Goal: Information Seeking & Learning: Learn about a topic

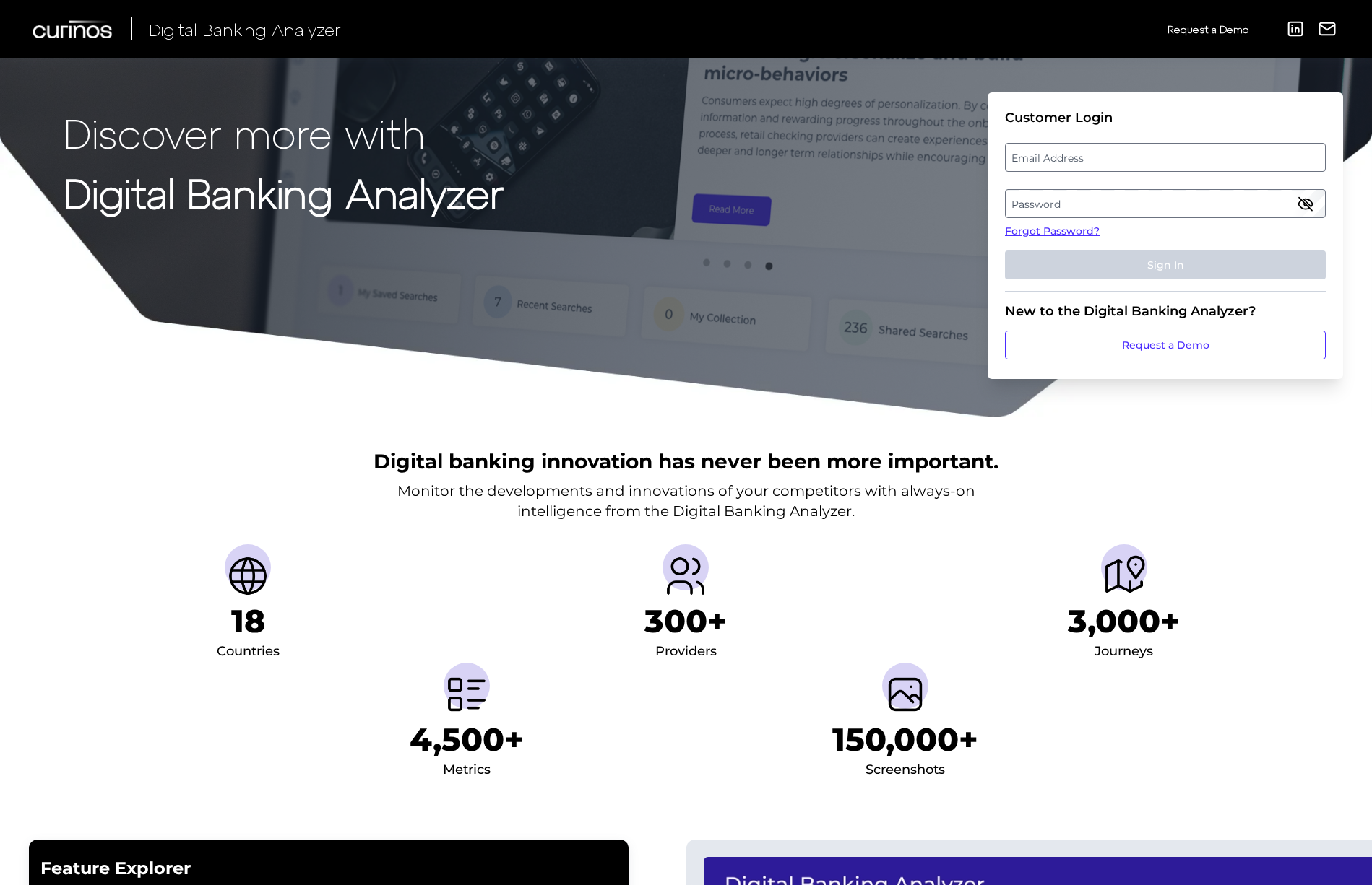
click at [1093, 162] on label "Email Address" at bounding box center [1165, 157] width 319 height 26
click at [1093, 162] on input "email" at bounding box center [1165, 157] width 321 height 29
paste input "[PERSON_NAME][EMAIL_ADDRESS][PERSON_NAME][DOMAIN_NAME]"
type input "[PERSON_NAME][EMAIL_ADDRESS][PERSON_NAME][DOMAIN_NAME]"
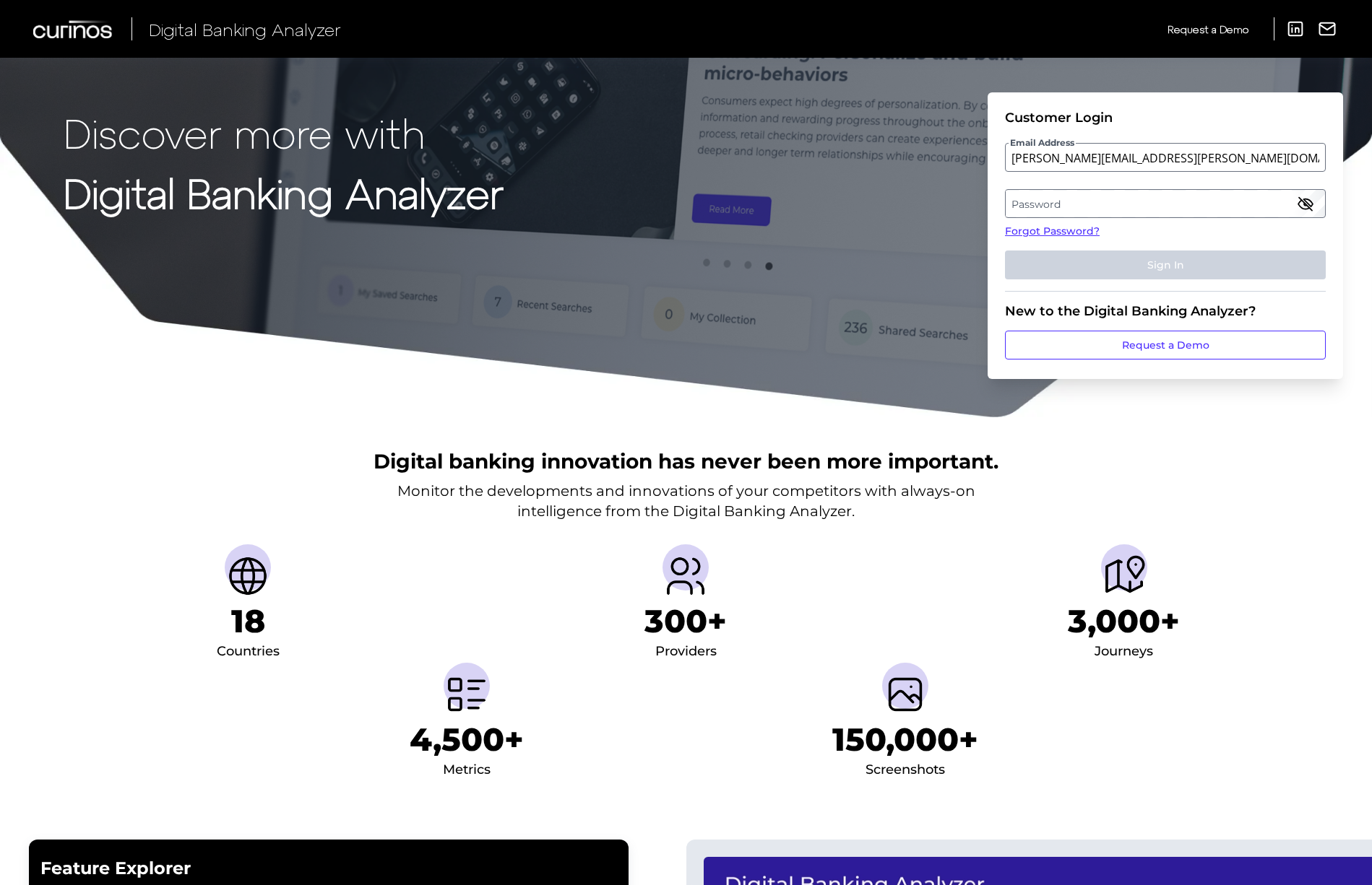
click at [1167, 200] on label "Password" at bounding box center [1165, 203] width 319 height 26
click at [1299, 199] on icon "button" at bounding box center [1305, 203] width 17 height 17
click at [1163, 267] on button "Sign In" at bounding box center [1165, 265] width 321 height 29
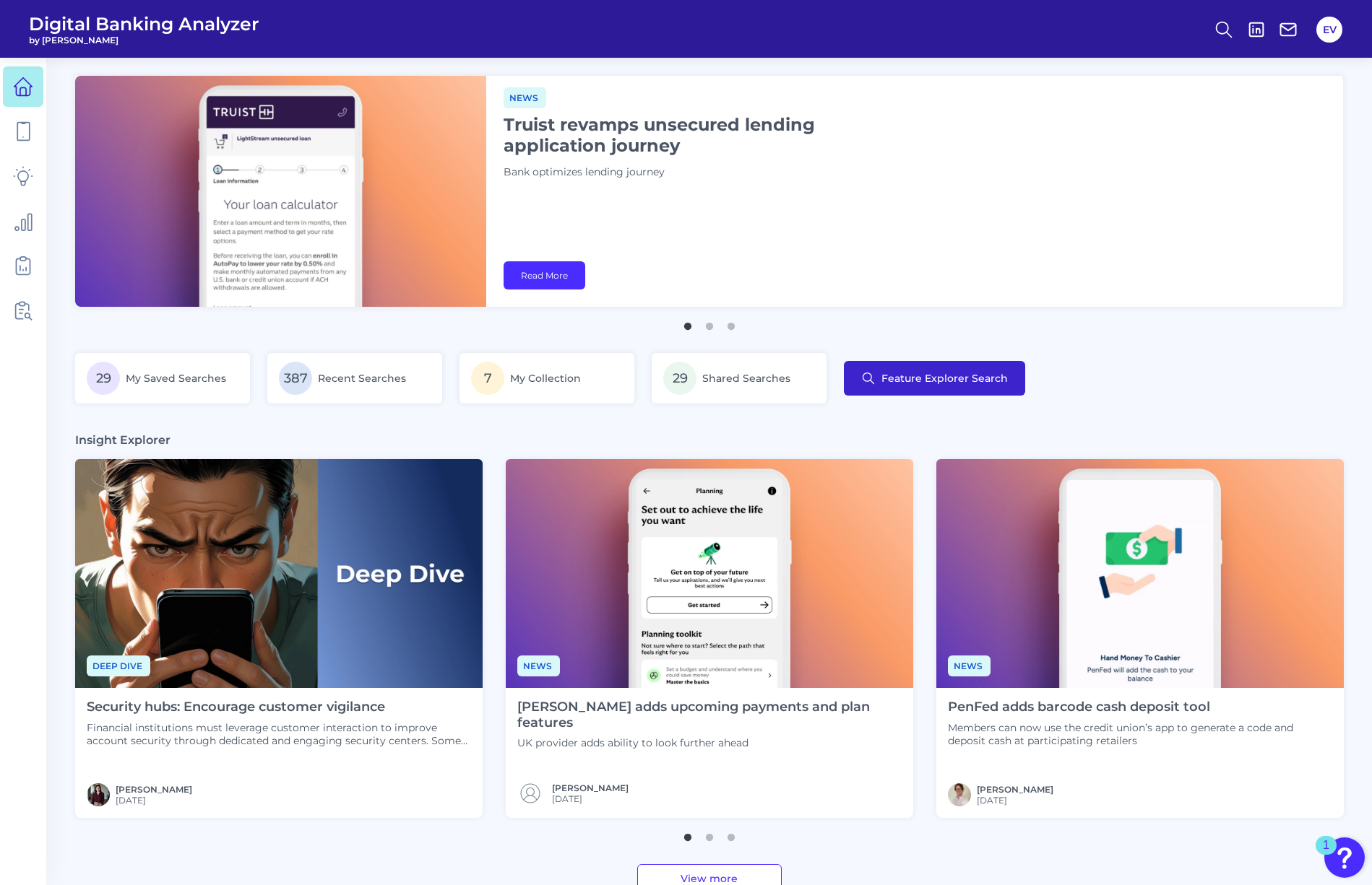
click at [935, 381] on span "Feature Explorer Search" at bounding box center [944, 378] width 126 height 11
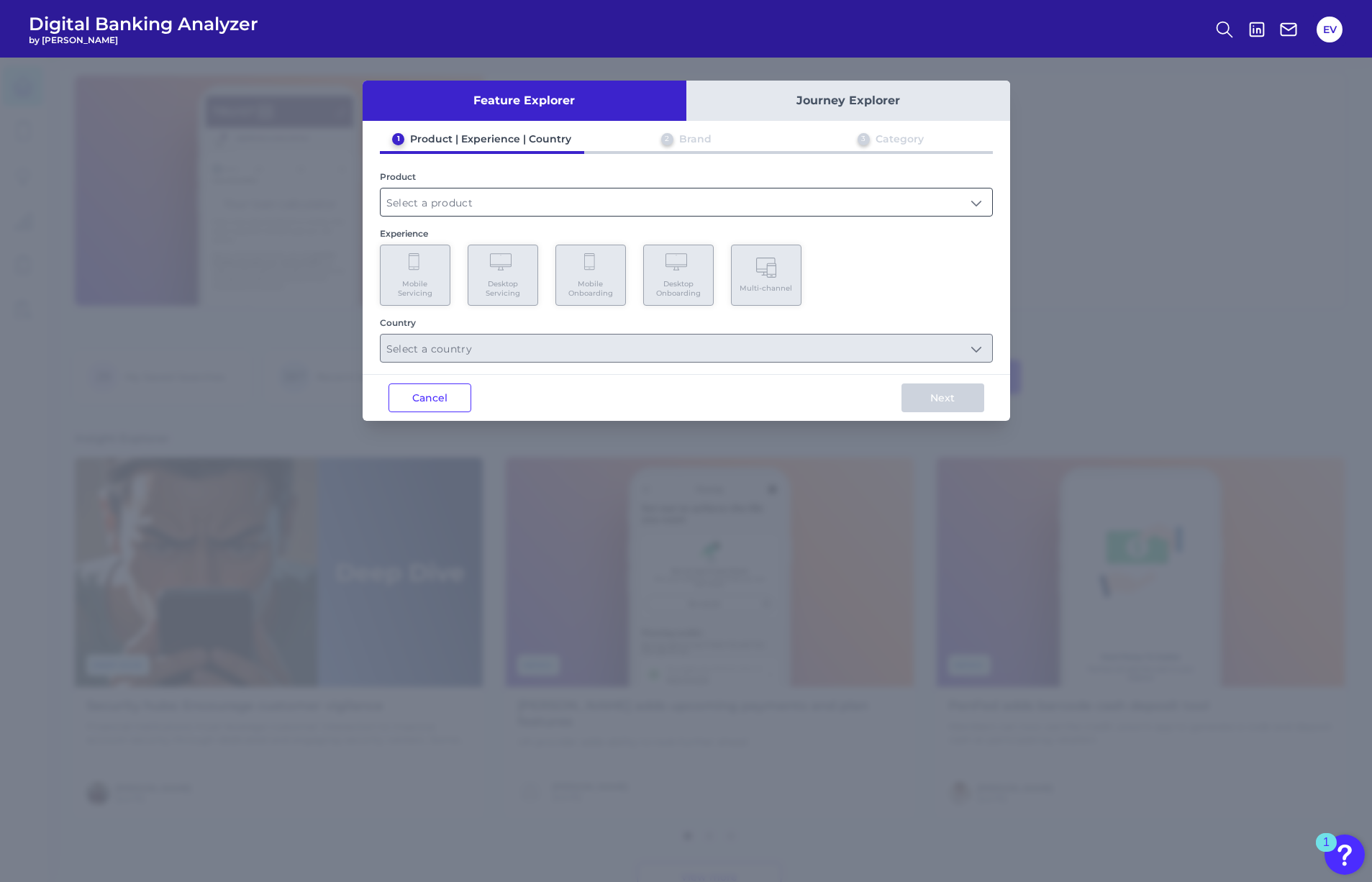
click at [652, 208] on input "text" at bounding box center [686, 202] width 612 height 27
click at [587, 230] on li "Checking / Current Account" at bounding box center [686, 237] width 612 height 33
type input "Checking / Current Account"
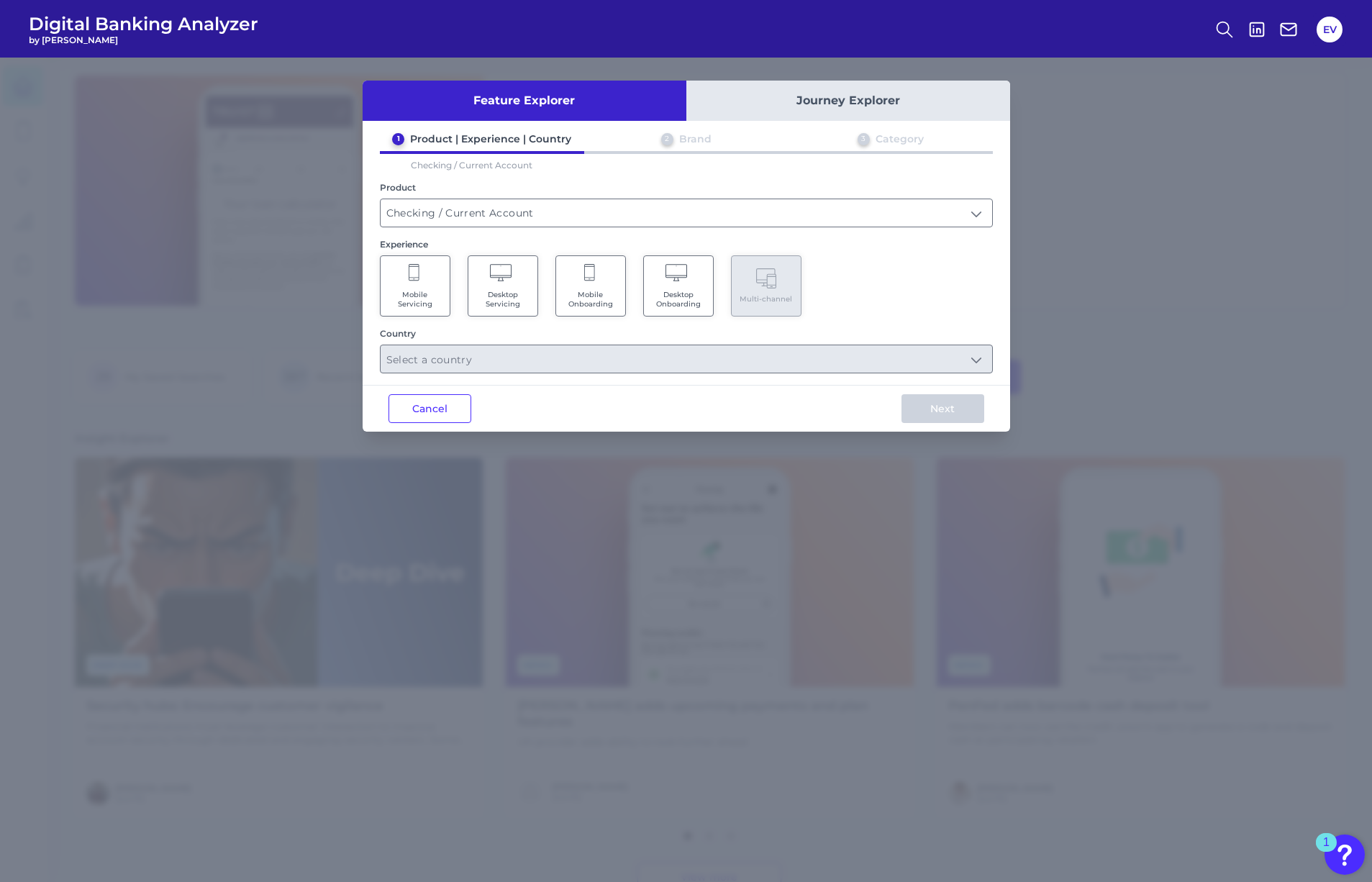
click at [410, 290] on span "Mobile Servicing" at bounding box center [414, 299] width 55 height 19
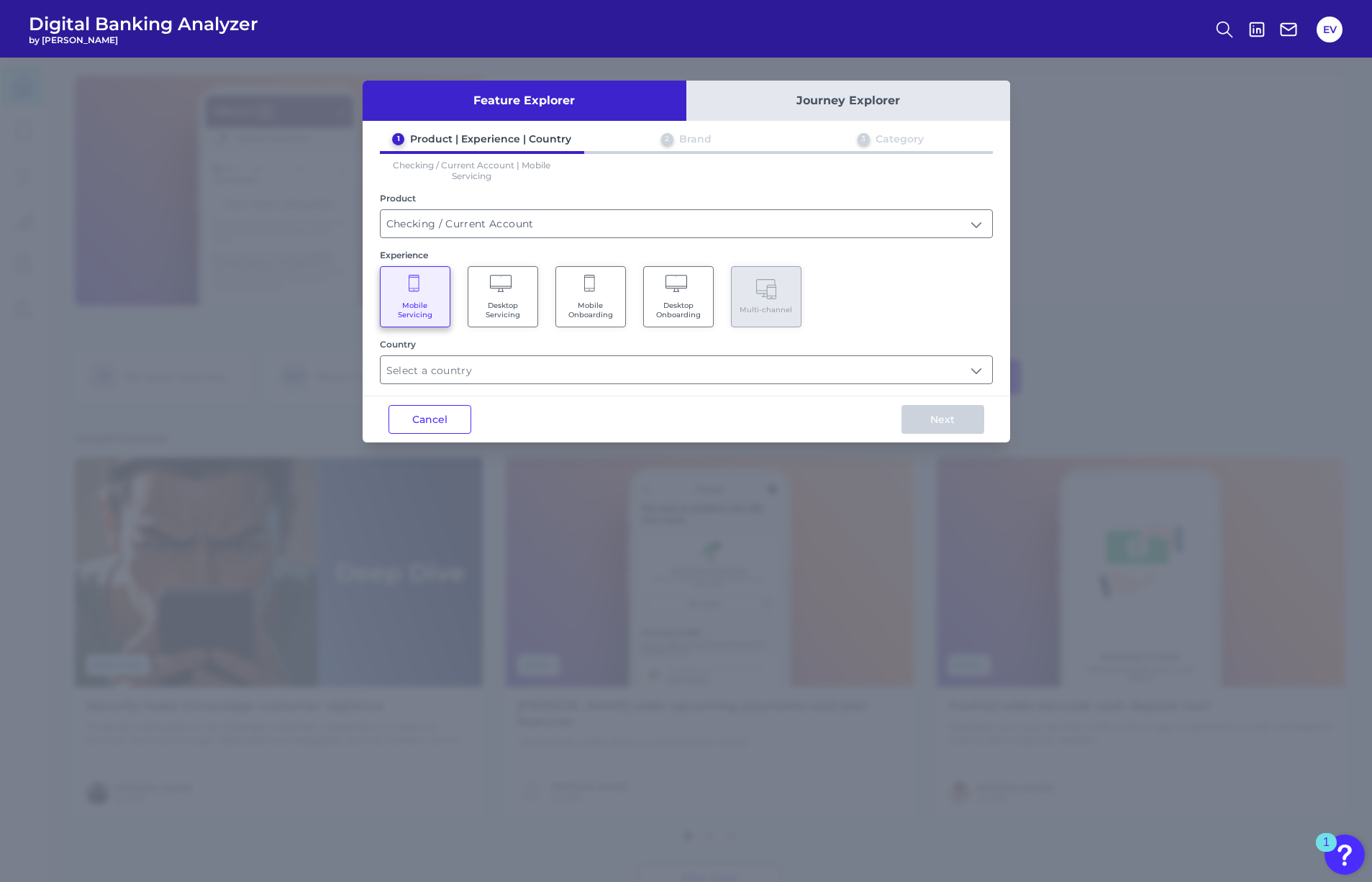
click at [723, 349] on div "Country" at bounding box center [686, 344] width 613 height 11
click at [715, 360] on input "text" at bounding box center [686, 370] width 612 height 27
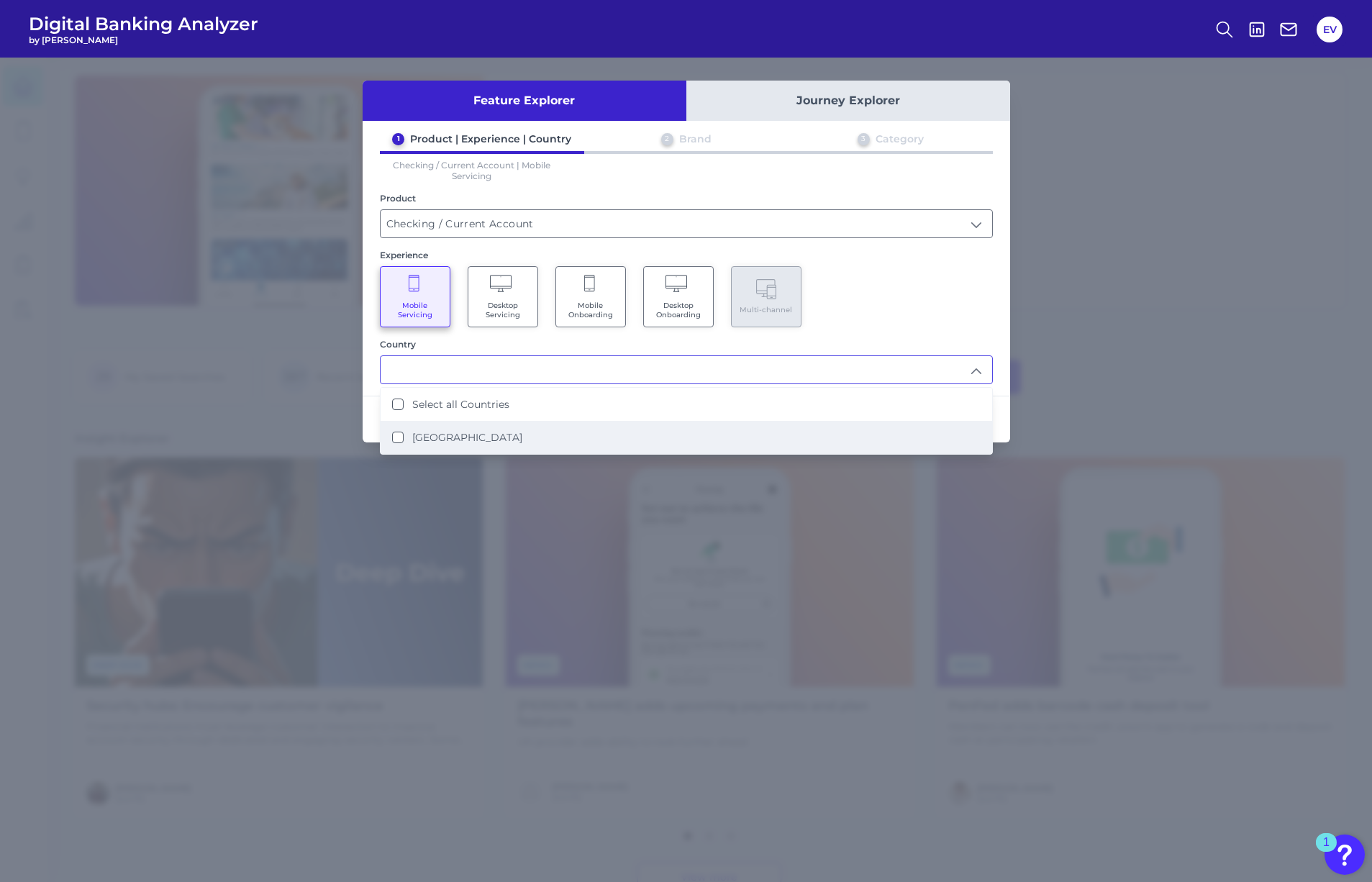
click at [396, 438] on States "[GEOGRAPHIC_DATA]" at bounding box center [397, 437] width 11 height 11
type input "Select all Countries"
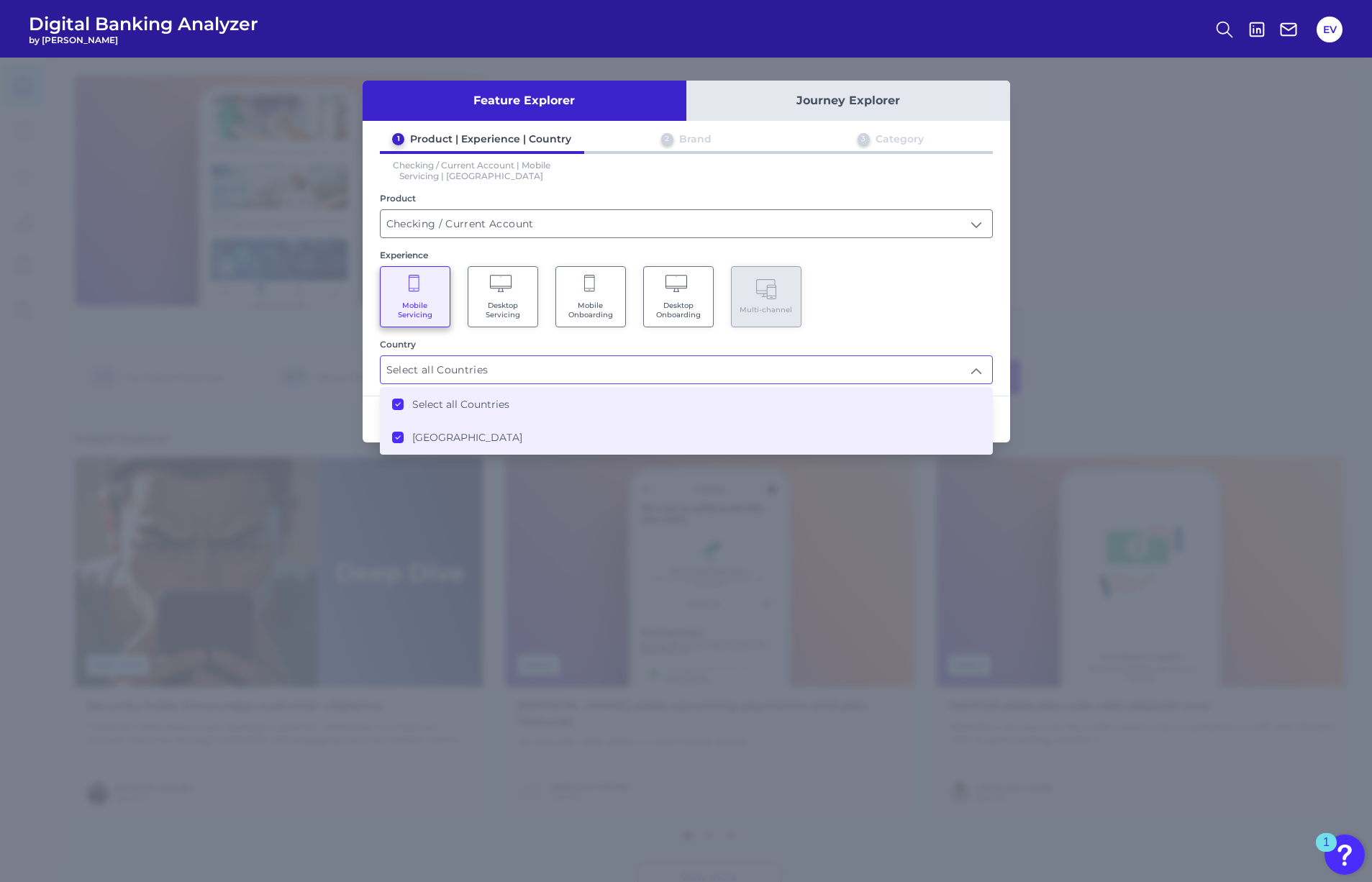
click at [967, 328] on div "1 Product | Experience | Country 2 Brand 3 Category Checking / Current Account …" at bounding box center [686, 258] width 648 height 252
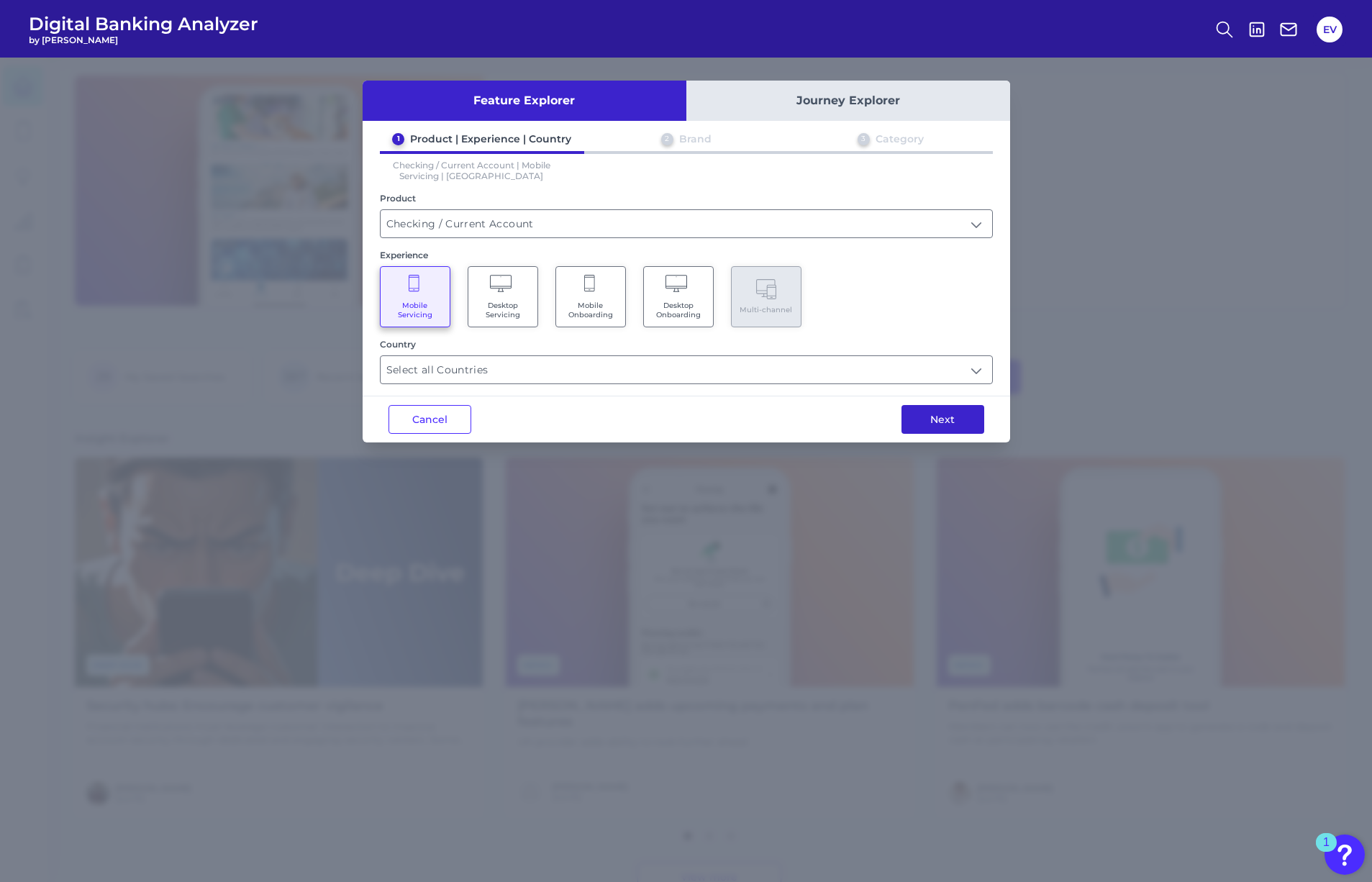
click at [961, 420] on button "Next" at bounding box center [942, 419] width 83 height 29
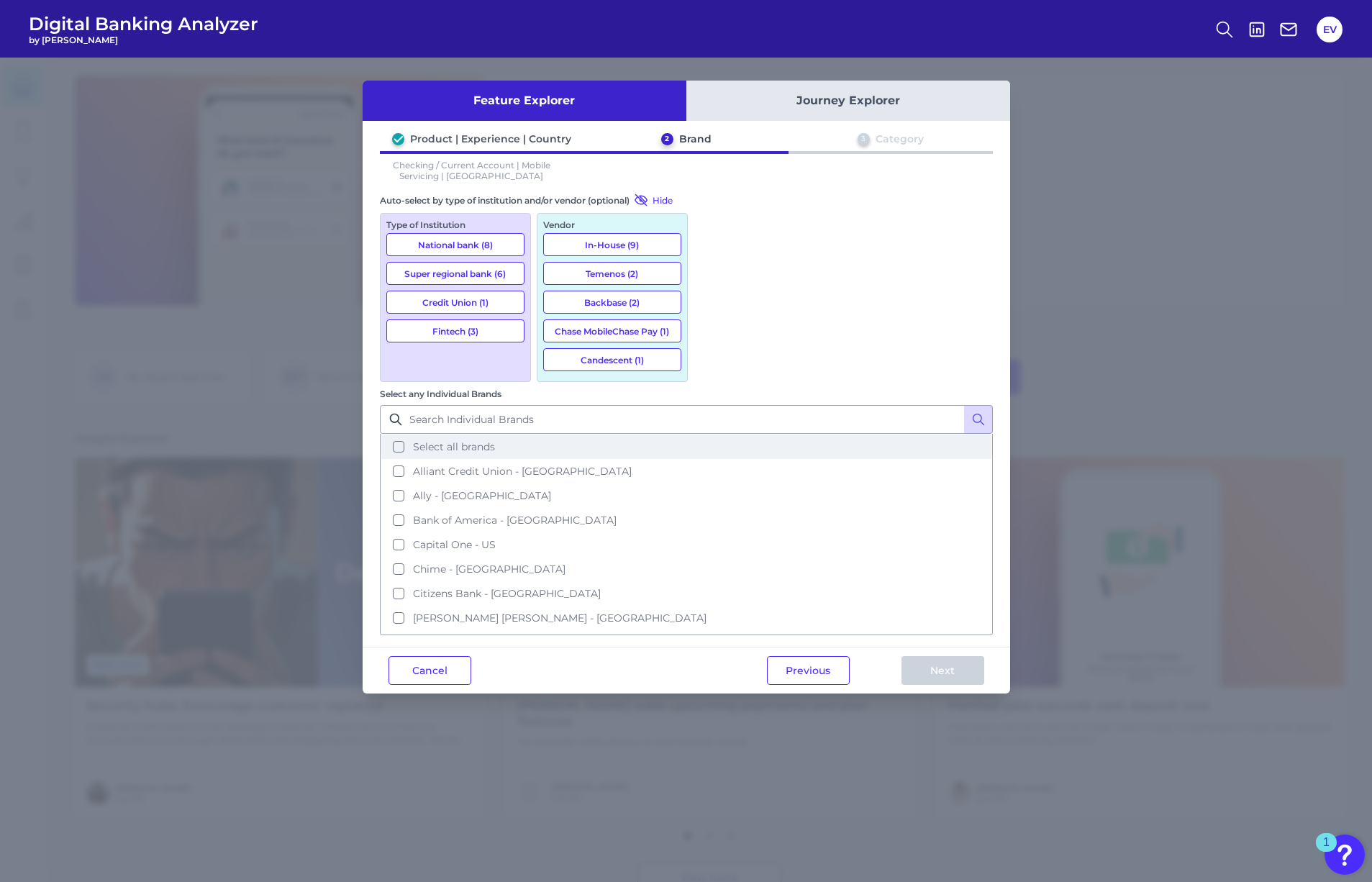
click at [707, 435] on button "Select all brands" at bounding box center [686, 447] width 610 height 25
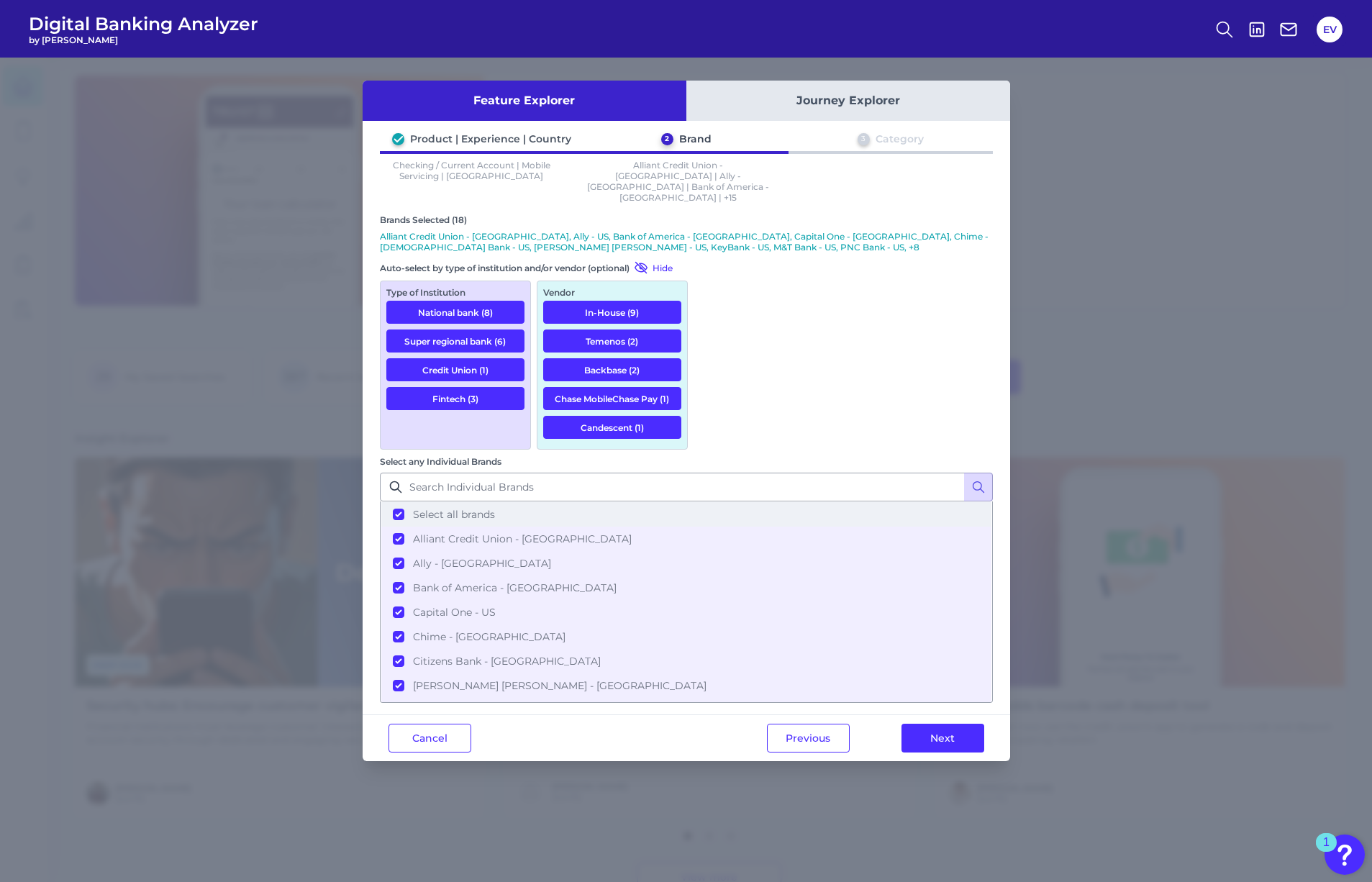
click at [717, 502] on button "Select all brands" at bounding box center [686, 514] width 610 height 25
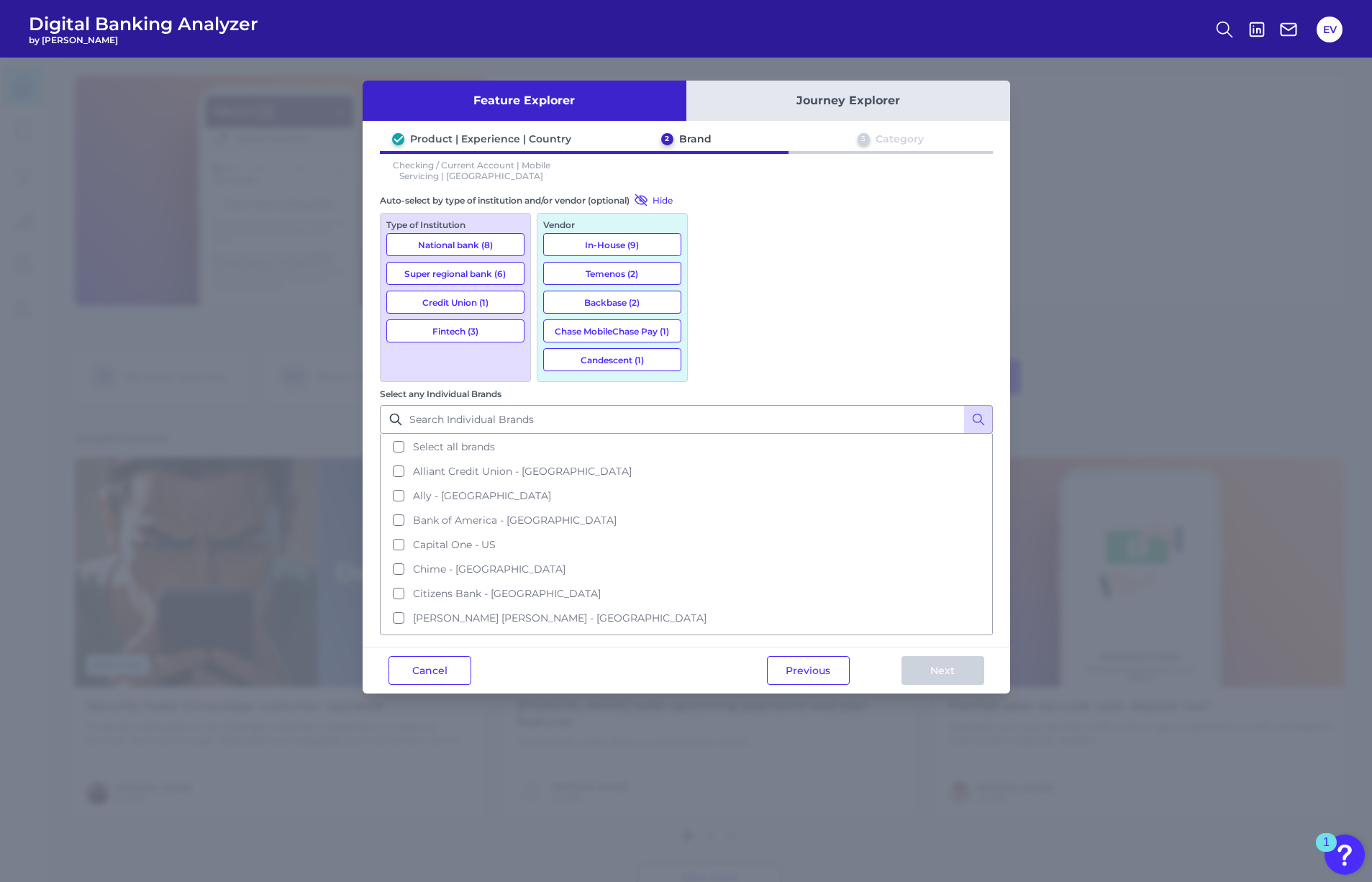
click at [493, 245] on button "National bank (8)" at bounding box center [455, 245] width 138 height 23
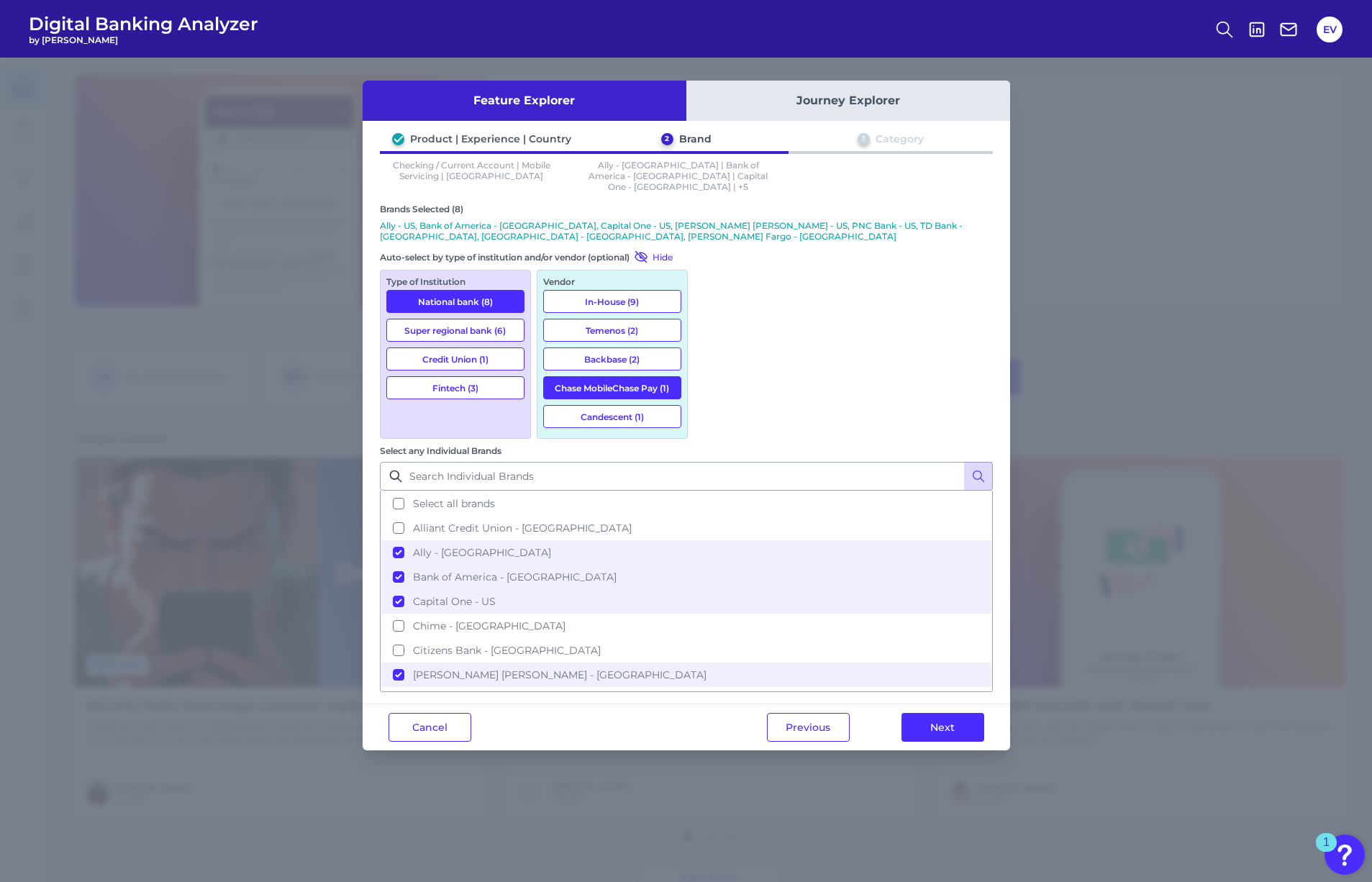
click at [458, 319] on button "Super regional bank (6)" at bounding box center [455, 330] width 138 height 23
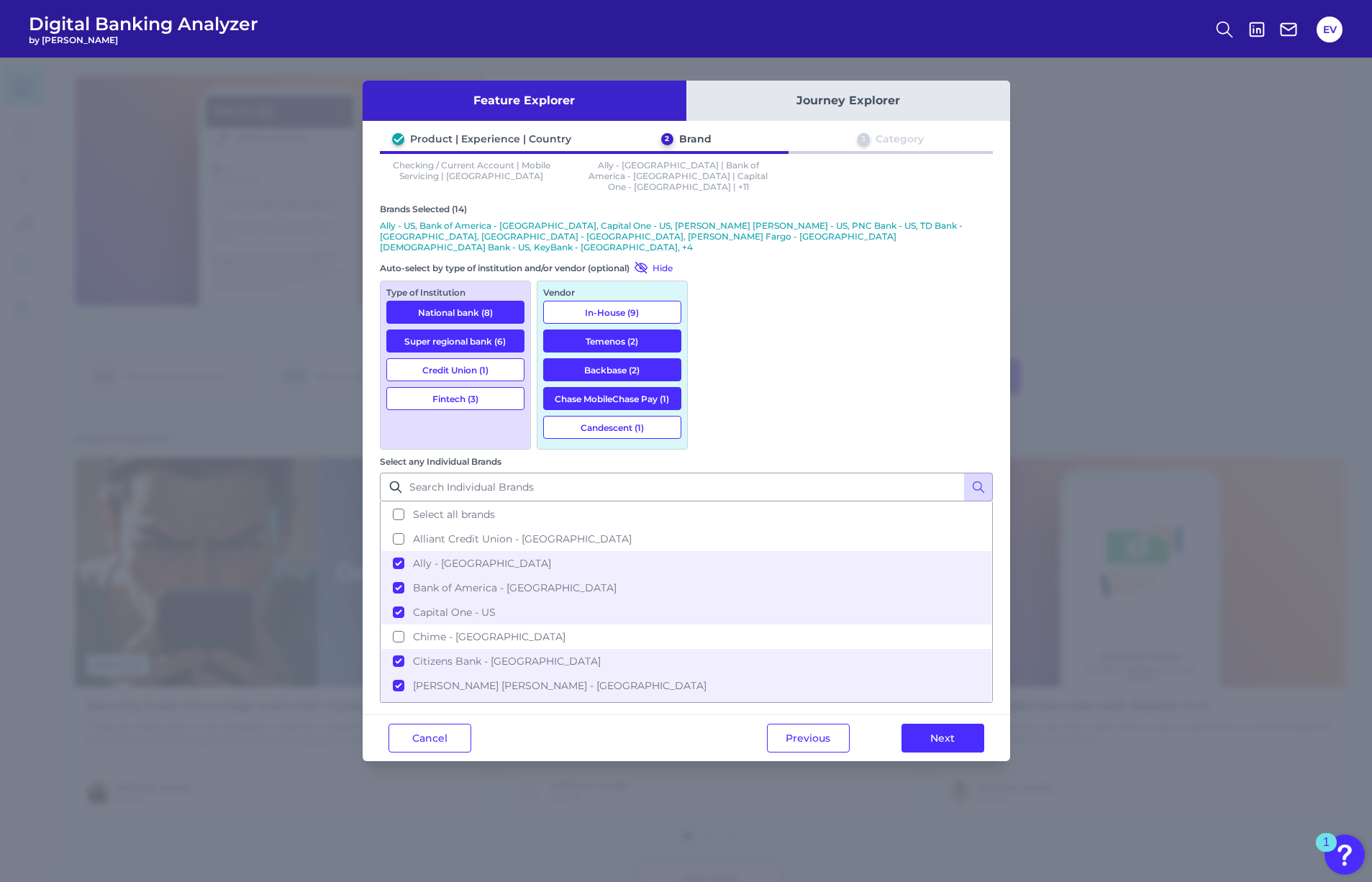
click at [462, 358] on button "Credit Union (1)" at bounding box center [455, 370] width 138 height 23
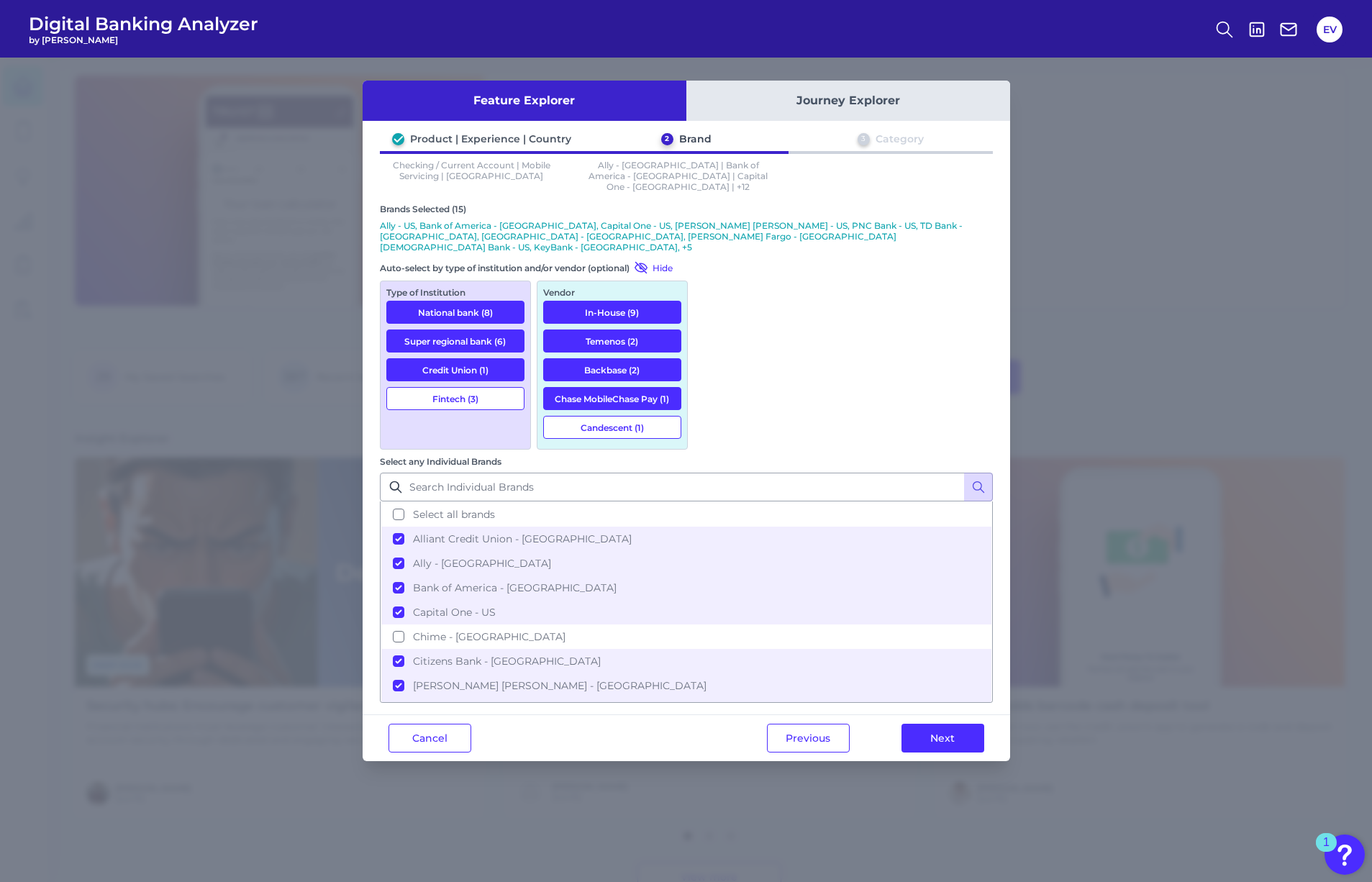
click at [459, 387] on button "Fintech (3)" at bounding box center [455, 398] width 138 height 23
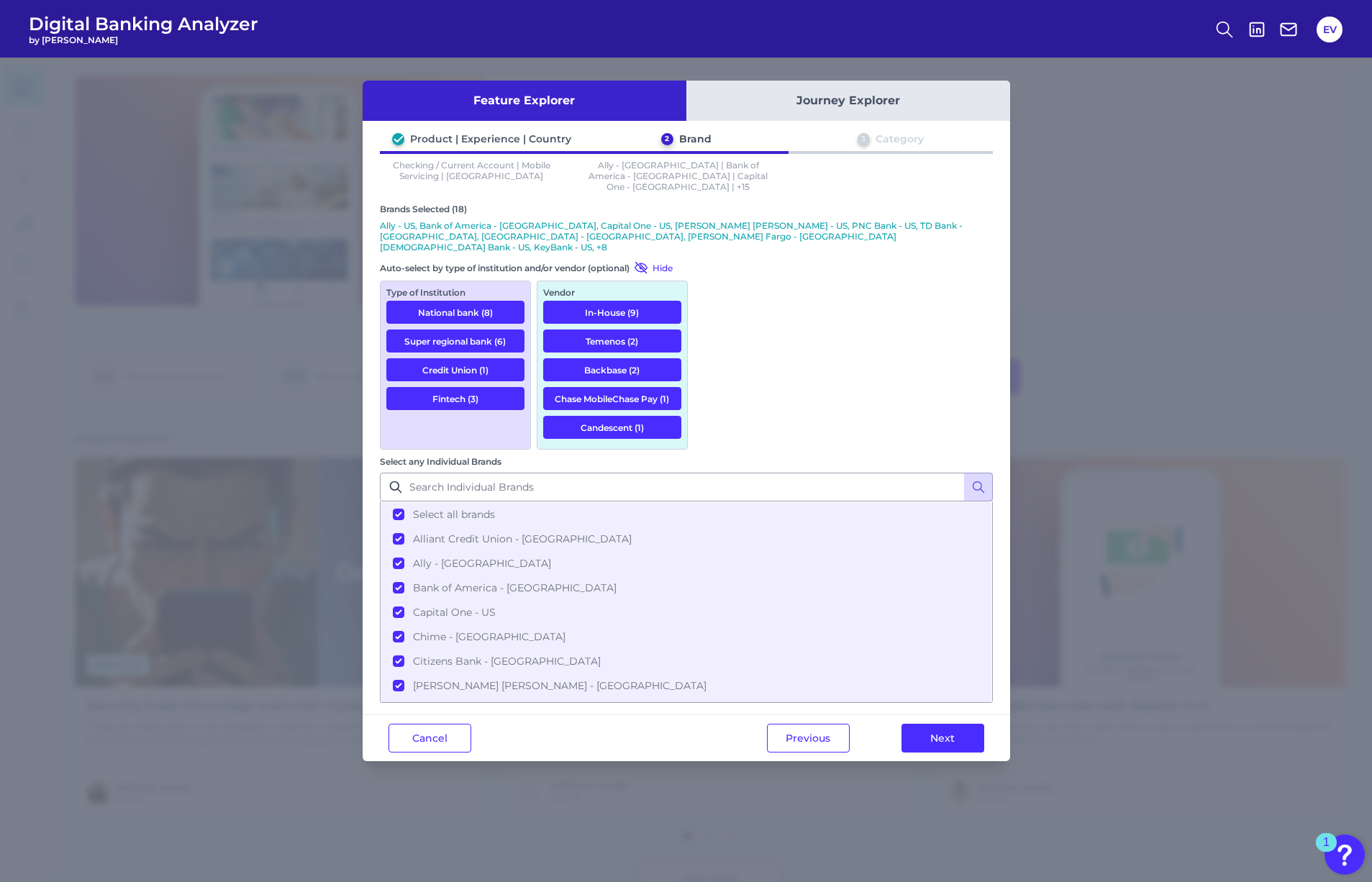
click at [641, 301] on button "In-House (9)" at bounding box center [612, 312] width 138 height 23
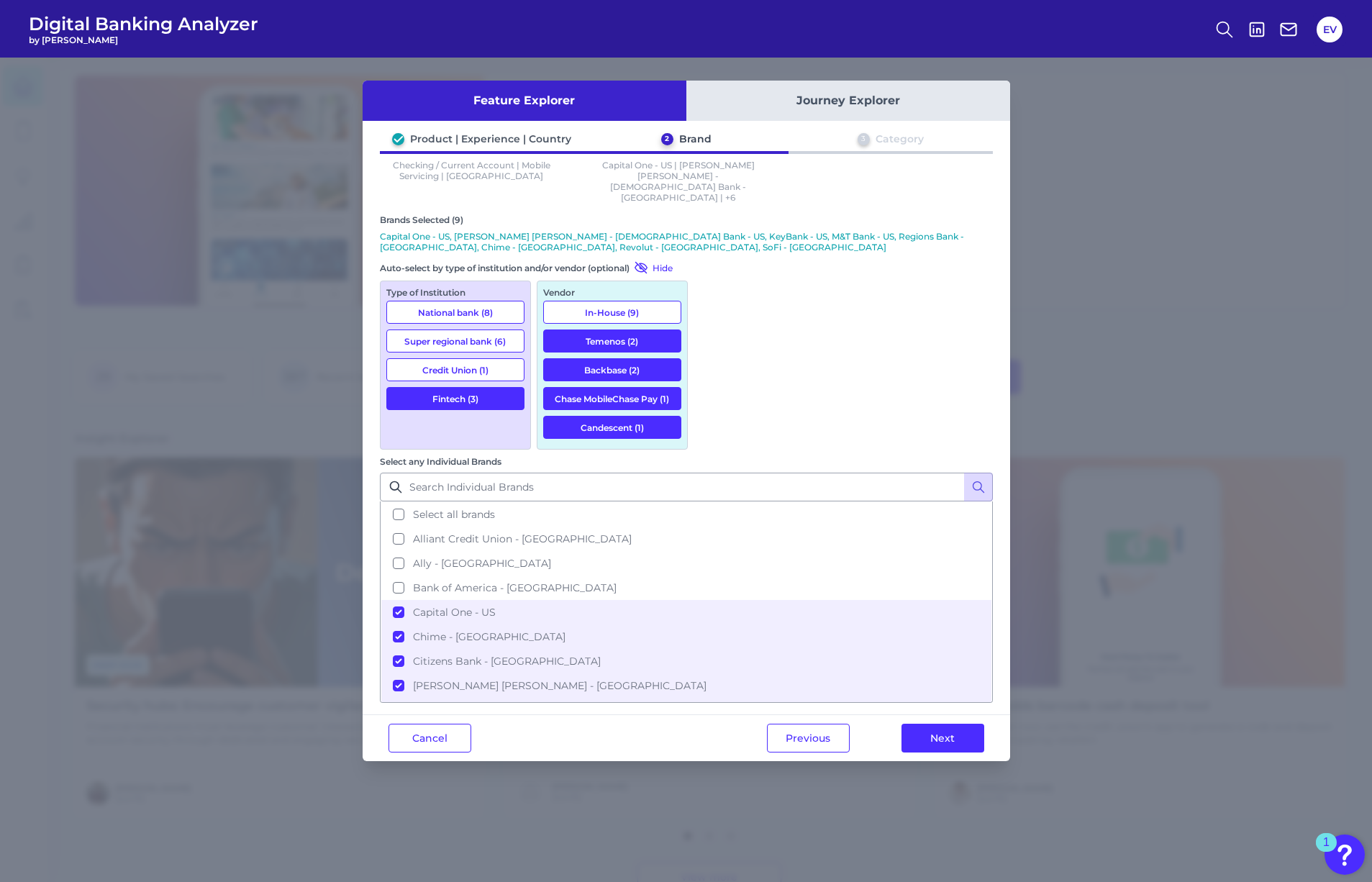
click at [639, 330] on button "Temenos (2)" at bounding box center [612, 341] width 138 height 23
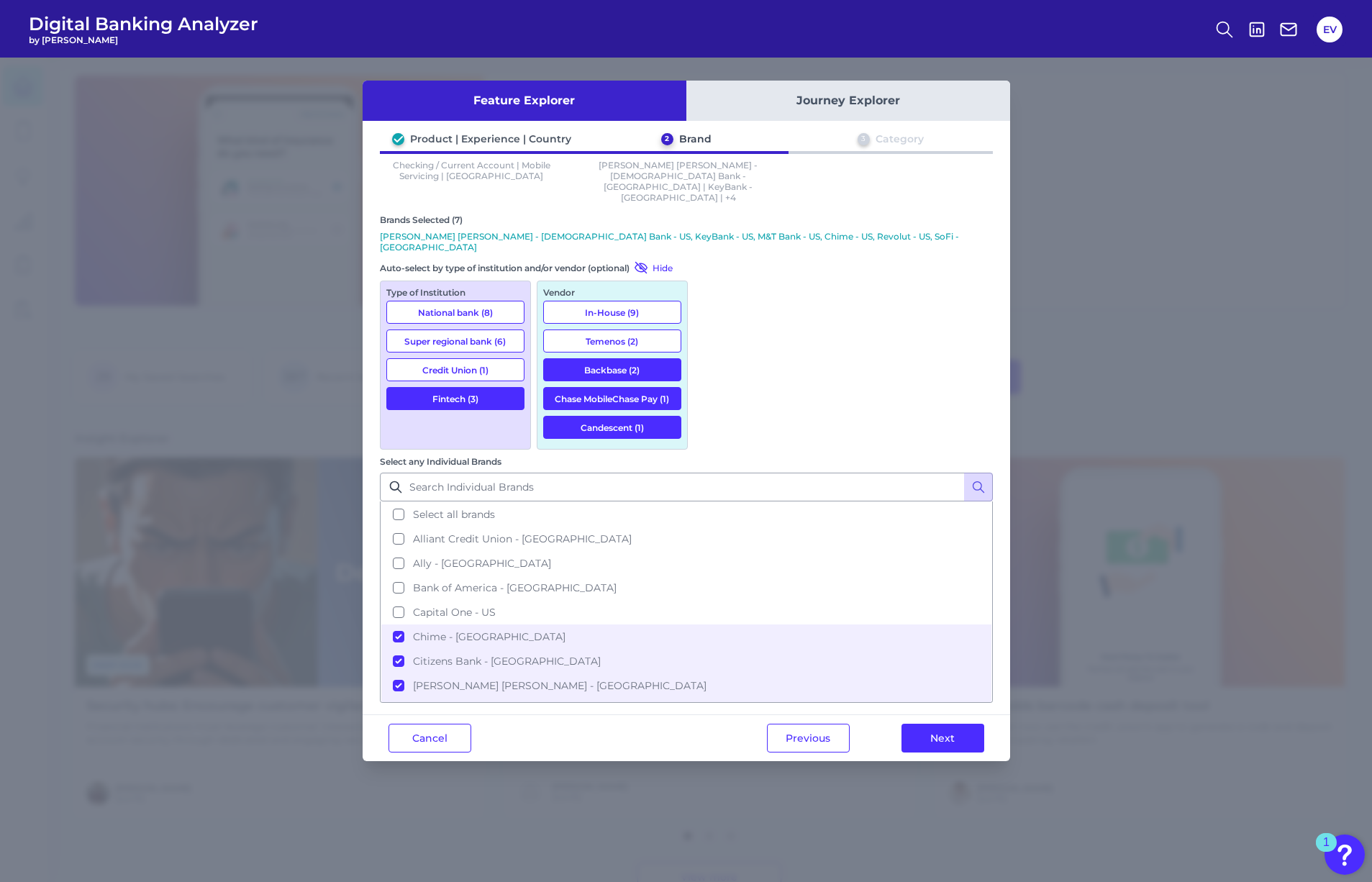
click at [632, 358] on button "Backbase (2)" at bounding box center [612, 370] width 138 height 23
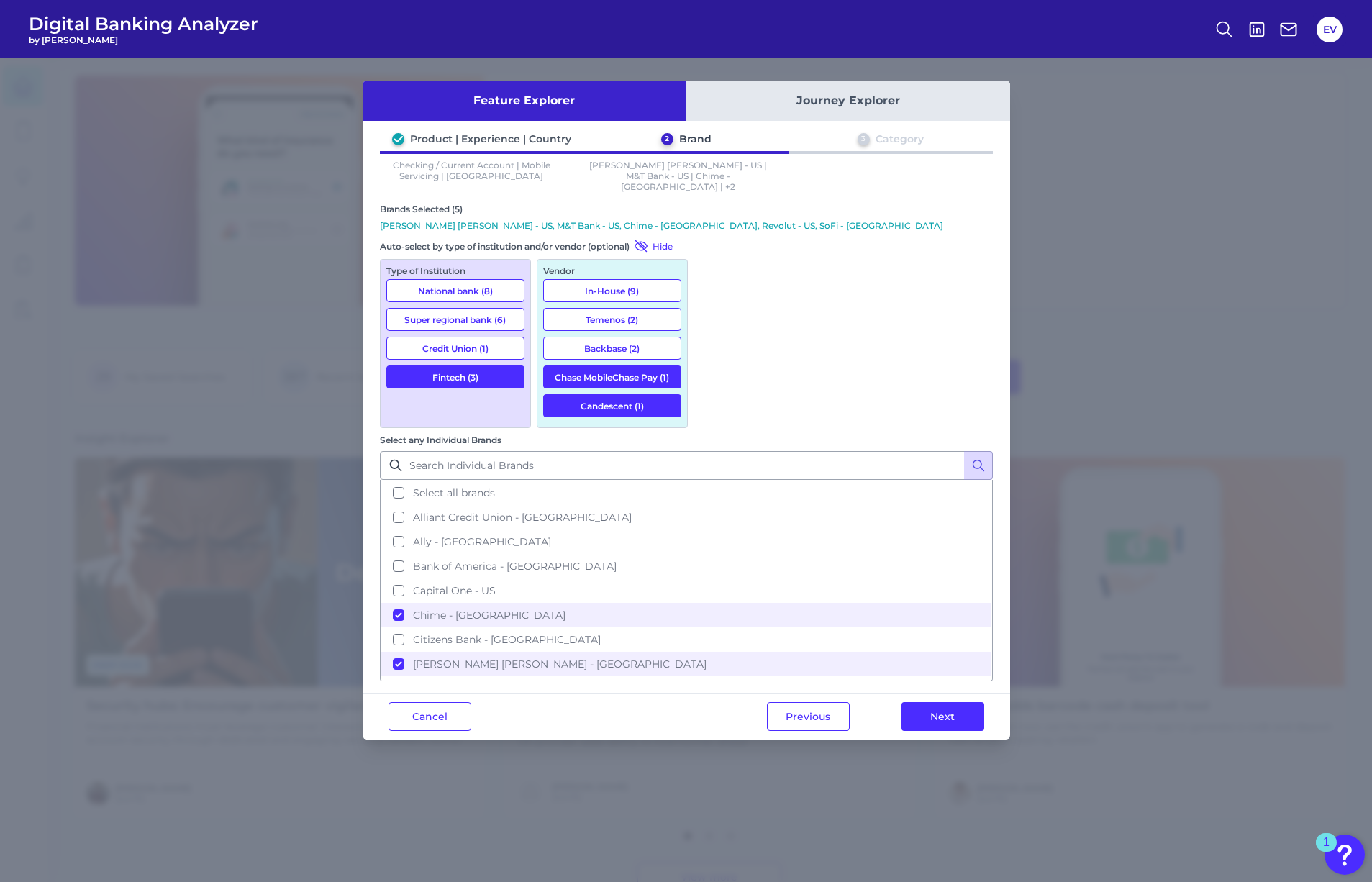
click at [631, 366] on button "Chase MobileChase Pay (1)" at bounding box center [612, 377] width 138 height 23
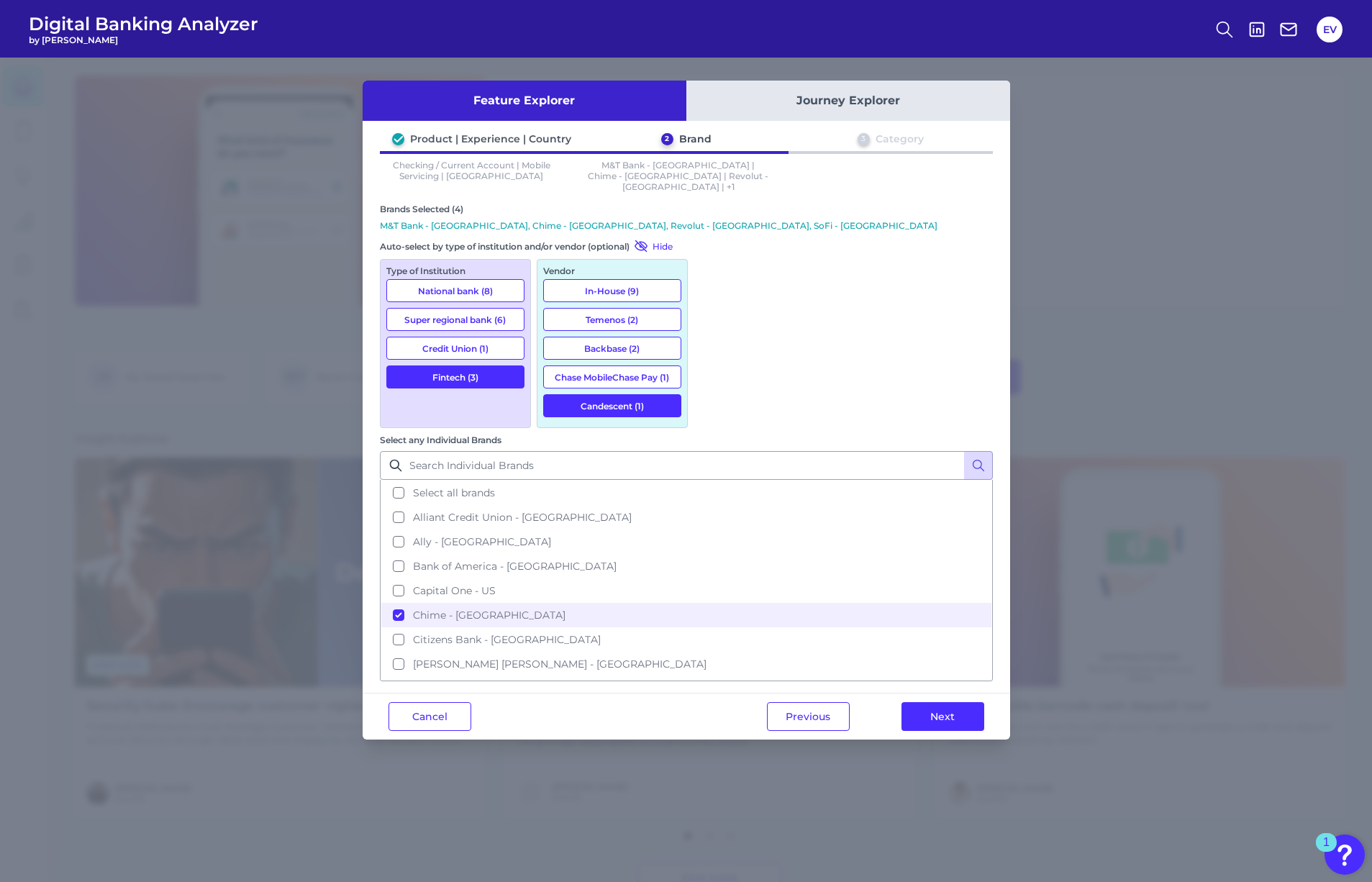
click at [630, 396] on button "Candescent (1)" at bounding box center [612, 406] width 138 height 23
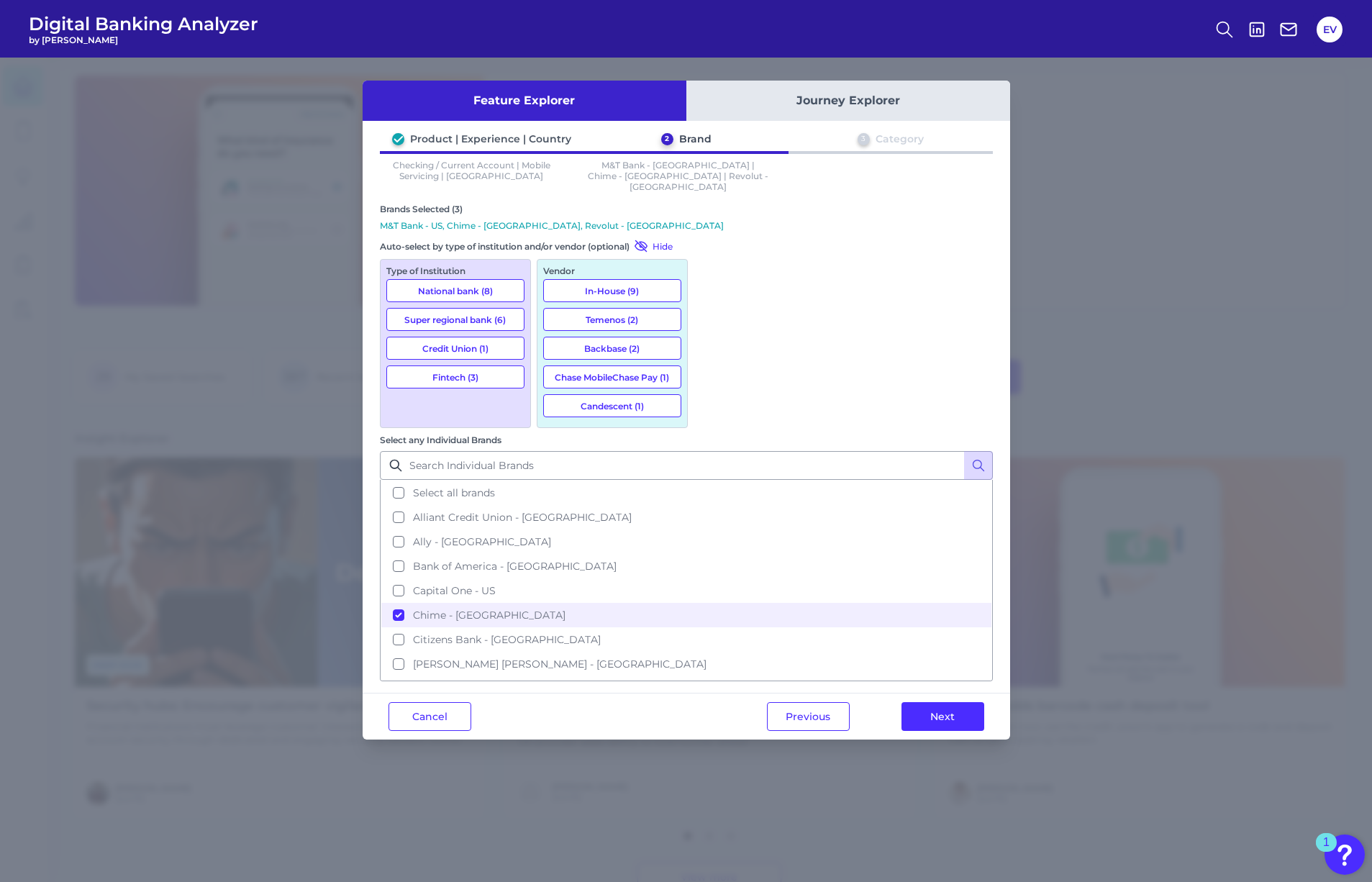
click at [444, 281] on button "National bank (8)" at bounding box center [455, 290] width 138 height 23
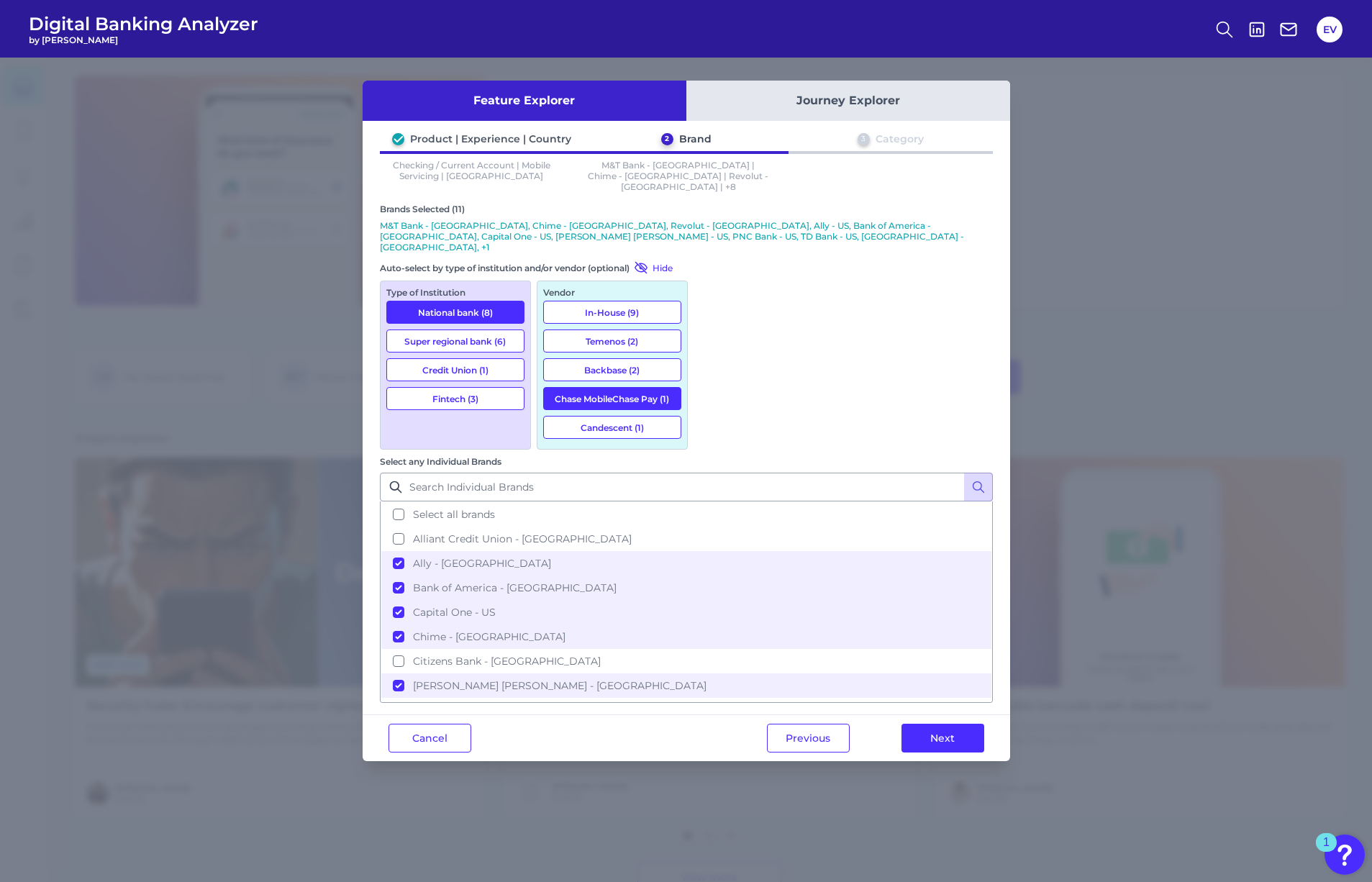
click at [447, 330] on button "Super regional bank (6)" at bounding box center [455, 341] width 138 height 23
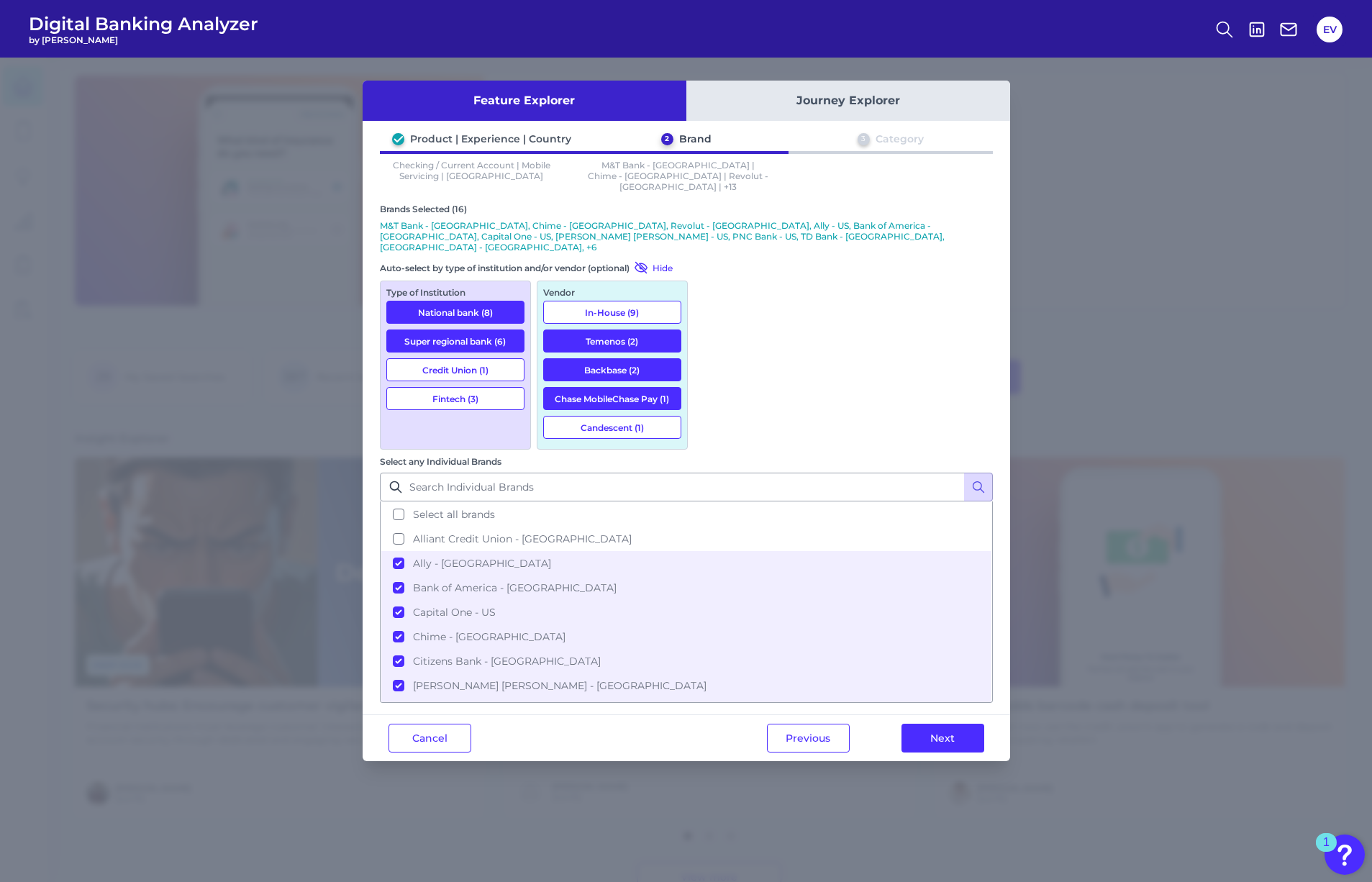
drag, startPoint x: 438, startPoint y: 351, endPoint x: 439, endPoint y: 369, distance: 18.0
click at [438, 358] on button "Credit Union (1)" at bounding box center [455, 370] width 138 height 23
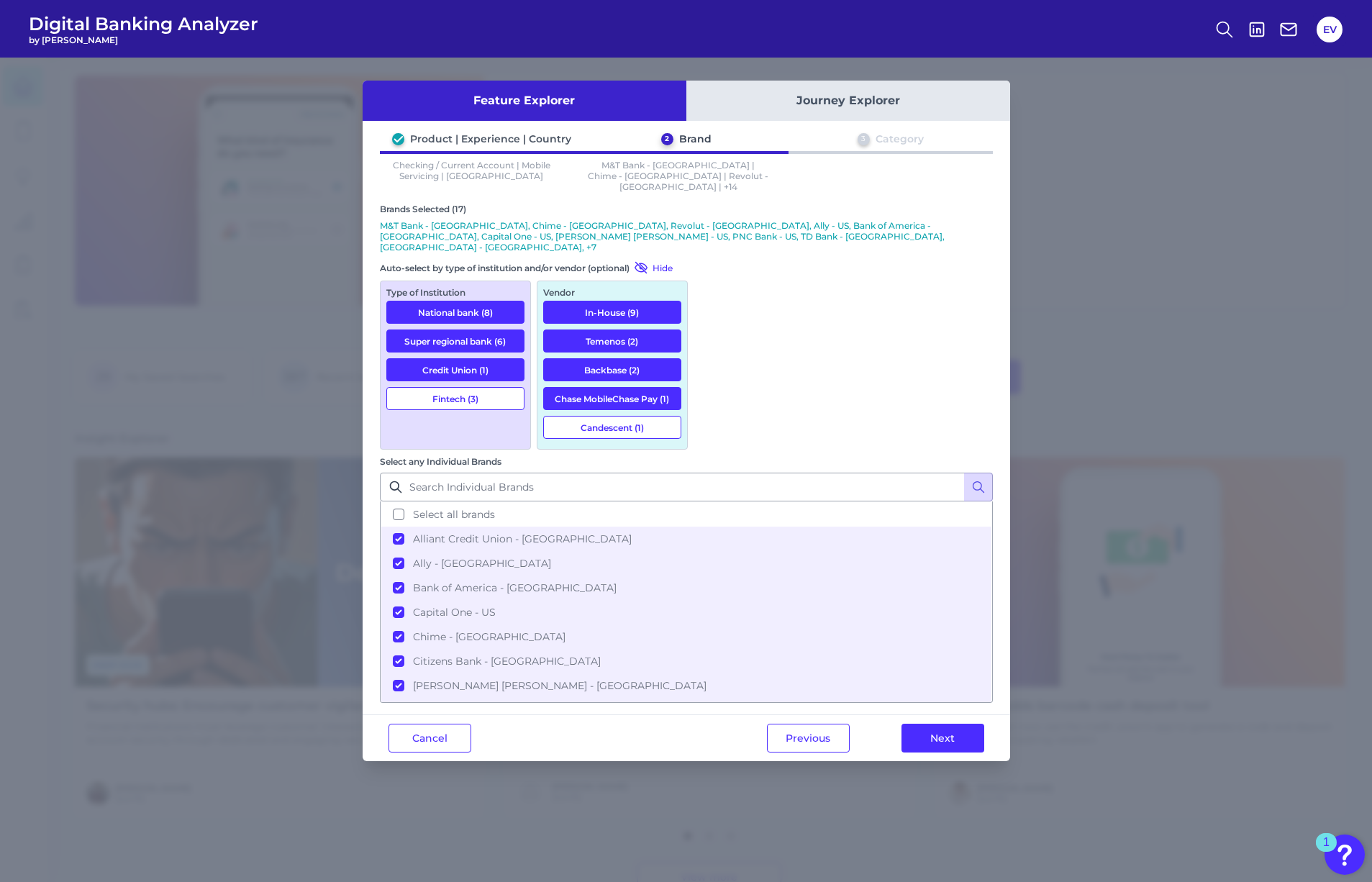
click at [439, 387] on button "Fintech (3)" at bounding box center [455, 398] width 138 height 23
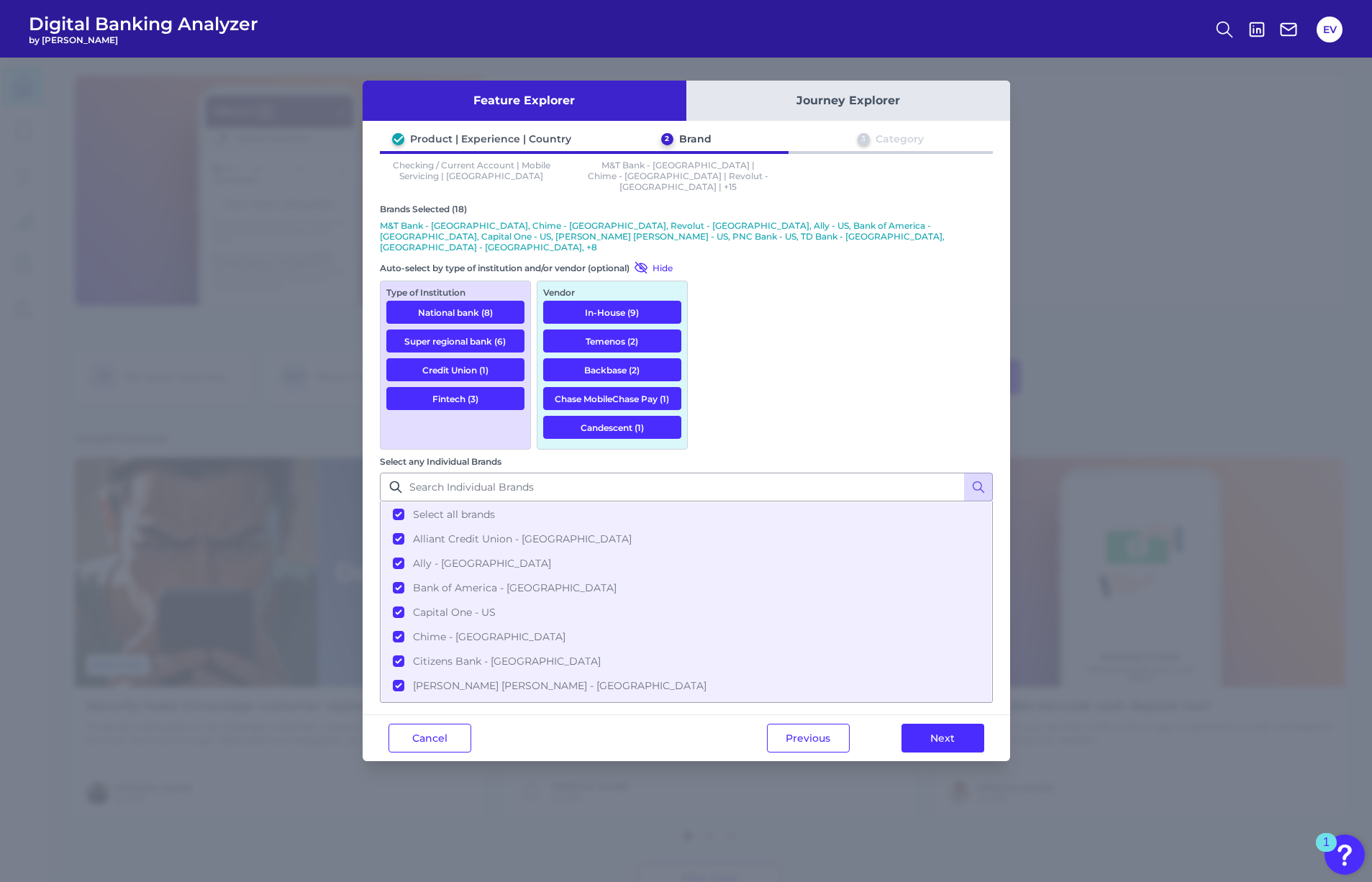
click at [964, 724] on button "Next" at bounding box center [942, 738] width 83 height 29
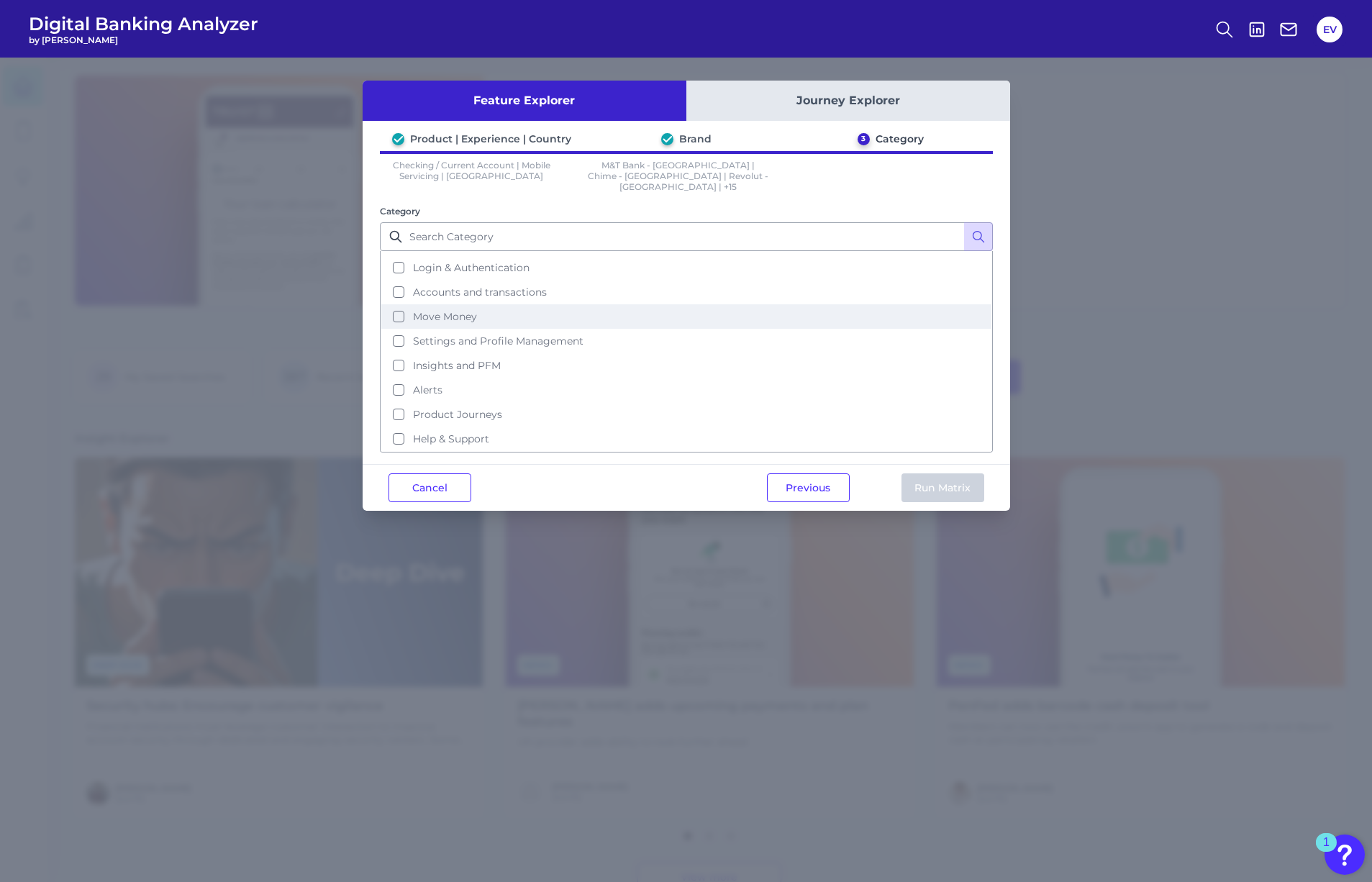
scroll to position [70, 0]
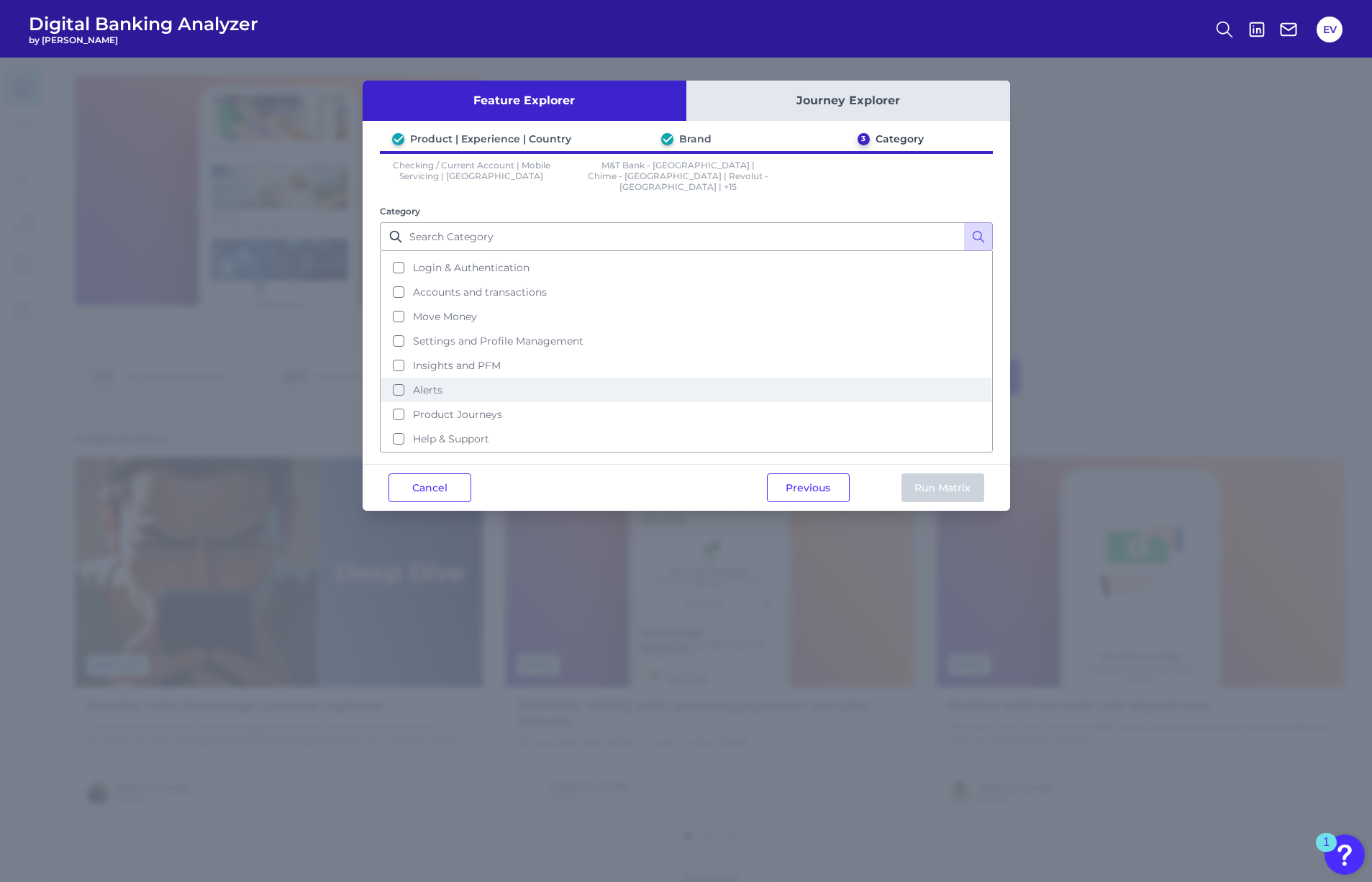
click at [396, 381] on button "Alerts" at bounding box center [686, 390] width 610 height 25
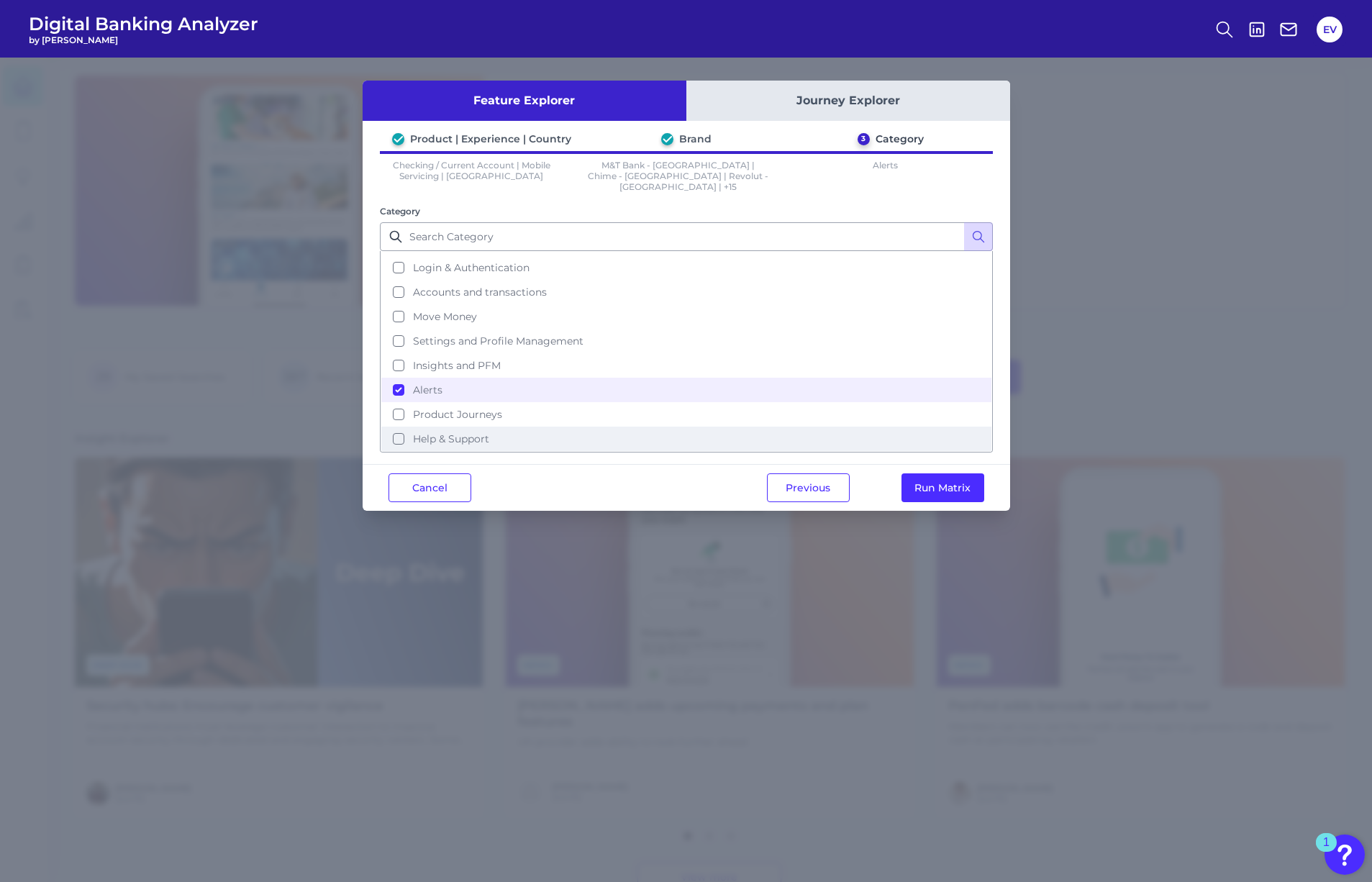
click at [399, 427] on button "Help & Support" at bounding box center [686, 439] width 610 height 25
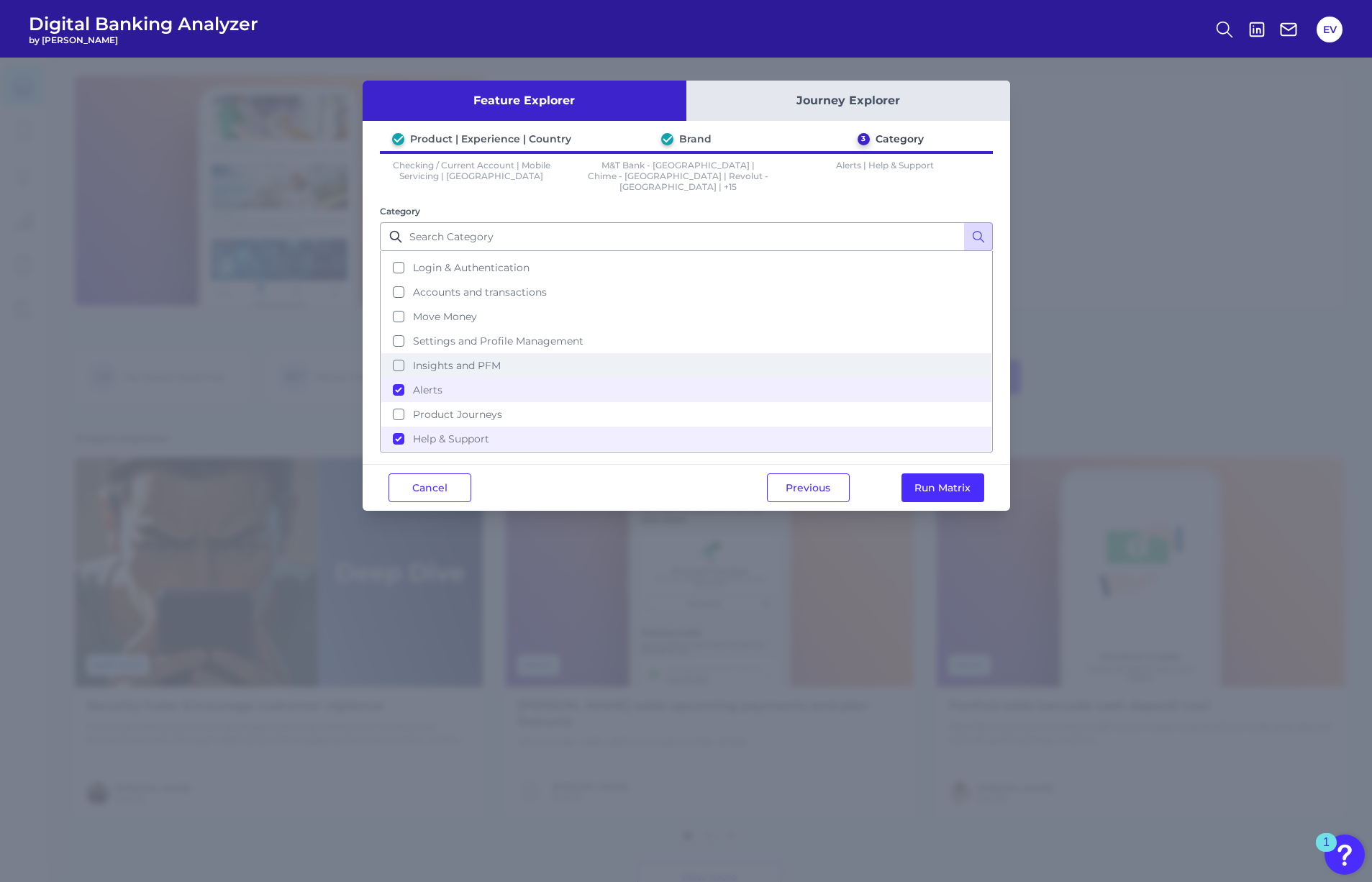
click at [399, 355] on button "Insights and PFM" at bounding box center [686, 366] width 610 height 25
click at [955, 478] on button "Run Matrix" at bounding box center [942, 488] width 83 height 29
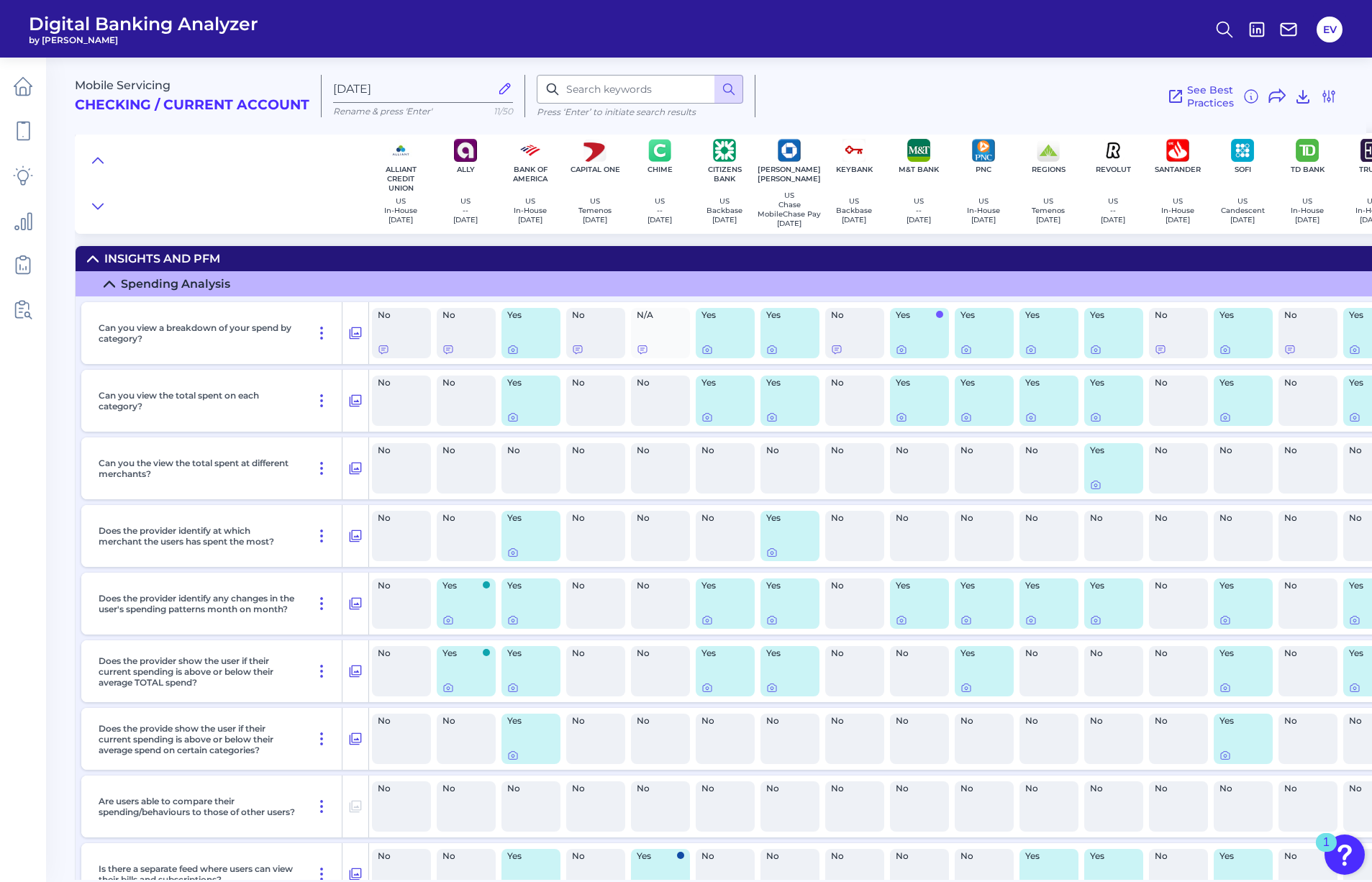
click at [108, 287] on icon at bounding box center [109, 284] width 10 height 5
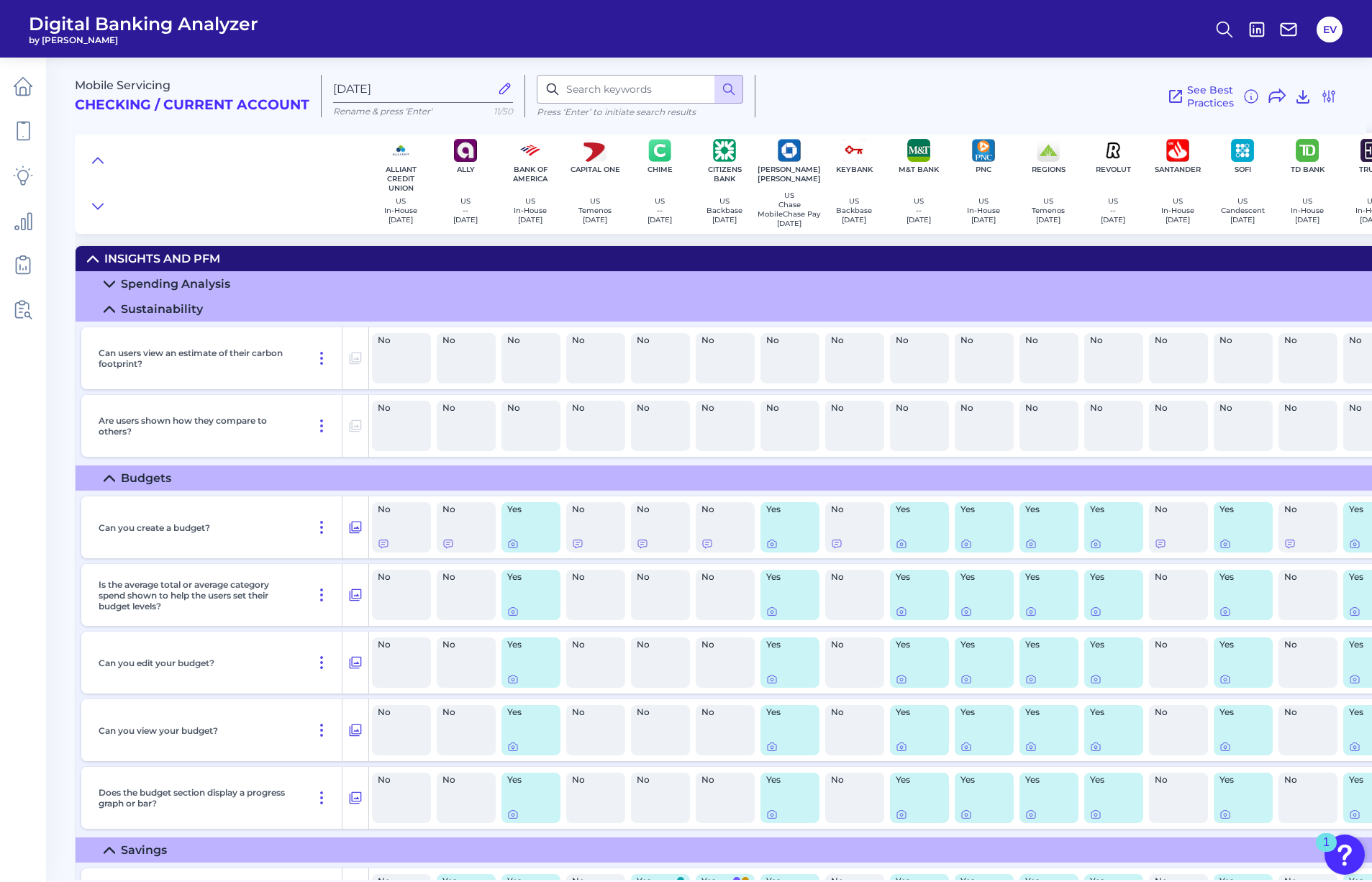
click at [110, 312] on icon at bounding box center [109, 309] width 10 height 5
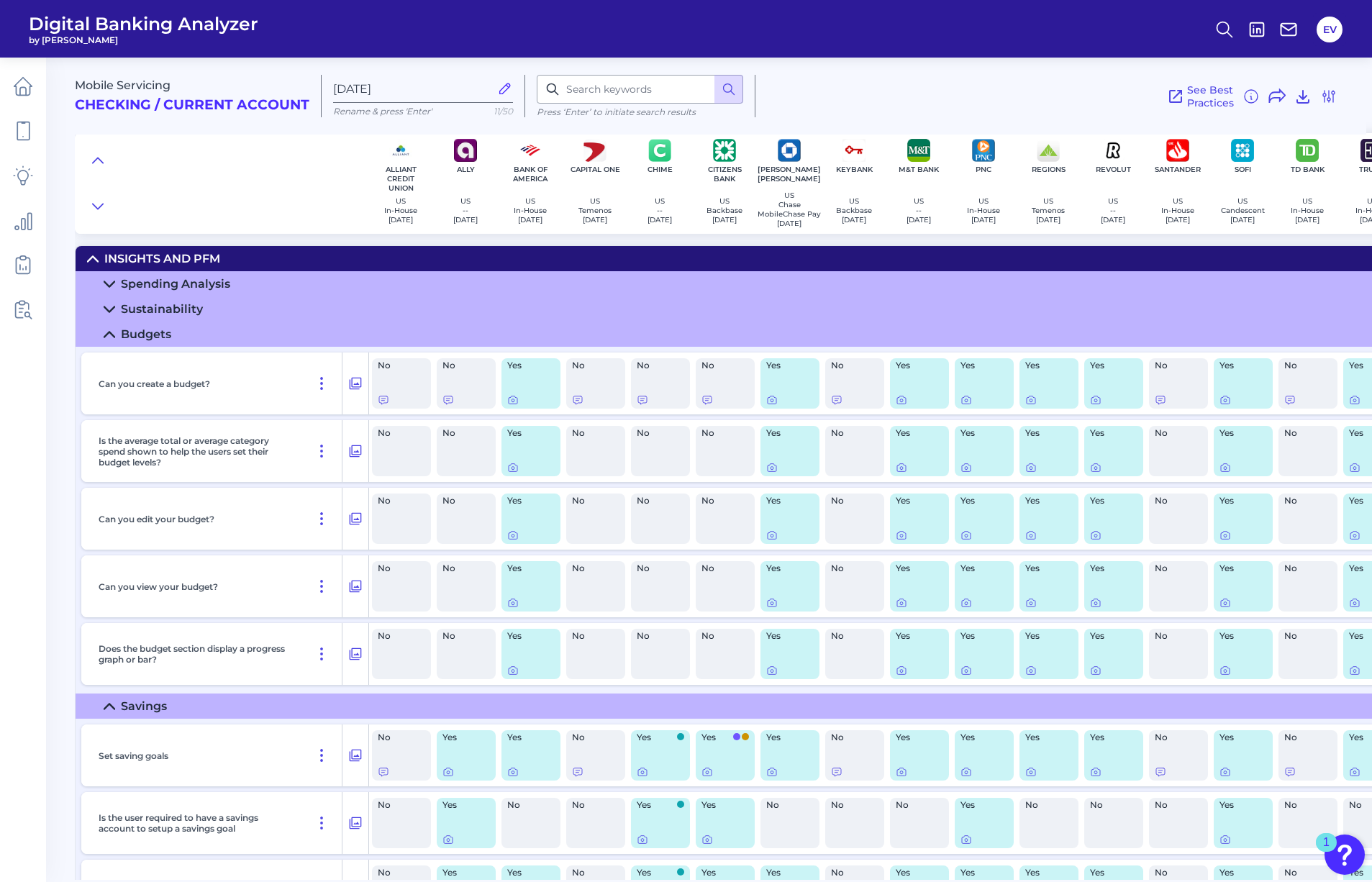
click at [108, 340] on icon at bounding box center [109, 334] width 11 height 11
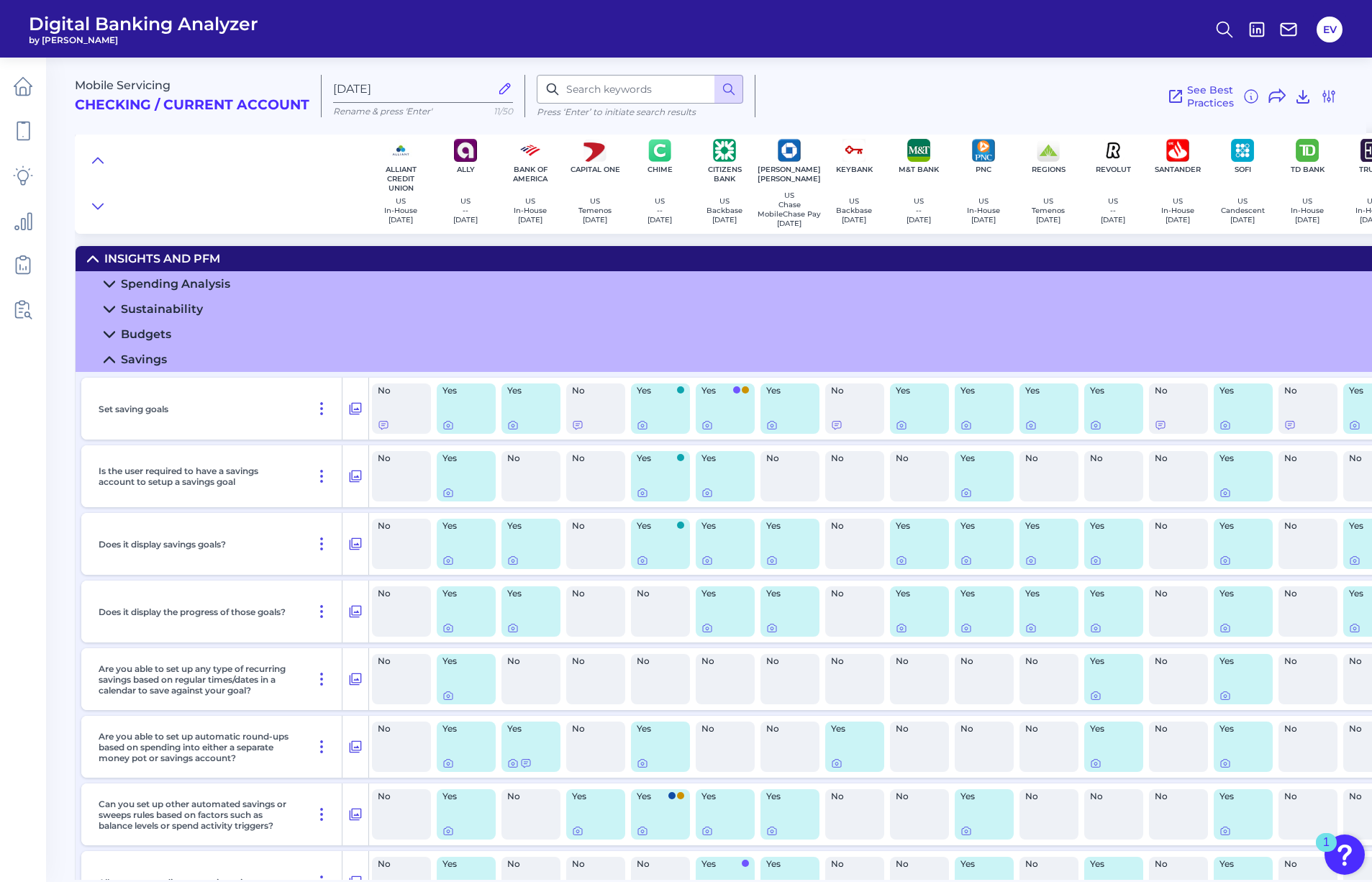
click at [112, 362] on icon at bounding box center [109, 359] width 10 height 5
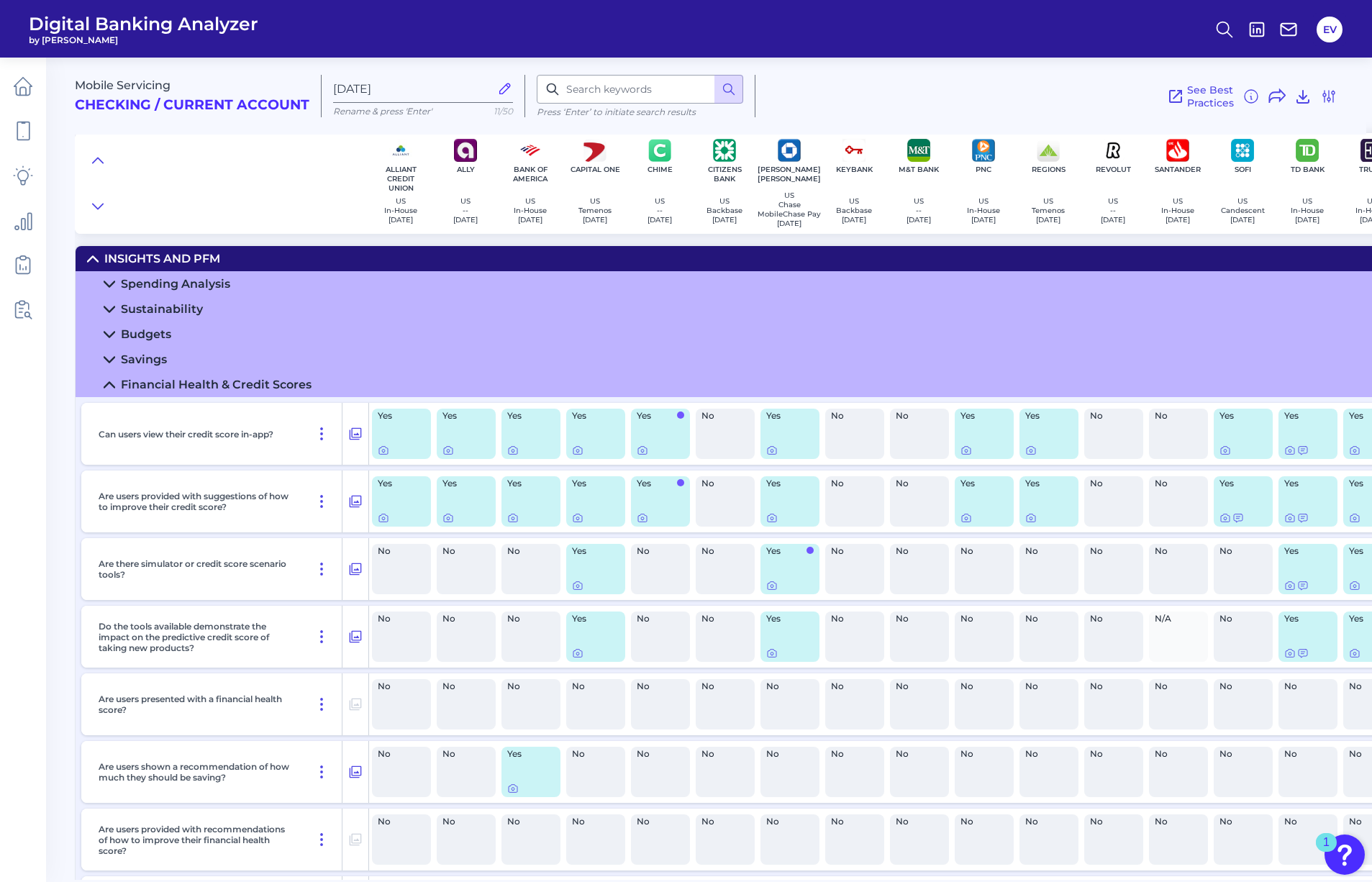
click at [107, 387] on icon at bounding box center [109, 385] width 10 height 5
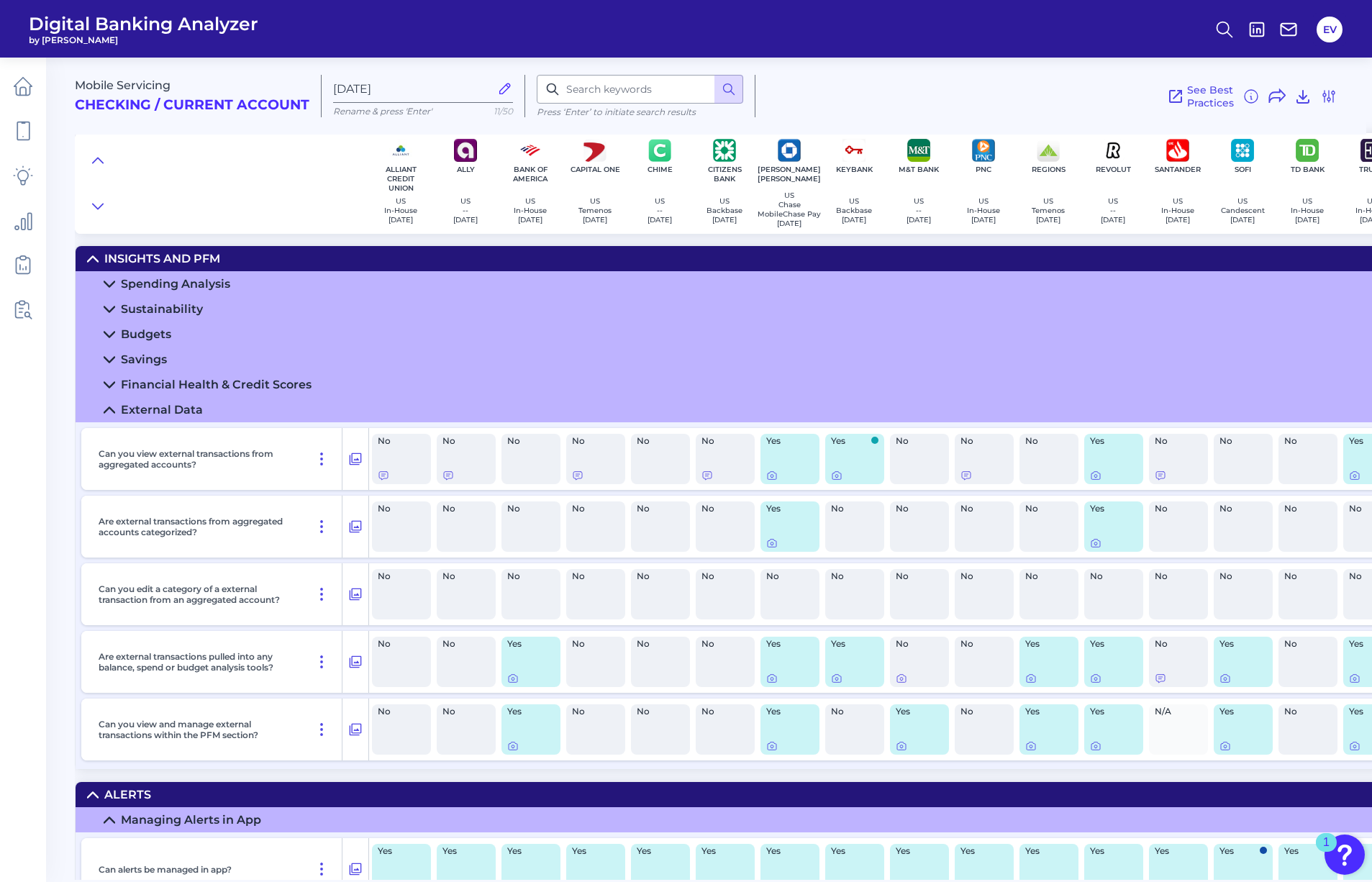
click at [107, 412] on icon at bounding box center [109, 409] width 10 height 5
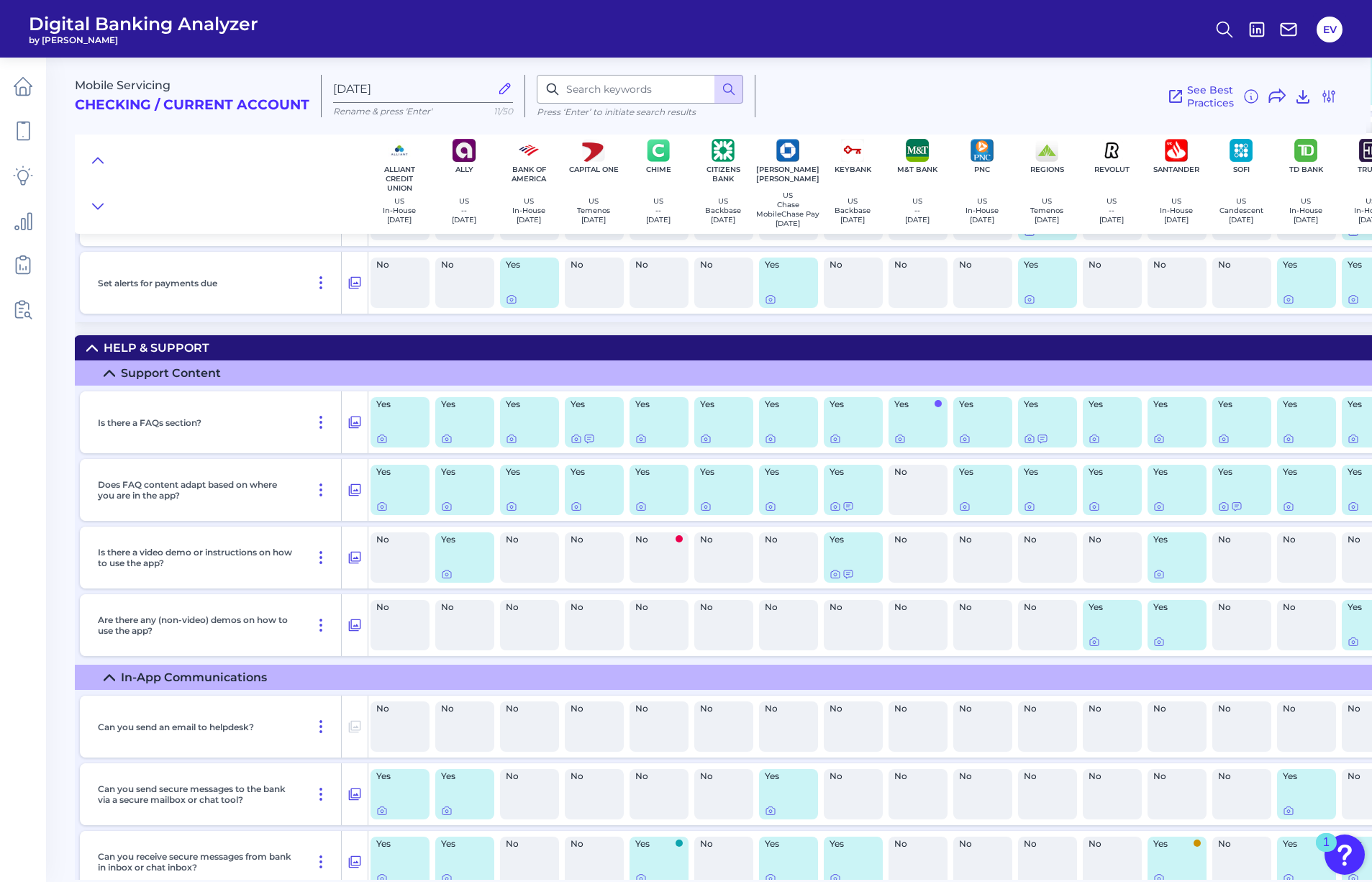
scroll to position [1590, 2]
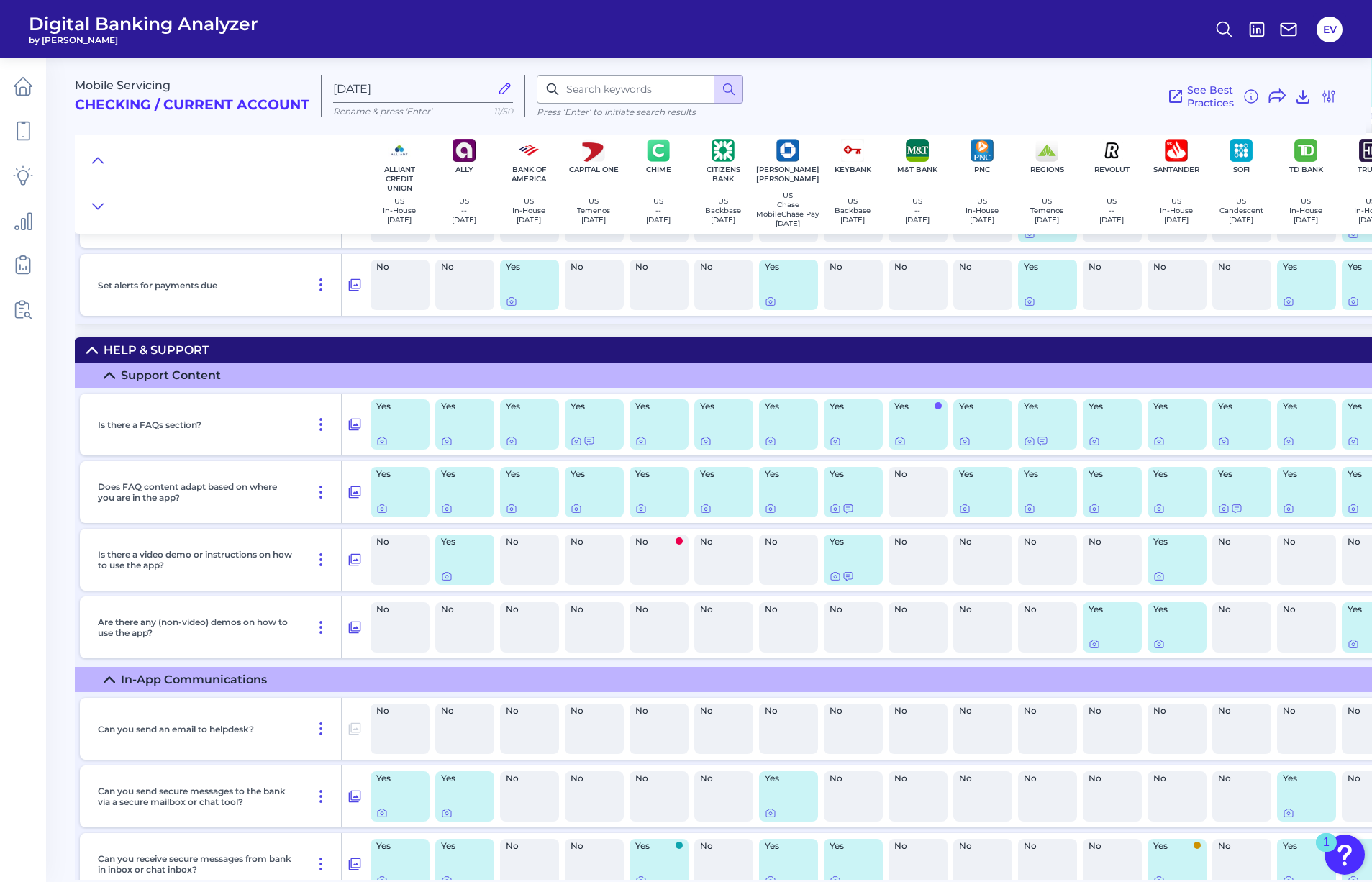
click at [105, 374] on summary "Support Content" at bounding box center [803, 375] width 1459 height 25
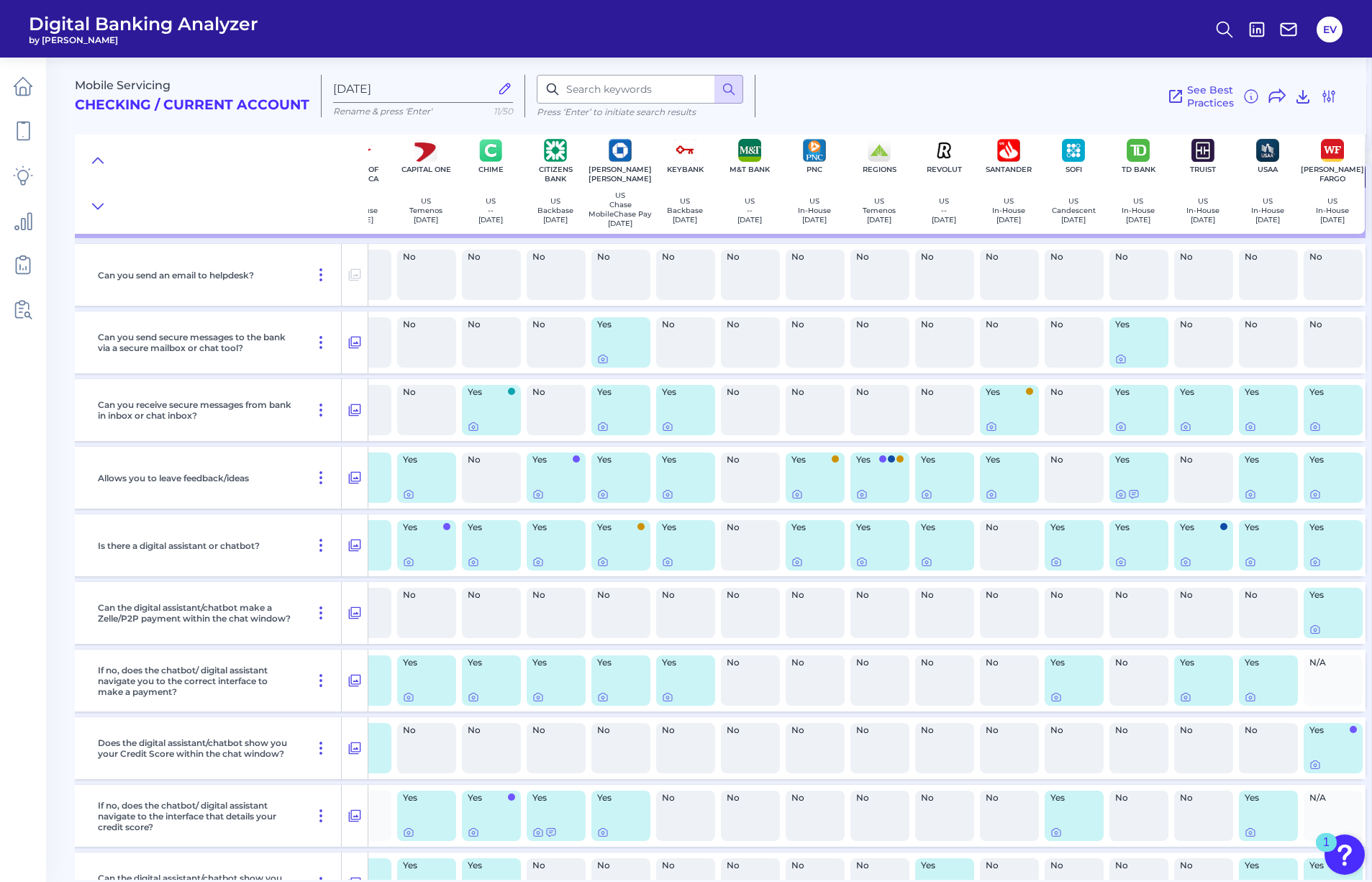
scroll to position [1766, 175]
click at [1309, 633] on icon at bounding box center [1314, 629] width 11 height 11
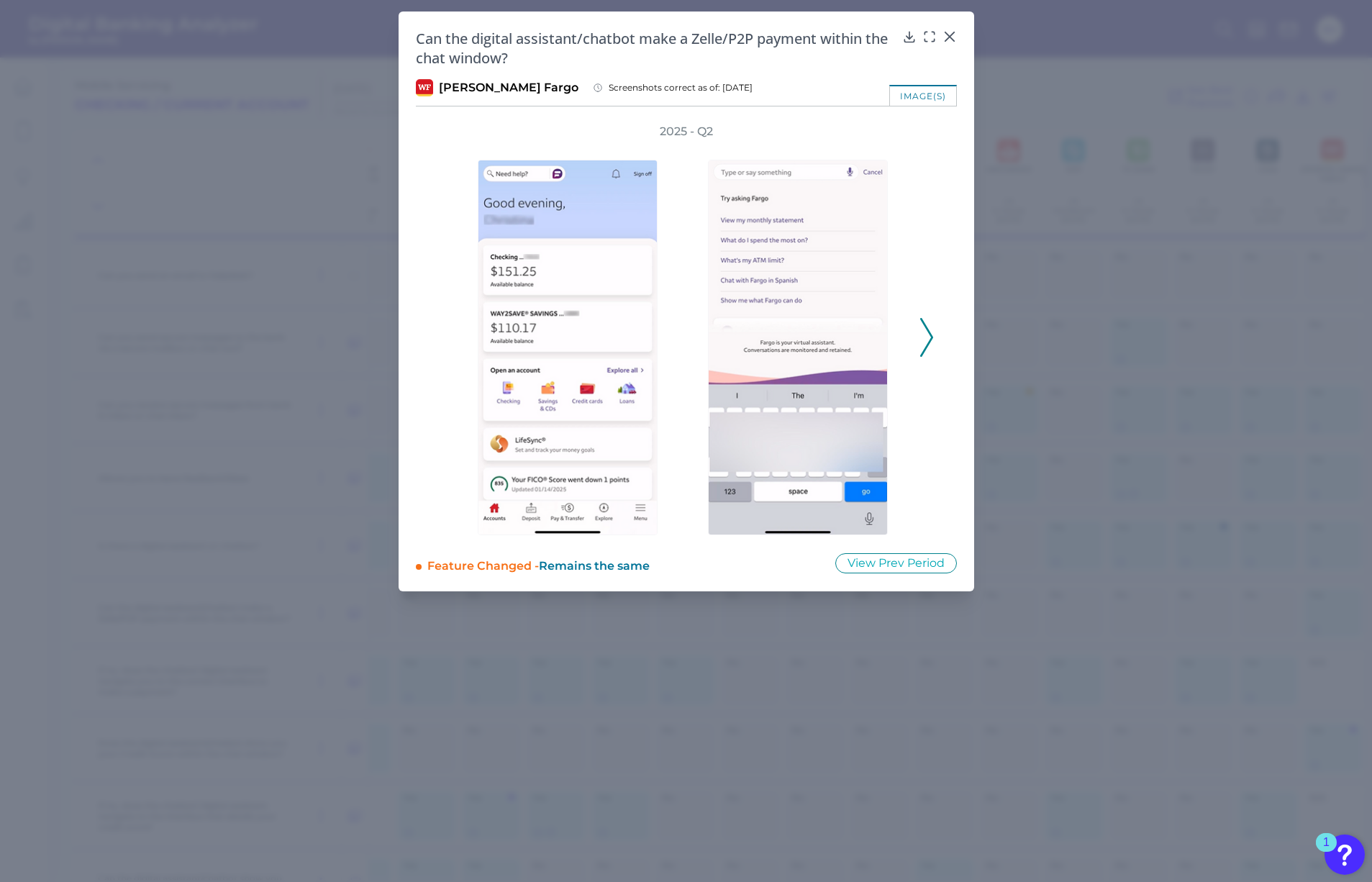
click at [930, 324] on icon at bounding box center [926, 338] width 13 height 39
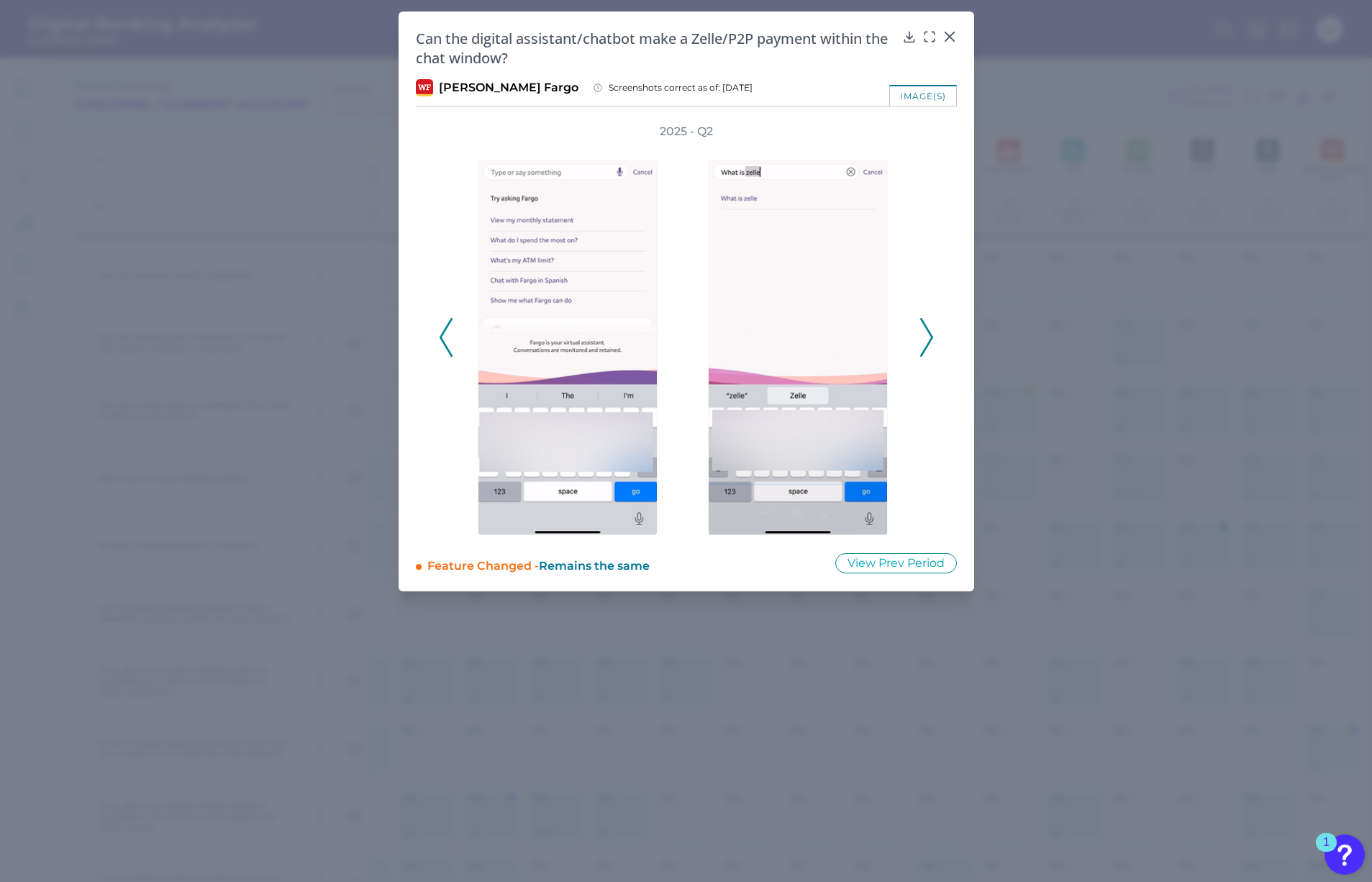
click at [927, 327] on icon at bounding box center [926, 338] width 13 height 39
click at [926, 328] on polyline at bounding box center [926, 337] width 11 height 37
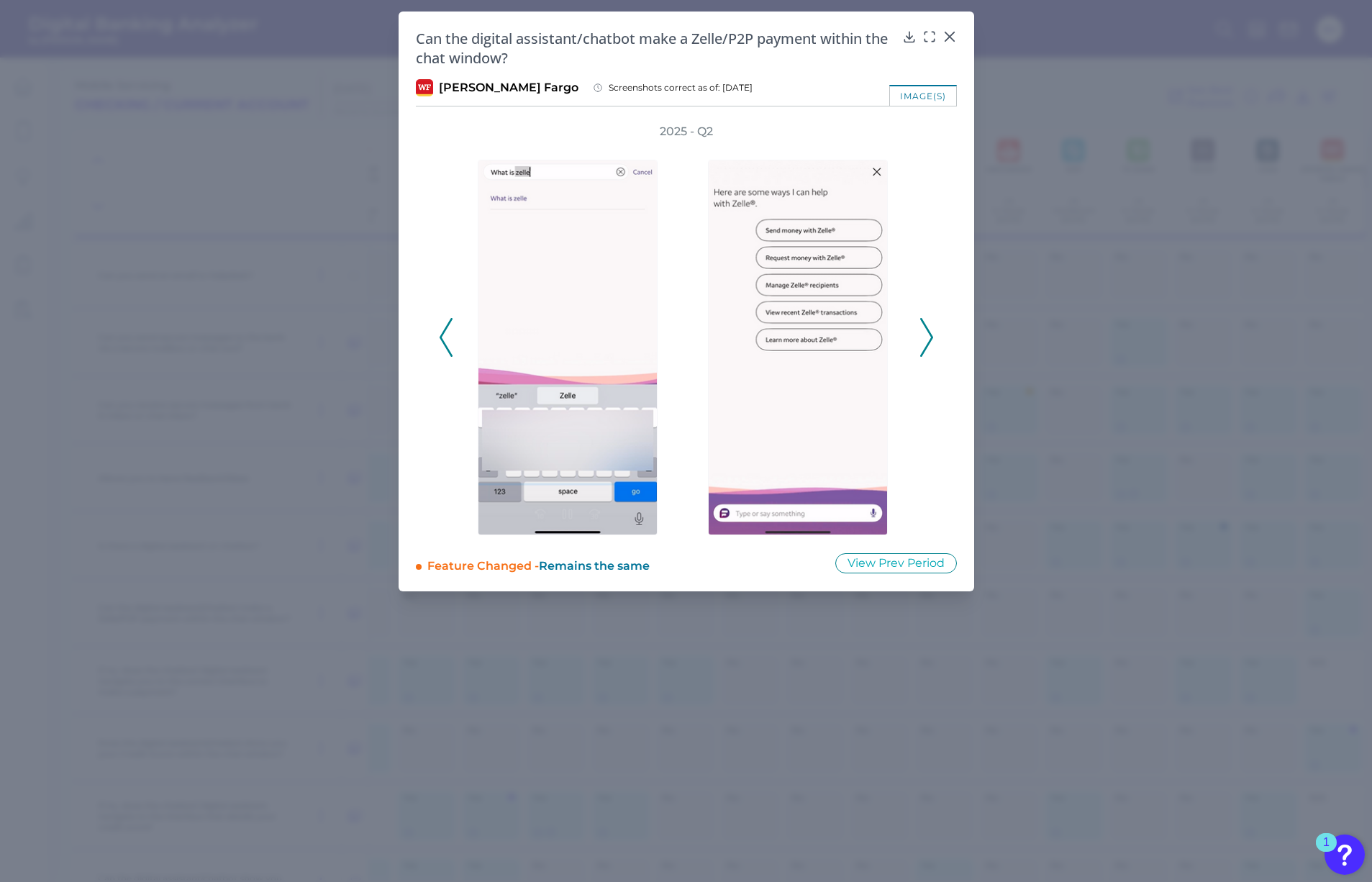
click at [926, 328] on polyline at bounding box center [926, 337] width 11 height 37
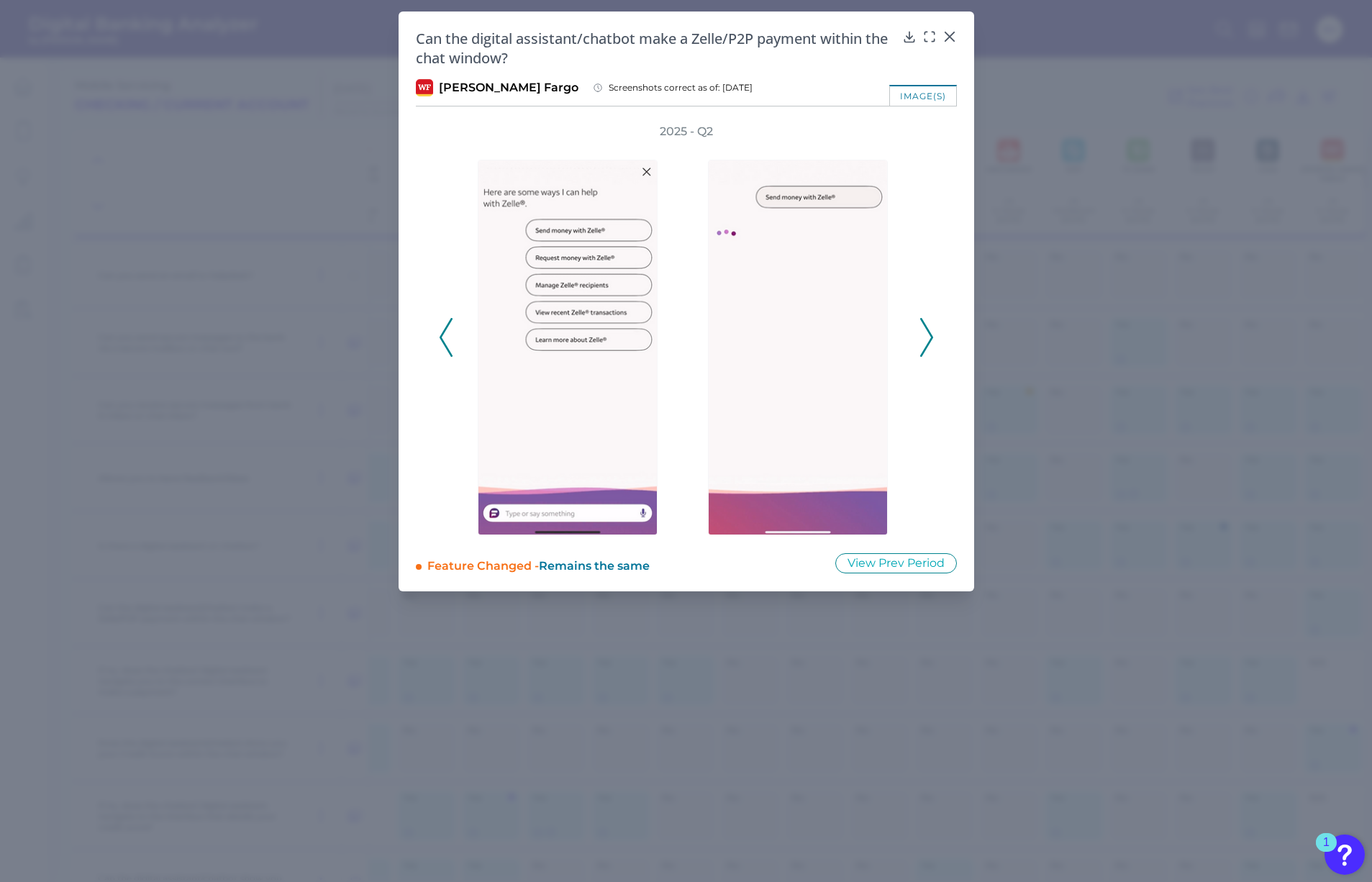
click at [926, 328] on polyline at bounding box center [926, 337] width 11 height 37
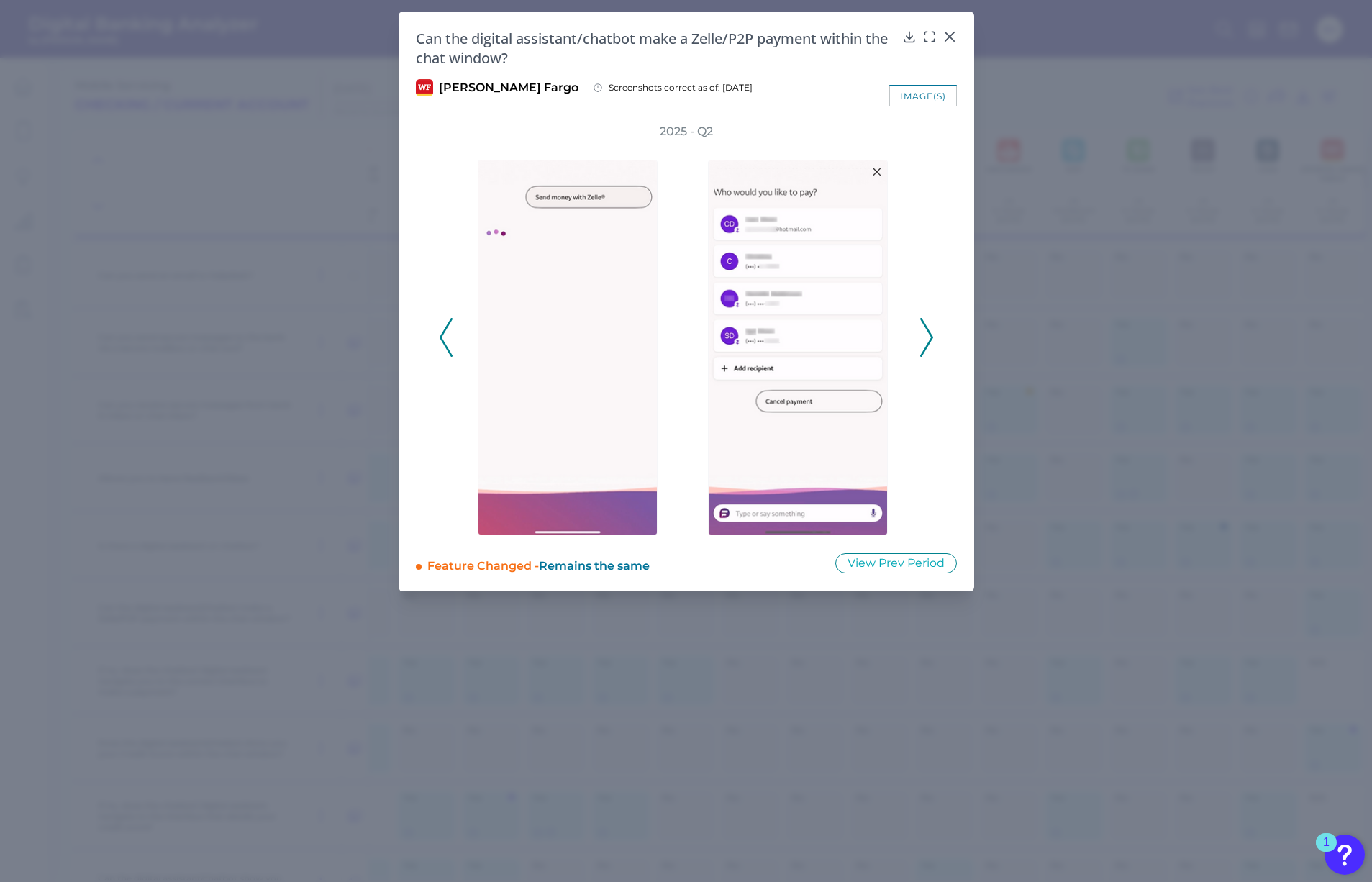
click at [926, 328] on polyline at bounding box center [926, 337] width 11 height 37
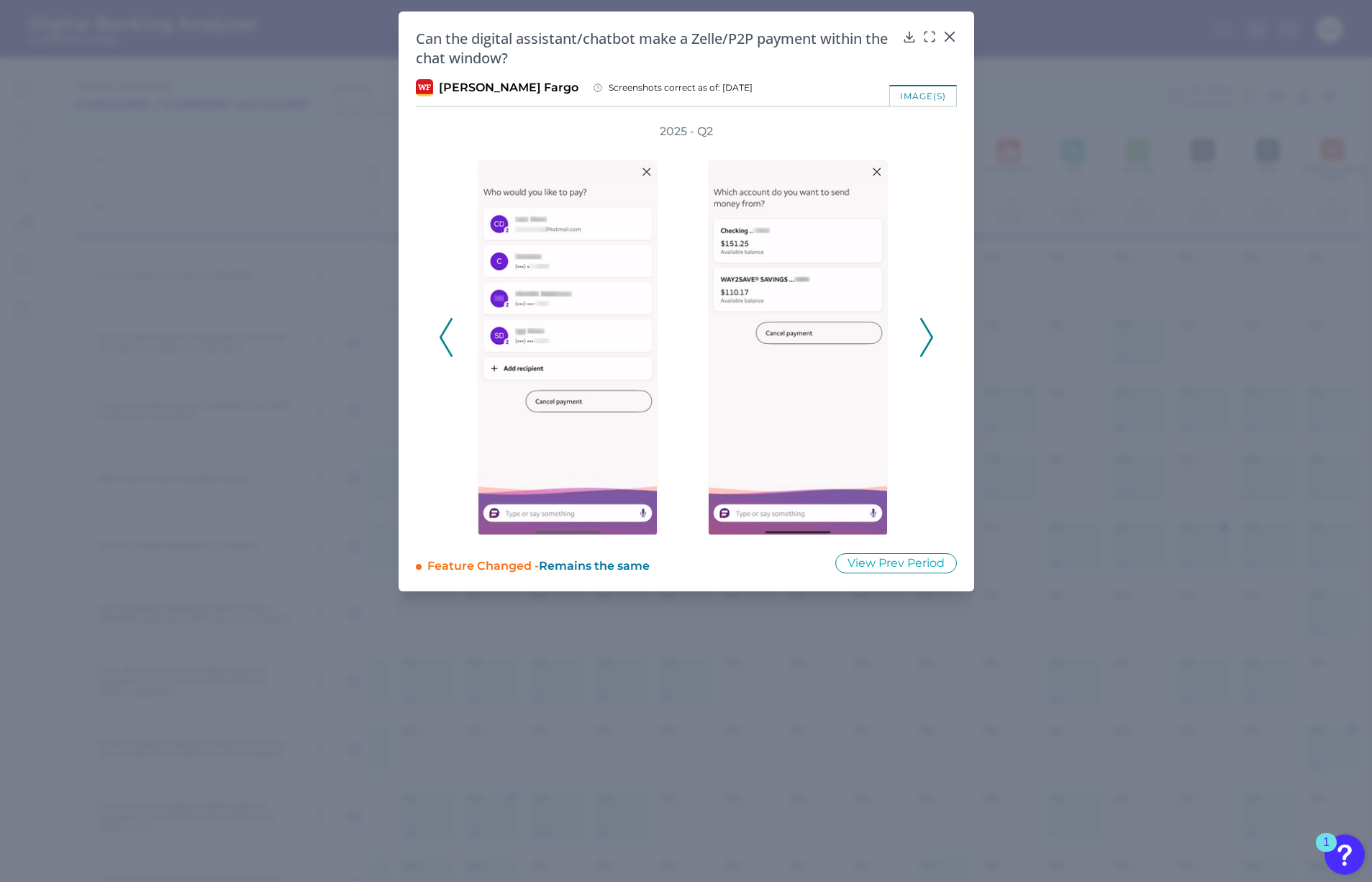
click at [926, 328] on polyline at bounding box center [926, 337] width 11 height 37
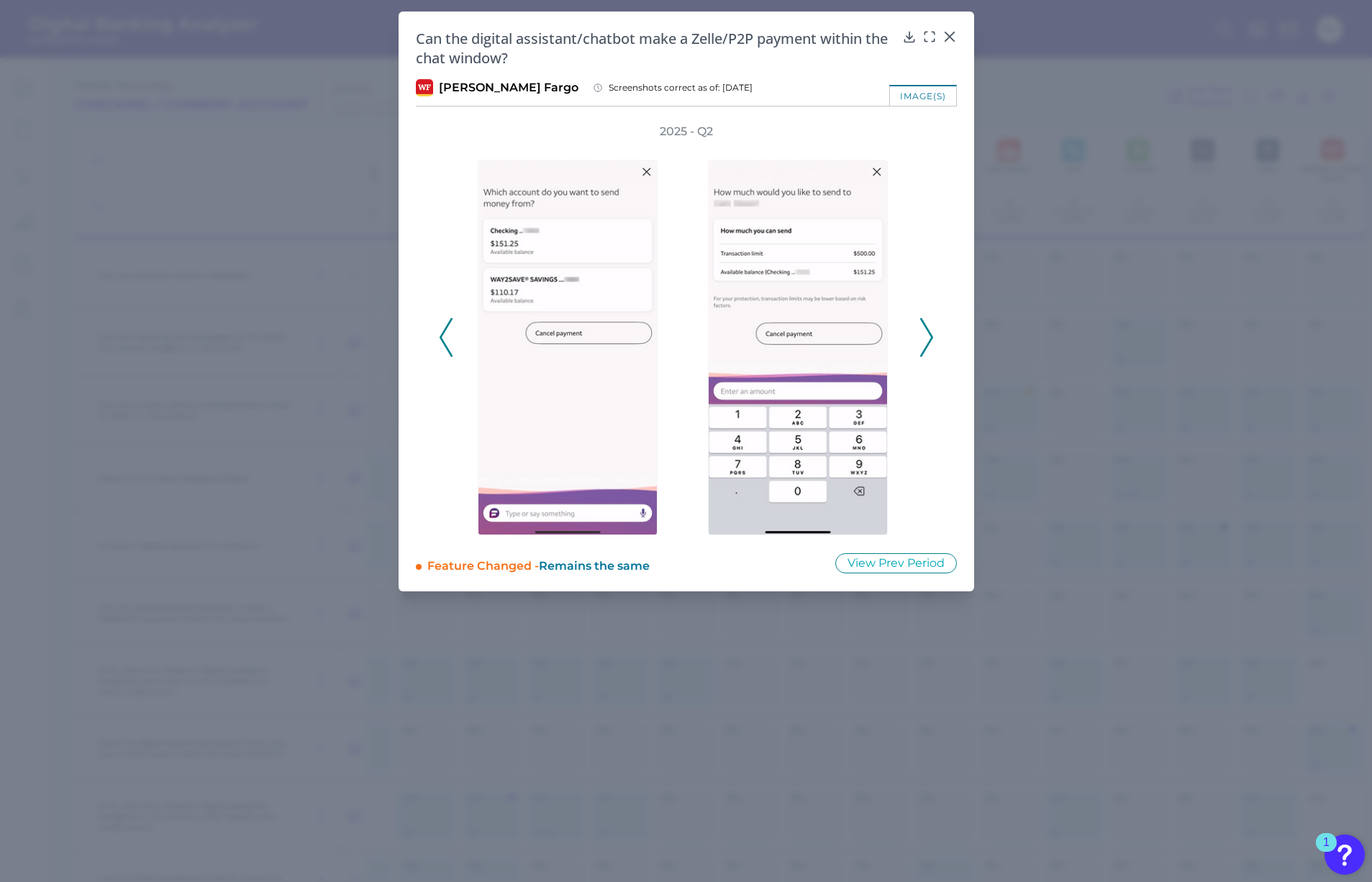
click at [926, 328] on polyline at bounding box center [926, 337] width 11 height 37
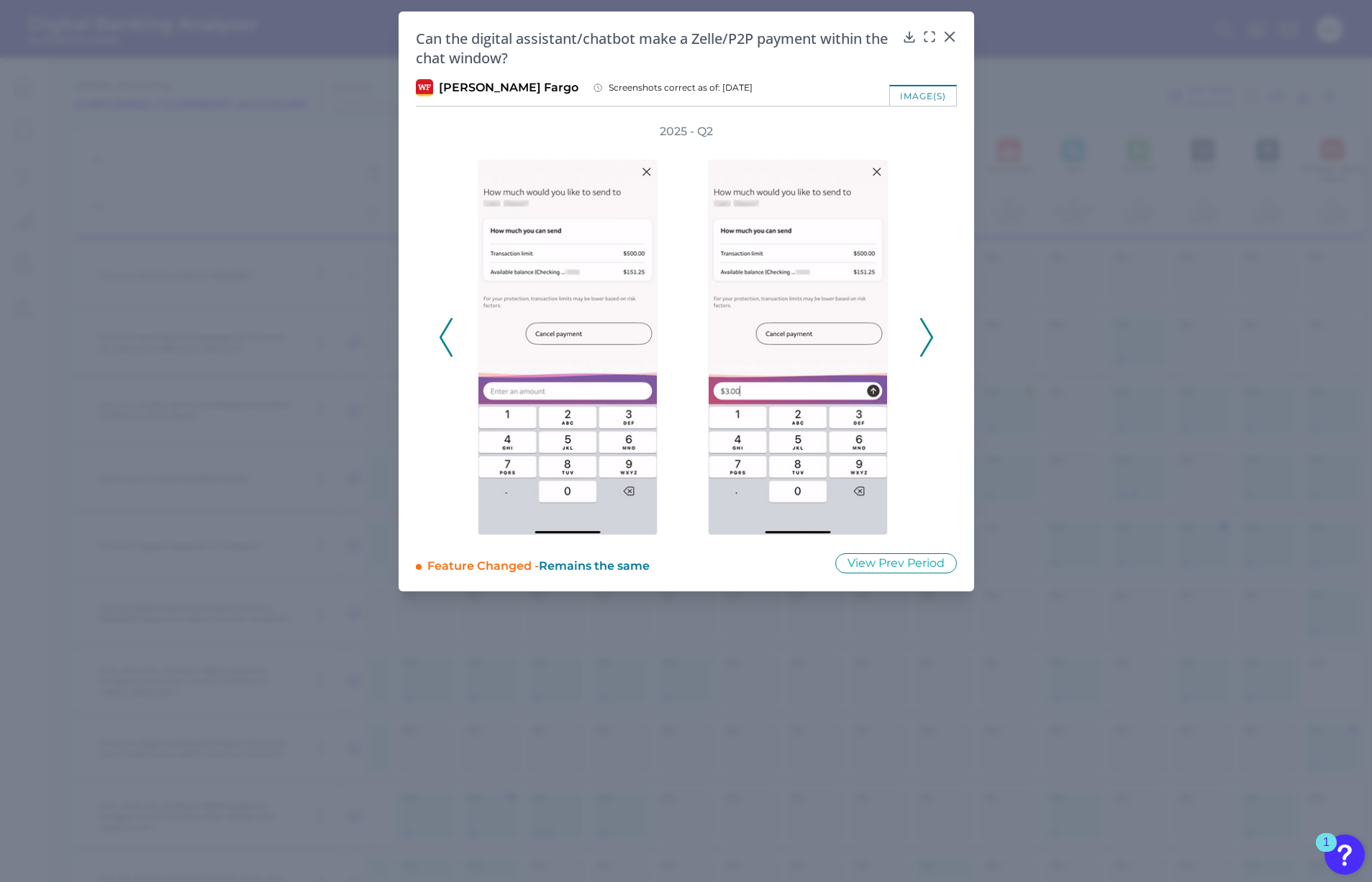
click at [949, 44] on div "Can the digital assistant/chatbot make a Zelle/P2P payment within the chat wind…" at bounding box center [686, 48] width 541 height 39
click at [950, 35] on icon at bounding box center [949, 36] width 14 height 14
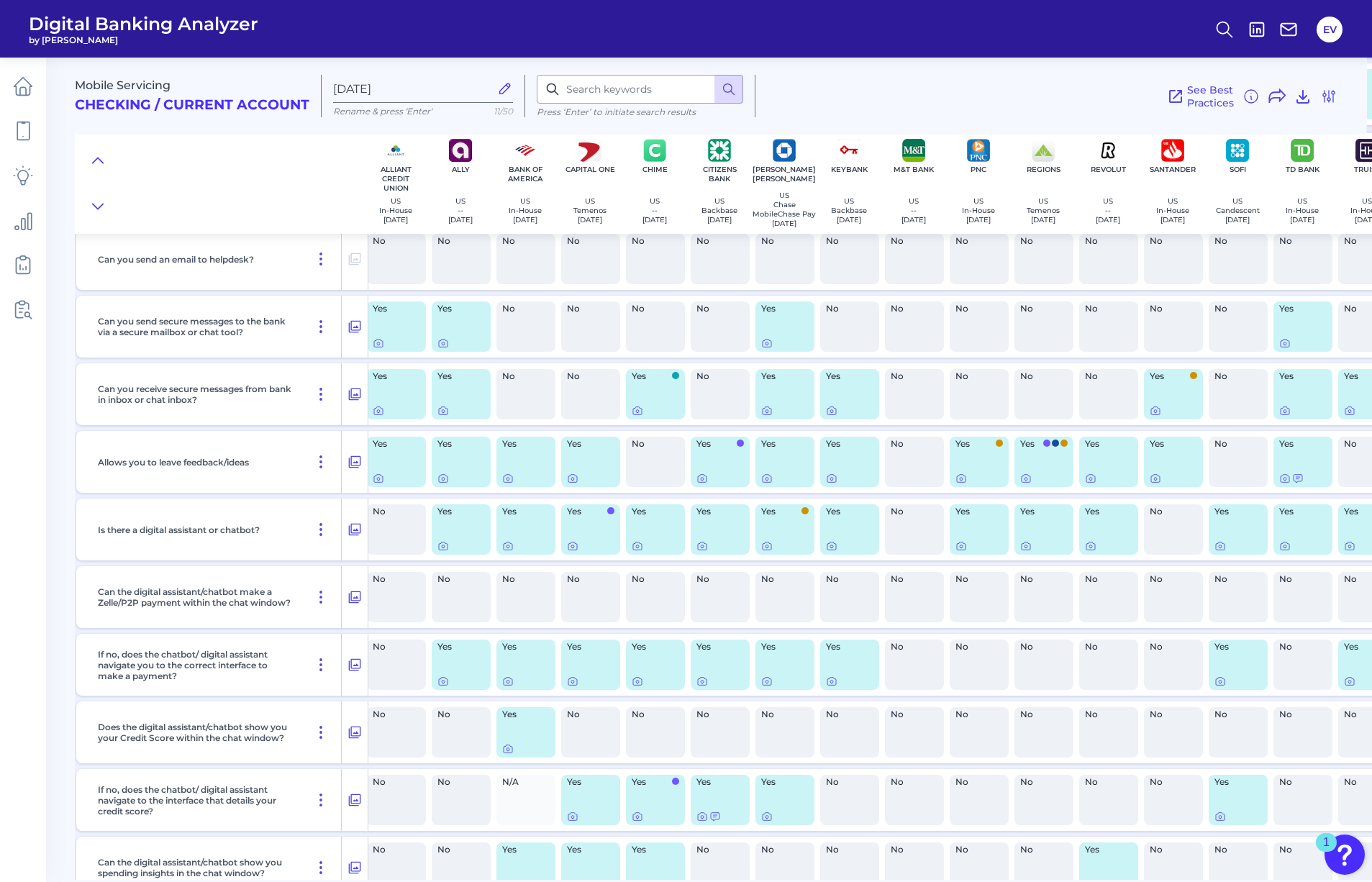
scroll to position [1604, 5]
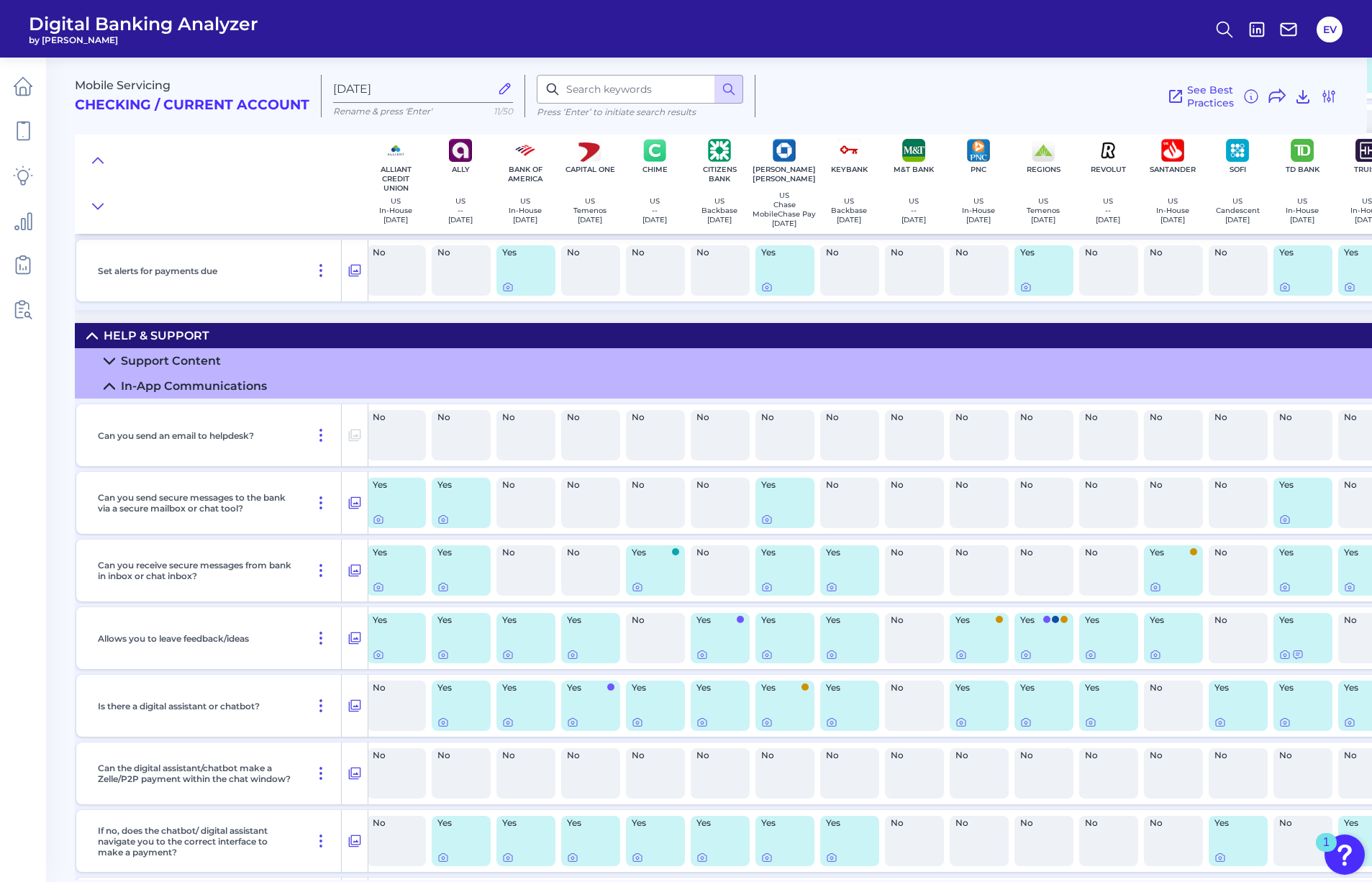
drag, startPoint x: 520, startPoint y: 719, endPoint x: 514, endPoint y: 723, distance: 7.2
click at [520, 719] on div "Yes" at bounding box center [526, 706] width 59 height 50
click at [511, 725] on div at bounding box center [508, 718] width 14 height 14
click at [511, 723] on div at bounding box center [508, 718] width 14 height 14
click at [508, 728] on icon at bounding box center [507, 722] width 11 height 11
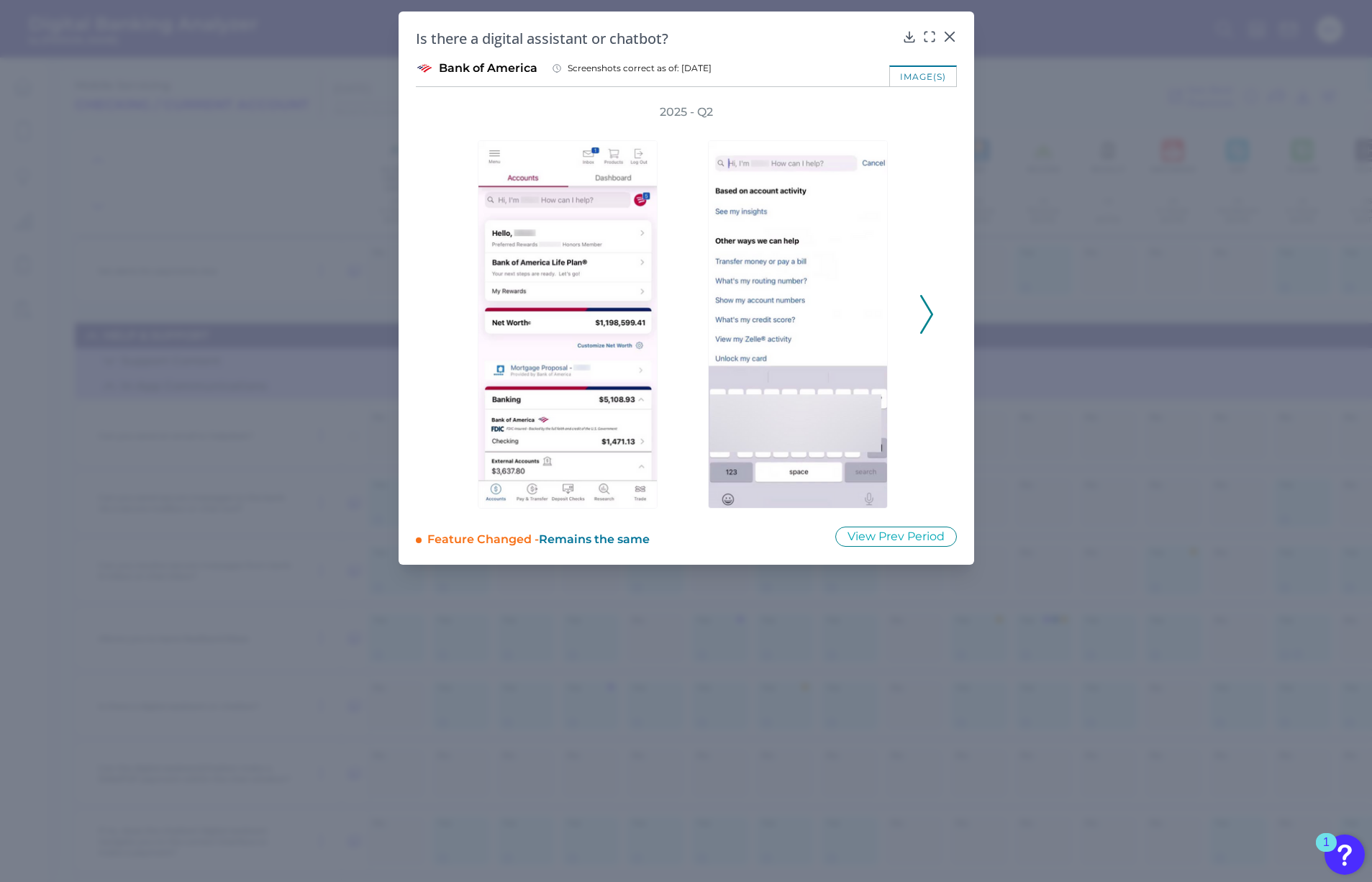
click at [925, 307] on icon at bounding box center [926, 315] width 13 height 39
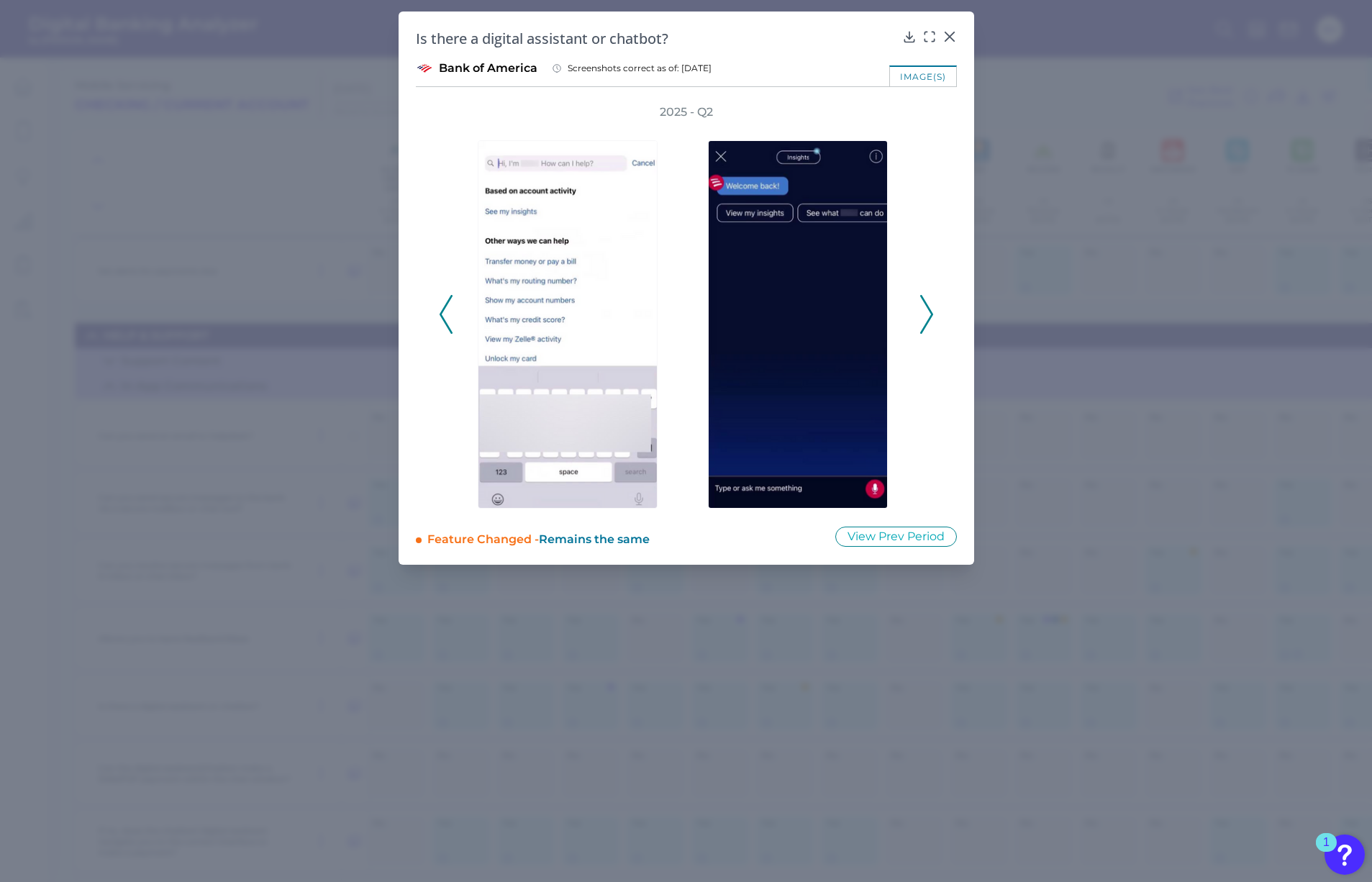
click at [925, 307] on icon at bounding box center [926, 315] width 13 height 39
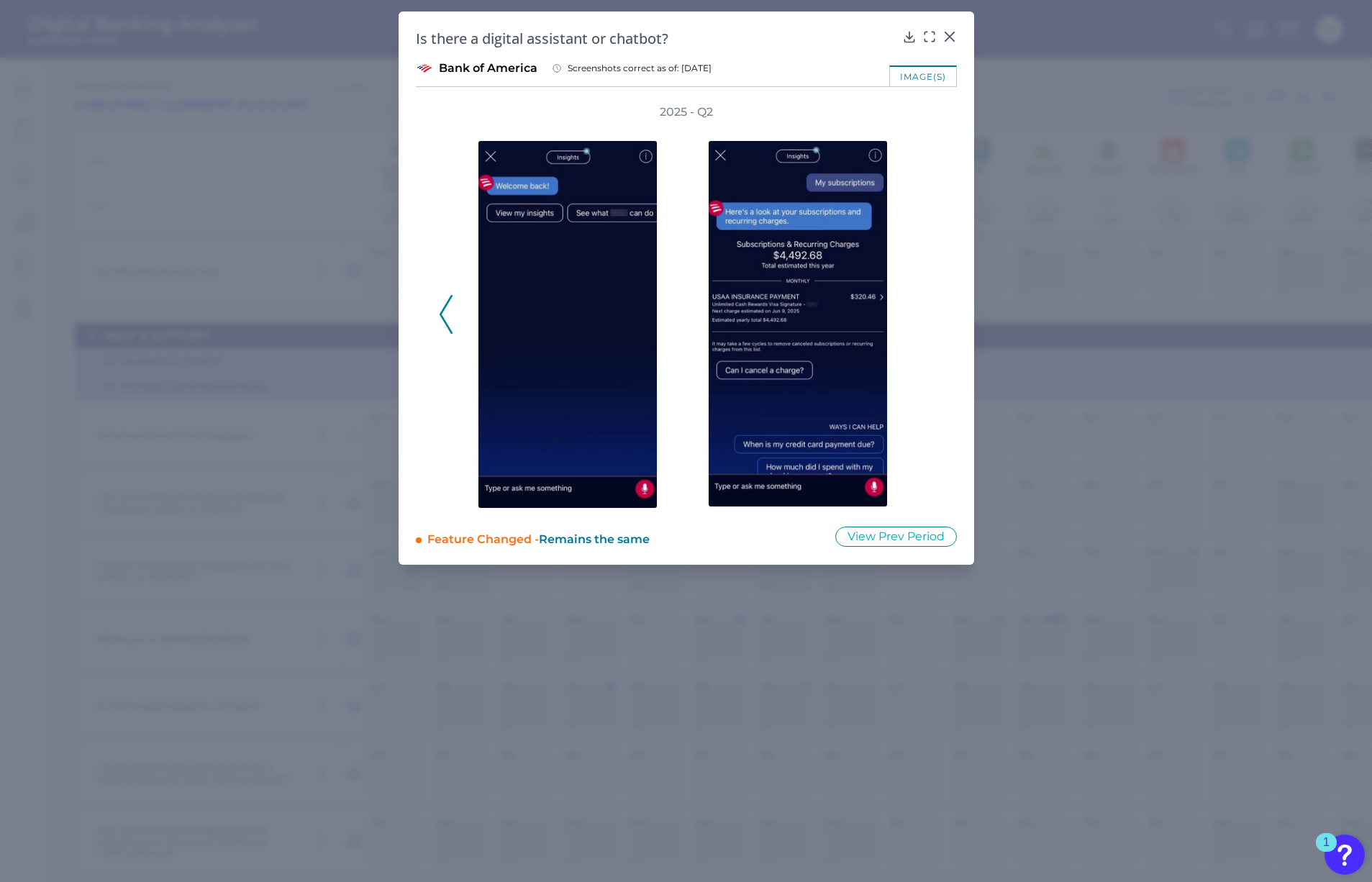
click at [925, 307] on div "2025 - Q2" at bounding box center [686, 306] width 495 height 404
click at [949, 38] on icon at bounding box center [949, 36] width 14 height 14
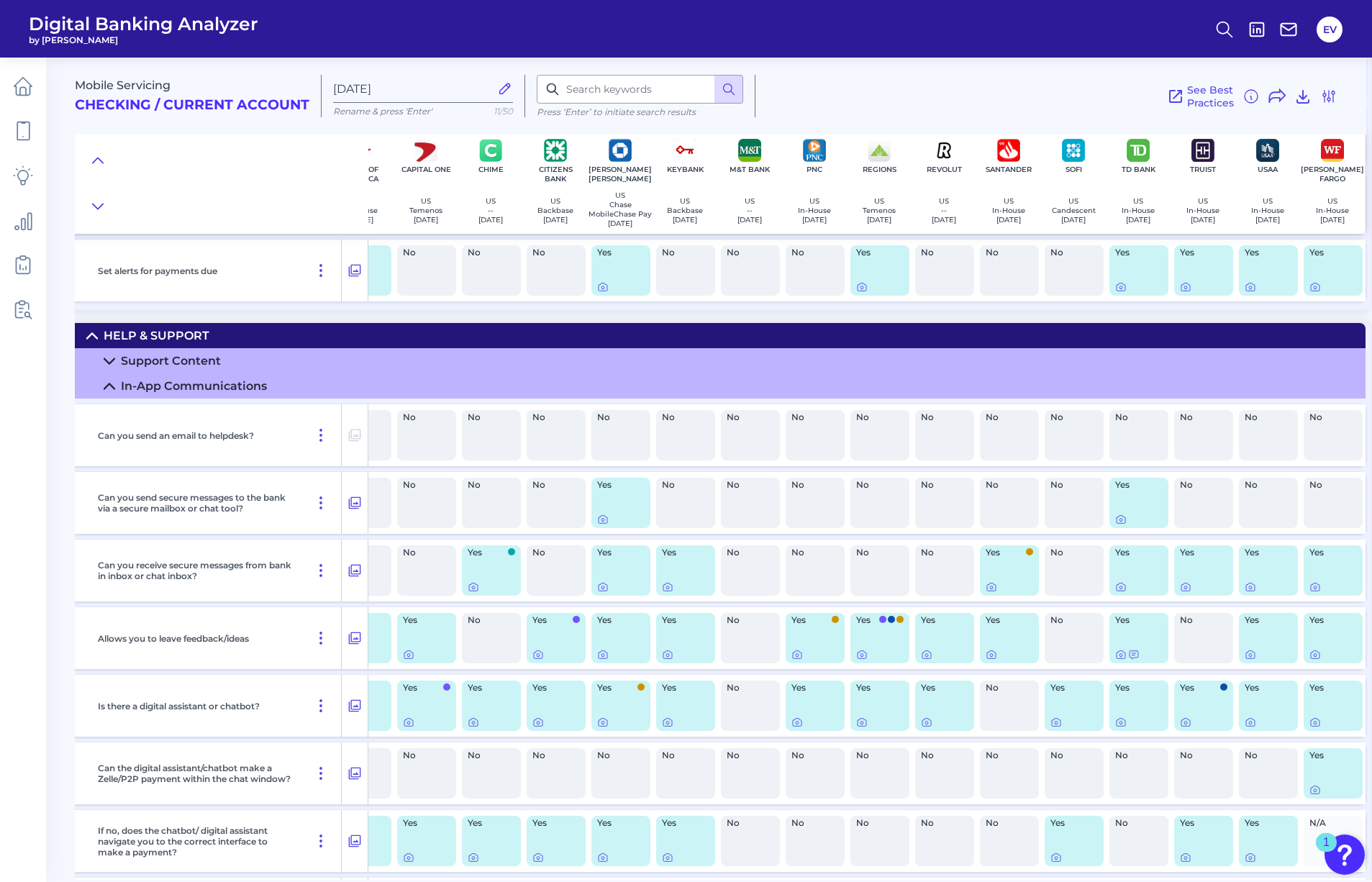
scroll to position [1604, 175]
click at [1309, 728] on icon at bounding box center [1314, 722] width 11 height 11
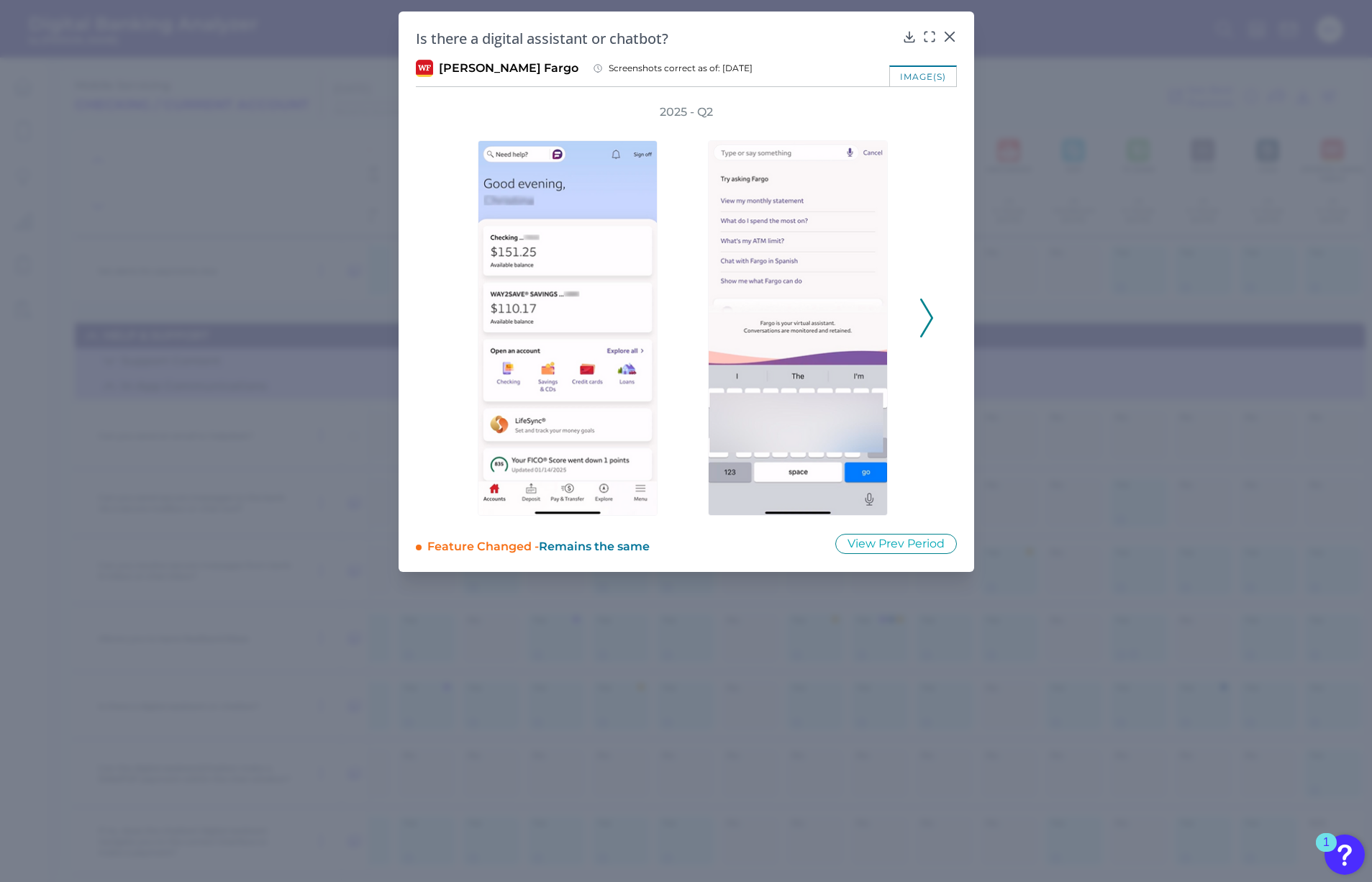
click at [932, 316] on icon at bounding box center [926, 318] width 13 height 39
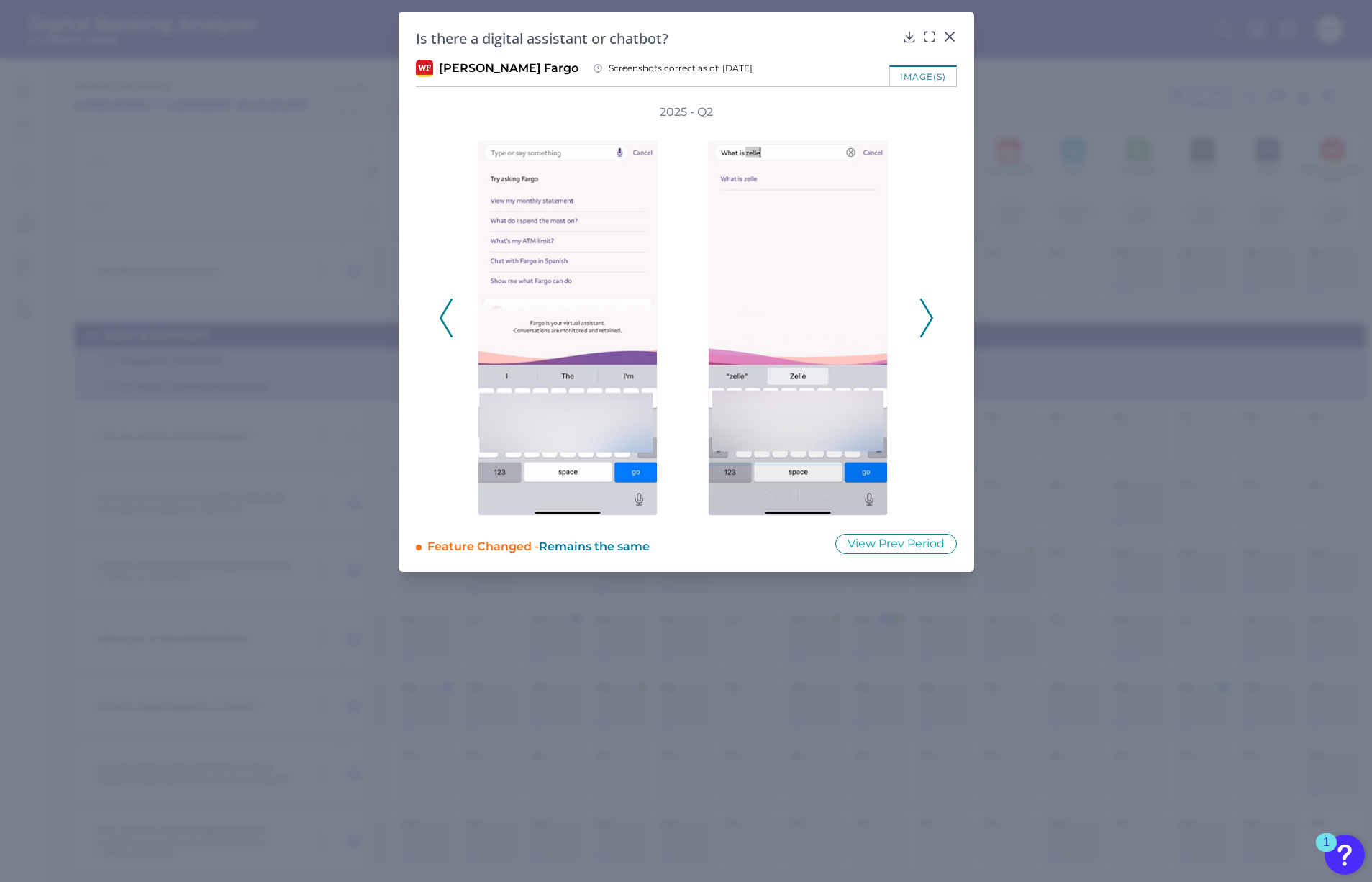
click at [928, 316] on icon at bounding box center [926, 318] width 13 height 39
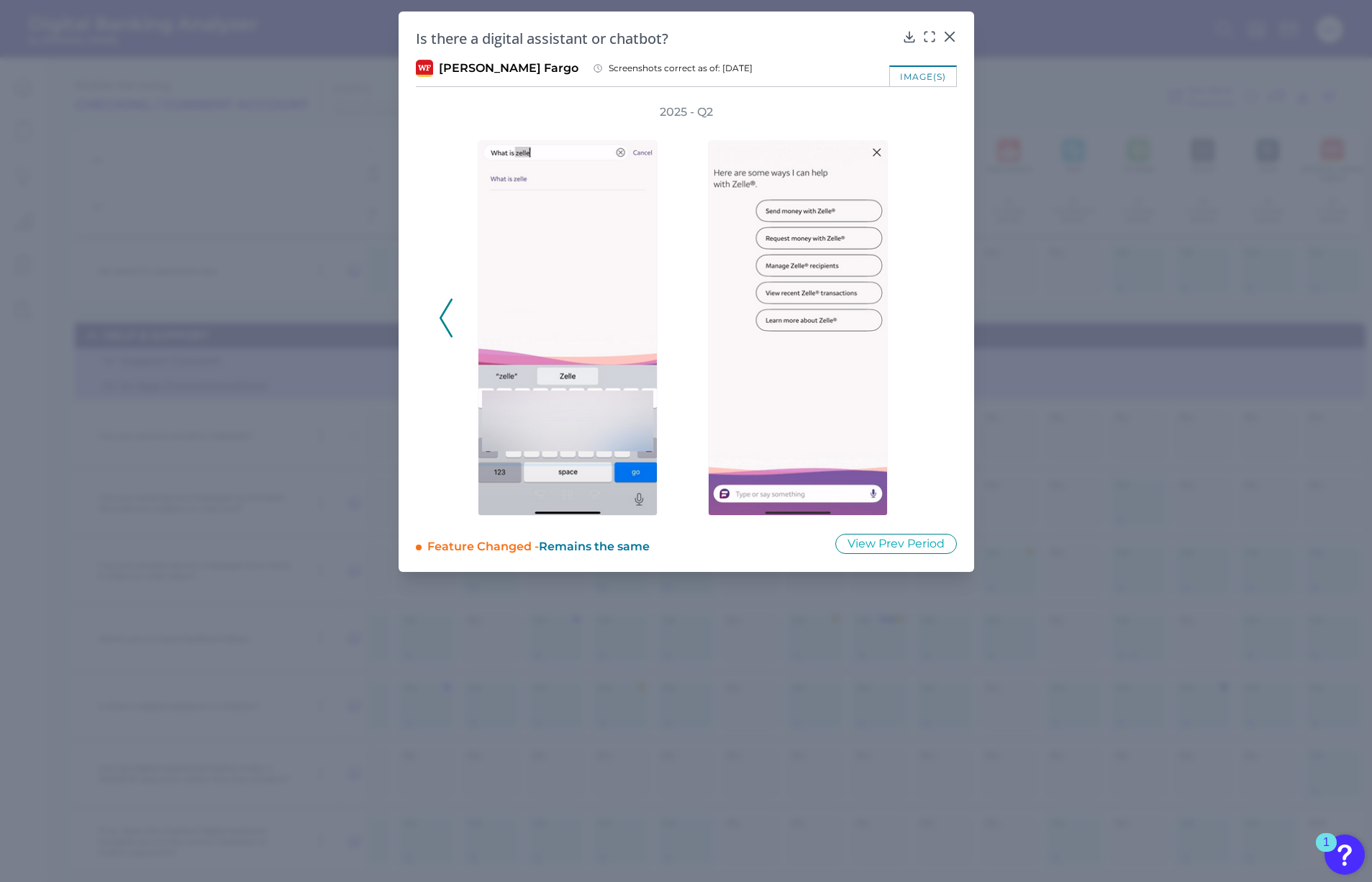
click at [928, 316] on div "2025 - Q2" at bounding box center [686, 310] width 495 height 412
click at [946, 33] on icon at bounding box center [949, 36] width 14 height 14
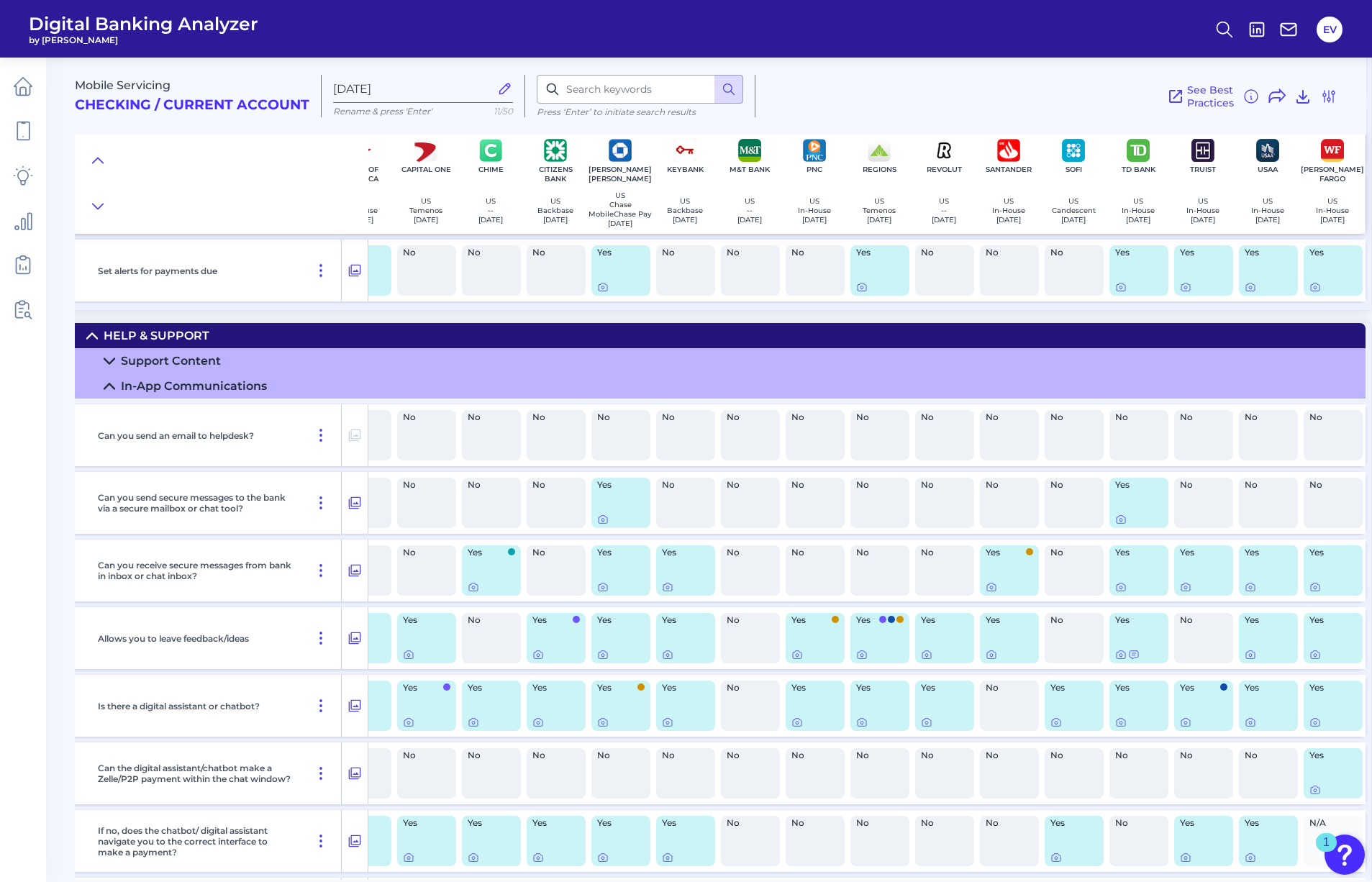
click at [107, 388] on icon at bounding box center [109, 386] width 10 height 5
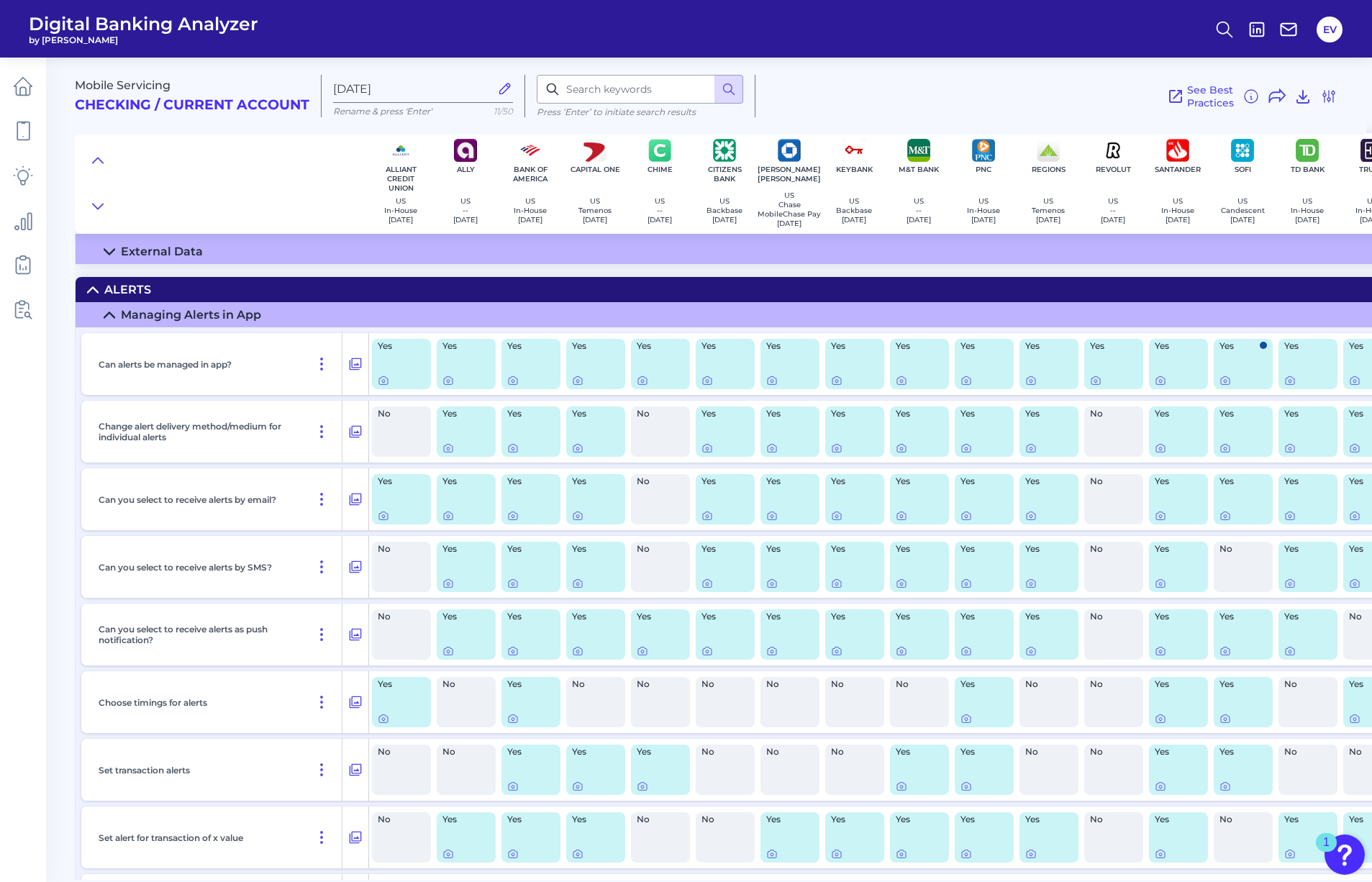
scroll to position [158, 0]
click at [515, 587] on icon at bounding box center [512, 583] width 11 height 11
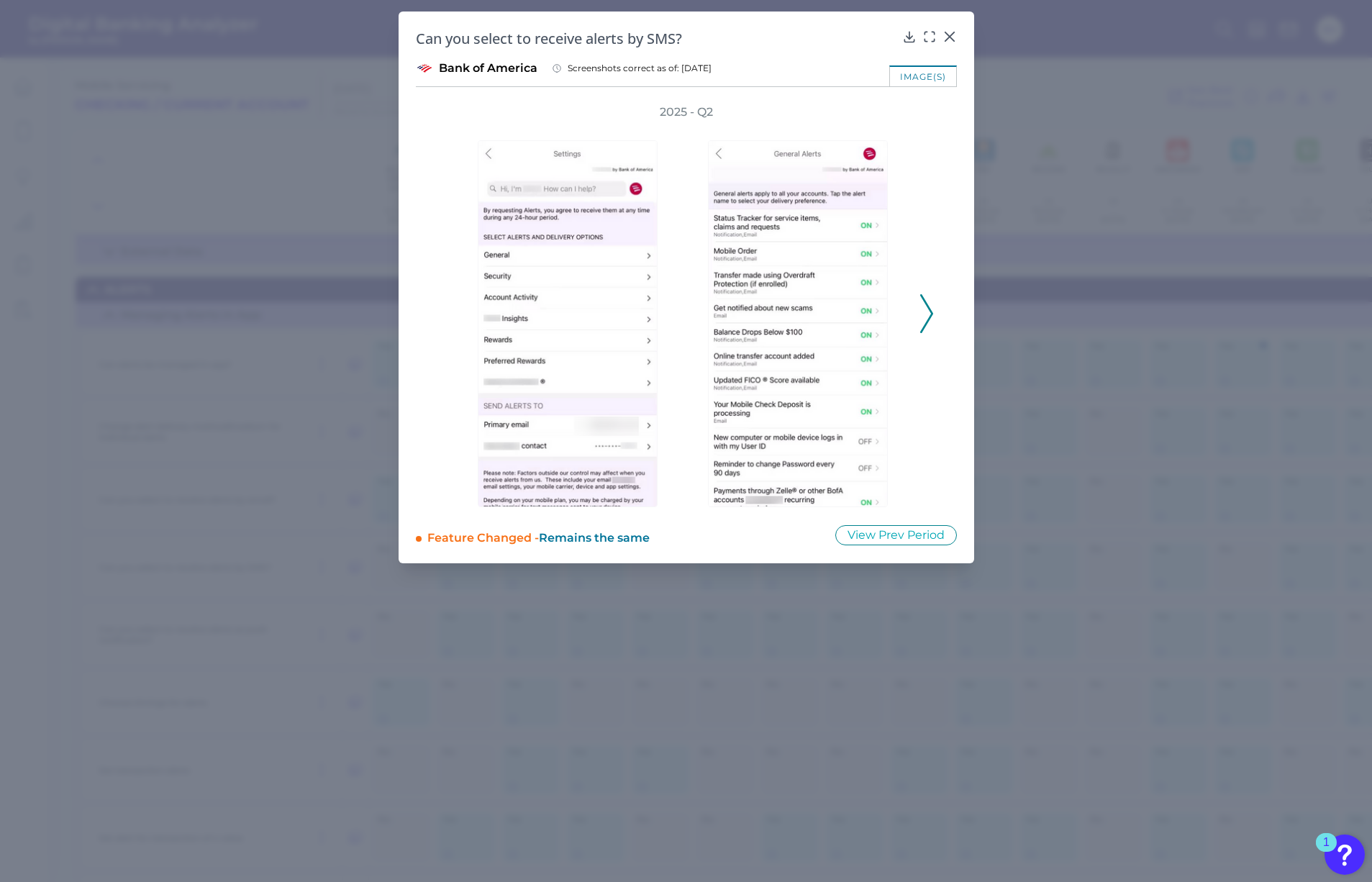
click at [923, 316] on icon at bounding box center [926, 314] width 13 height 39
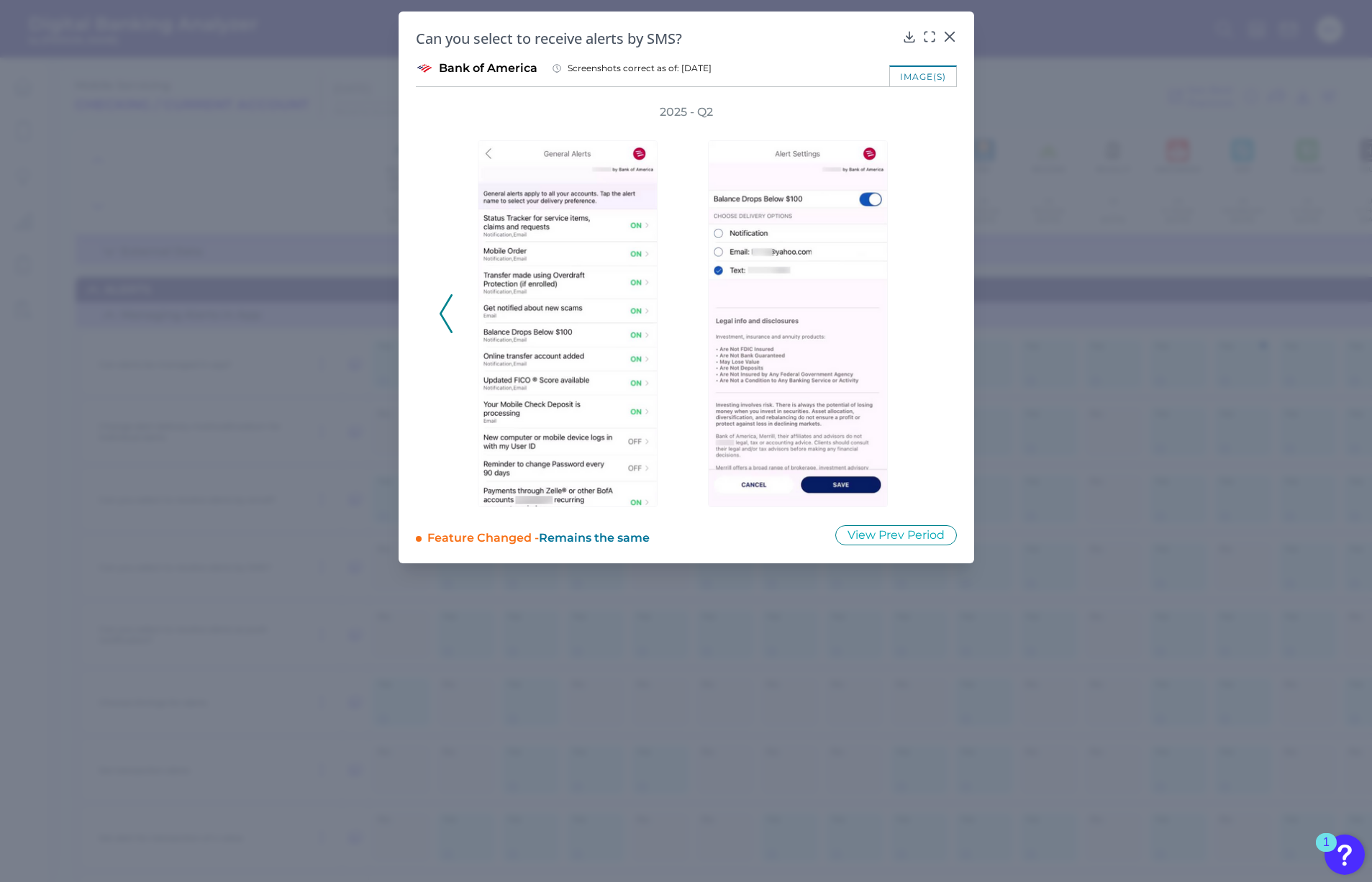
click at [923, 316] on div "2025 - Q2" at bounding box center [686, 306] width 495 height 403
click at [452, 318] on button at bounding box center [445, 314] width 14 height 39
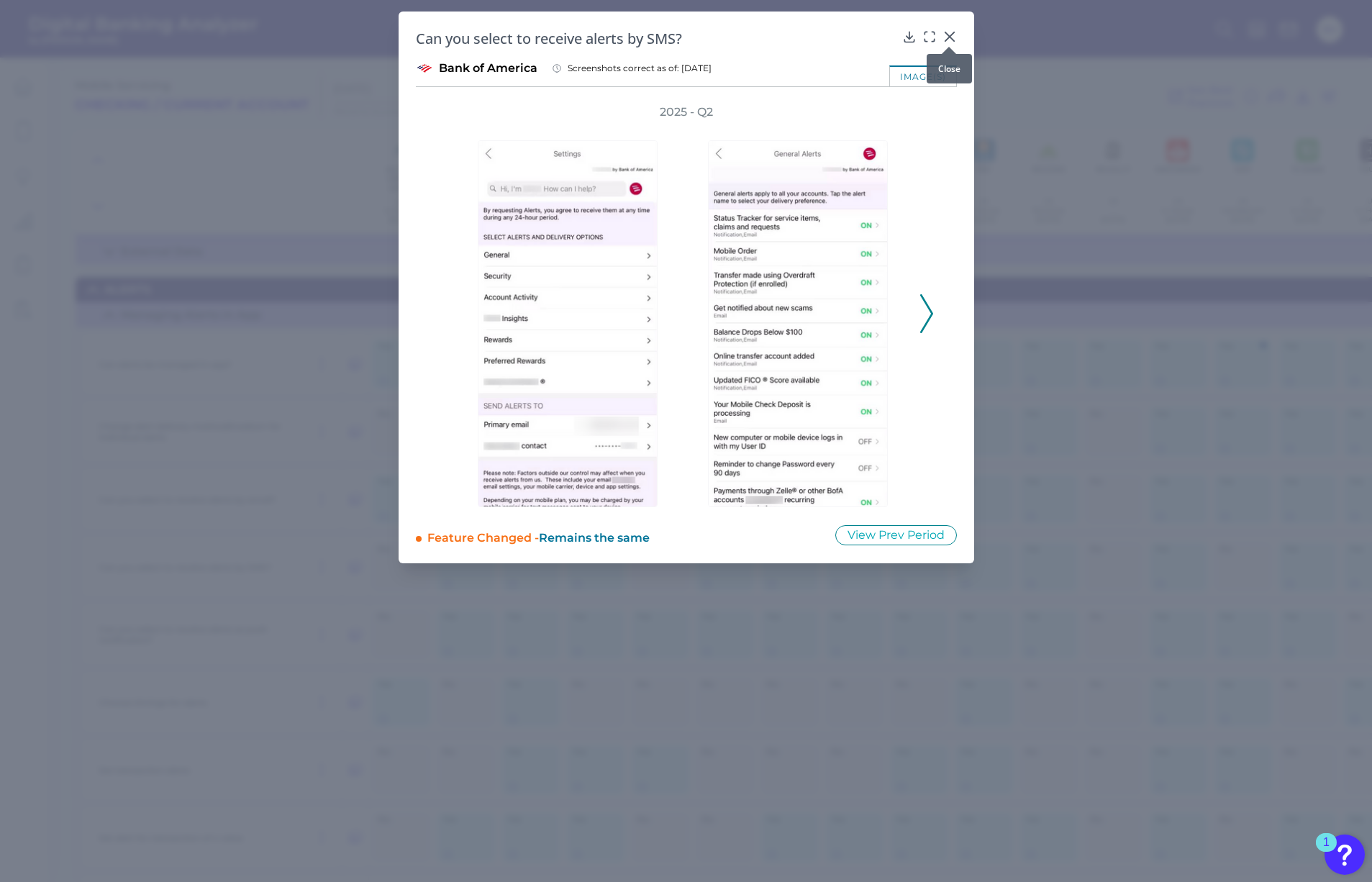
click at [946, 36] on icon at bounding box center [949, 36] width 14 height 14
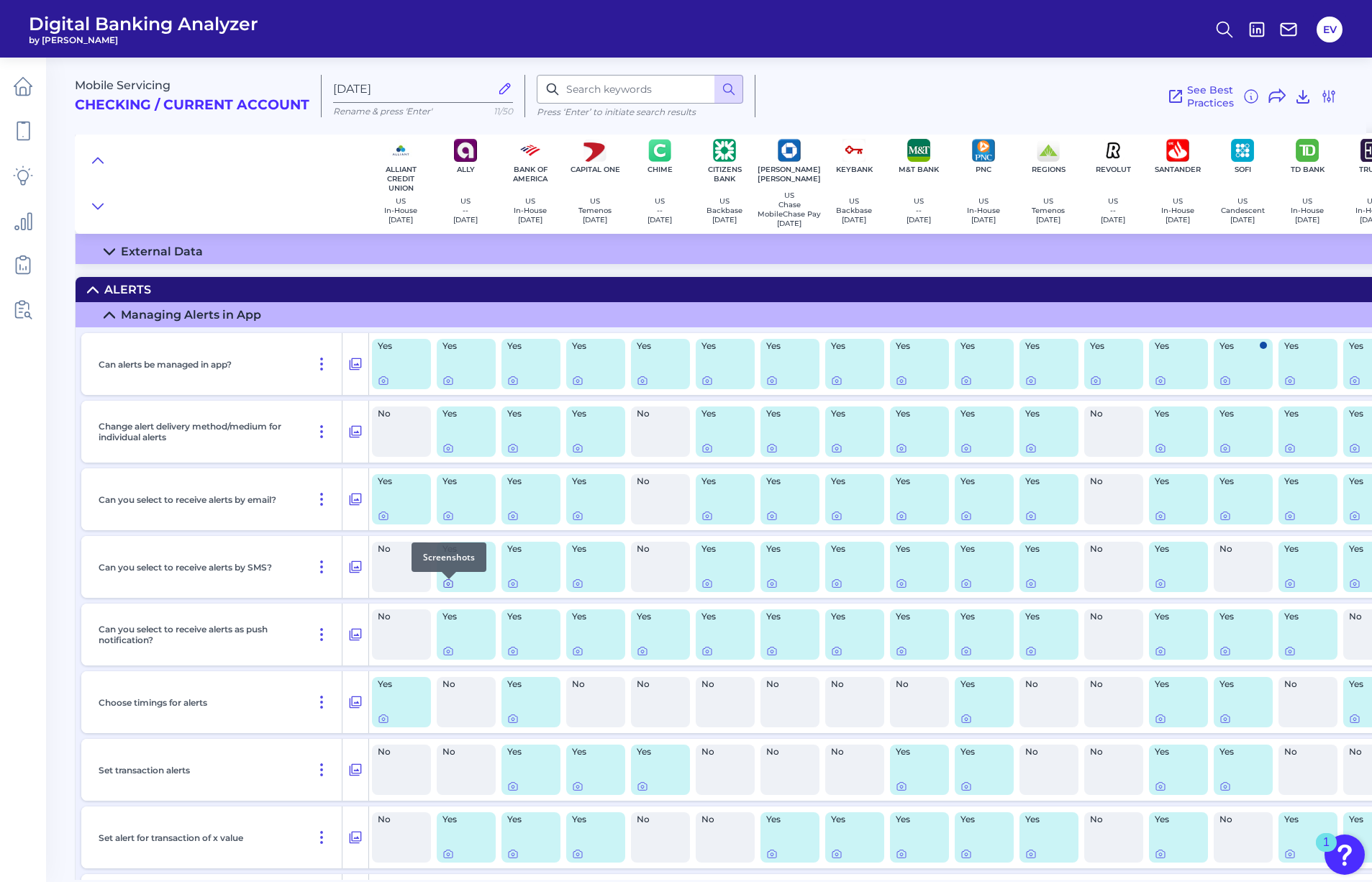
scroll to position [157, 0]
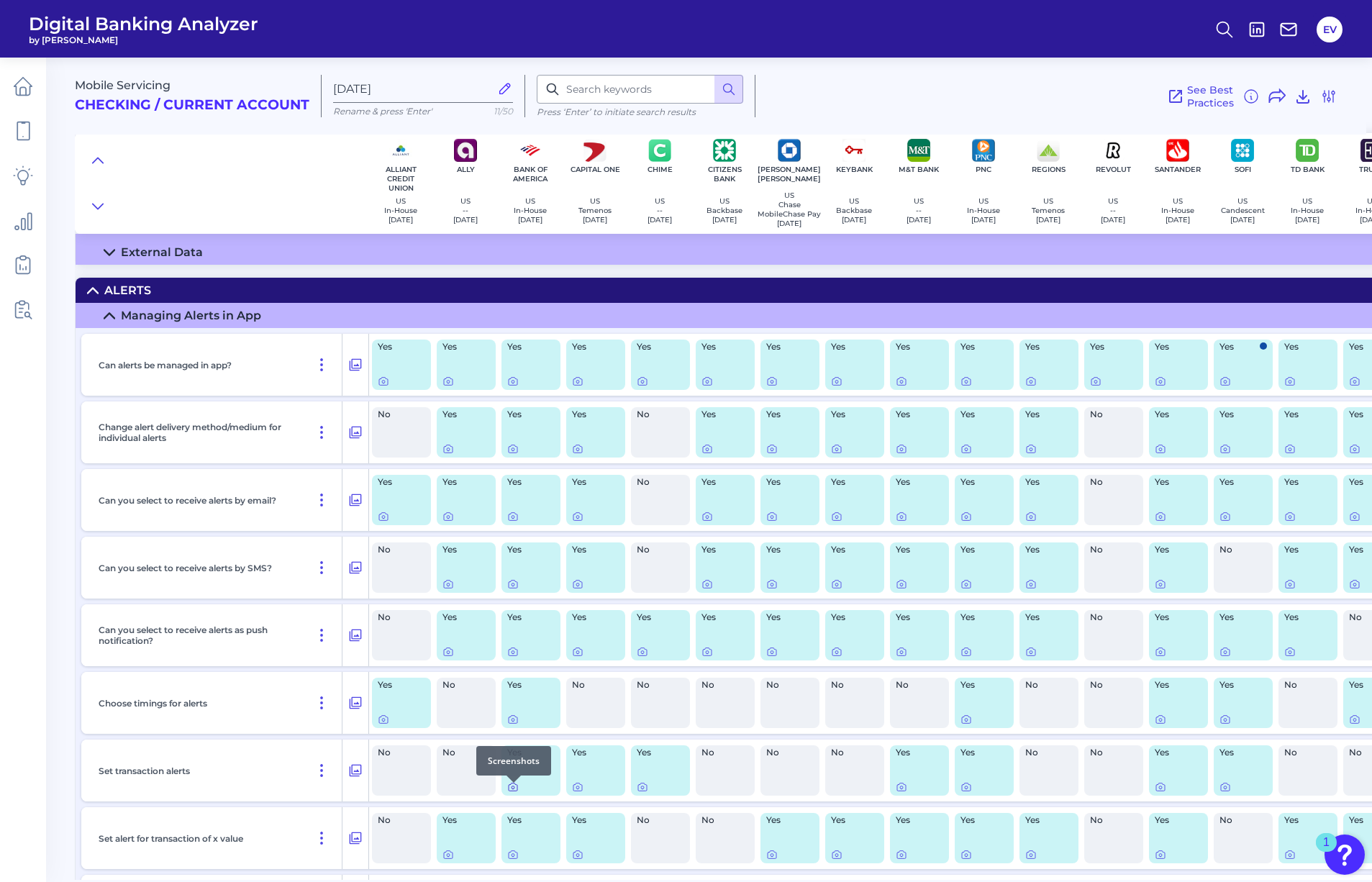
click at [518, 792] on icon at bounding box center [512, 787] width 8 height 8
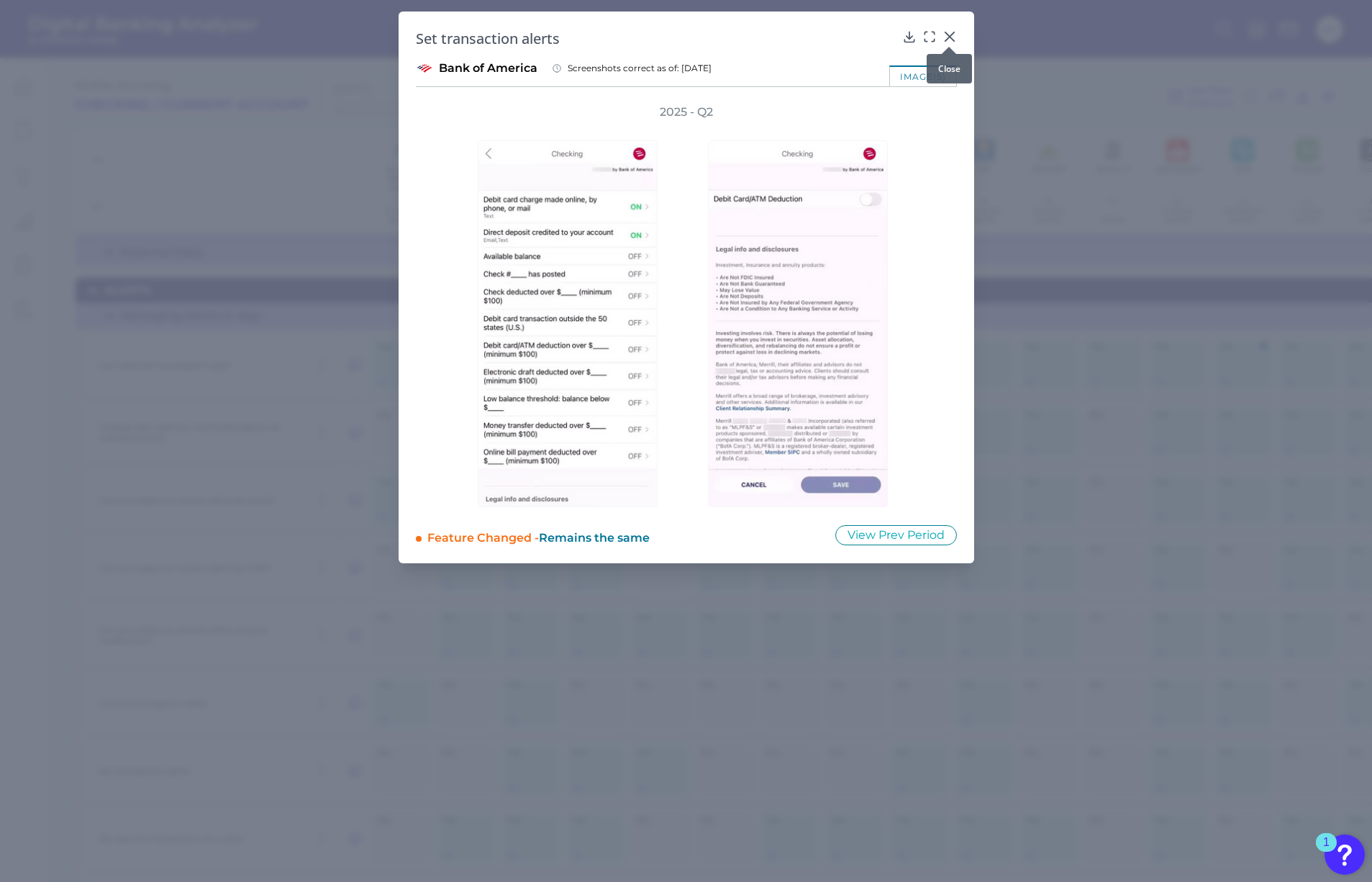
click at [949, 38] on icon at bounding box center [949, 36] width 14 height 14
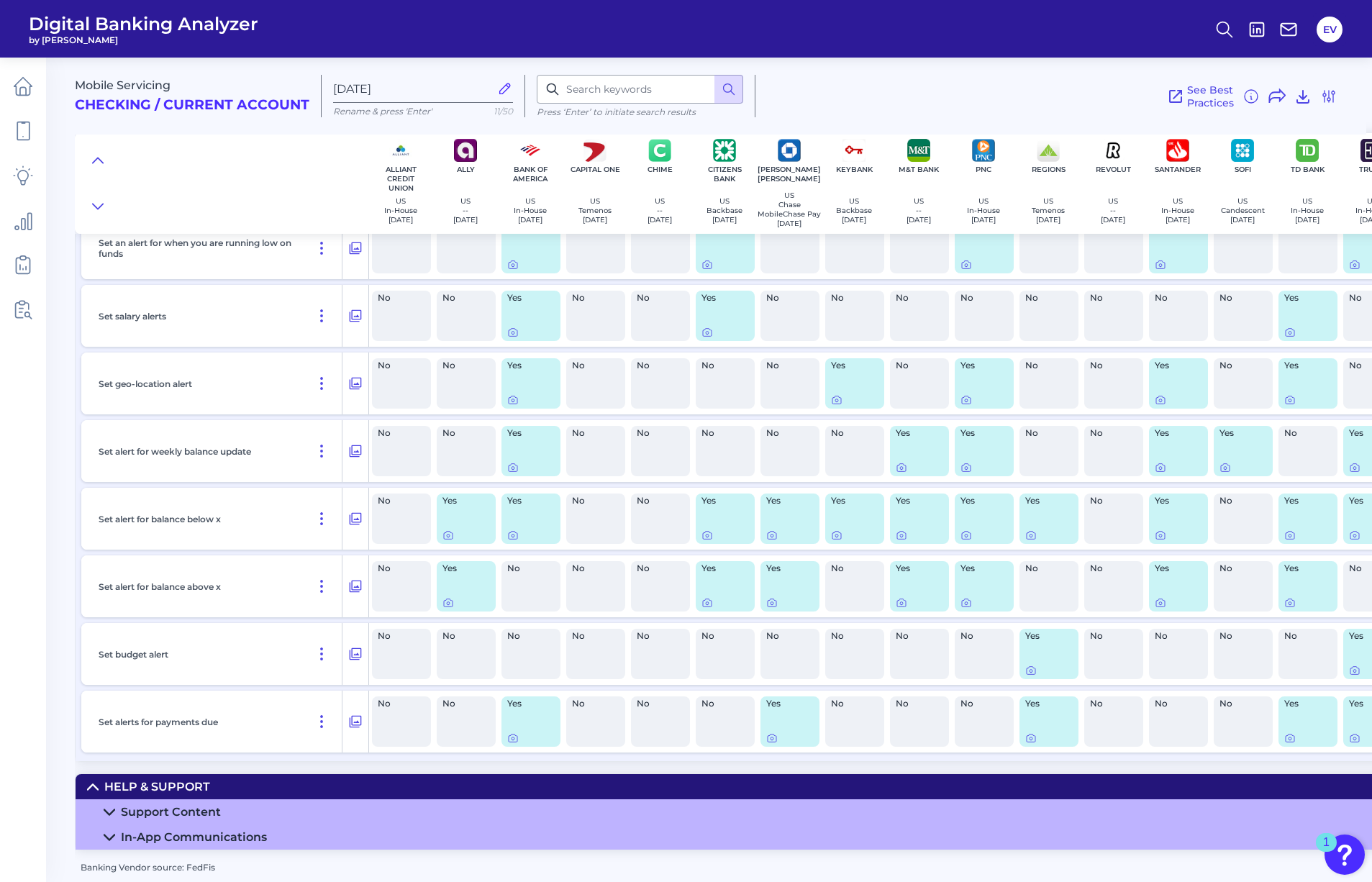
scroll to position [1164, 0]
click at [517, 728] on div at bounding box center [513, 722] width 14 height 14
click at [516, 730] on div at bounding box center [513, 722] width 14 height 14
click at [512, 738] on icon at bounding box center [513, 739] width 3 height 3
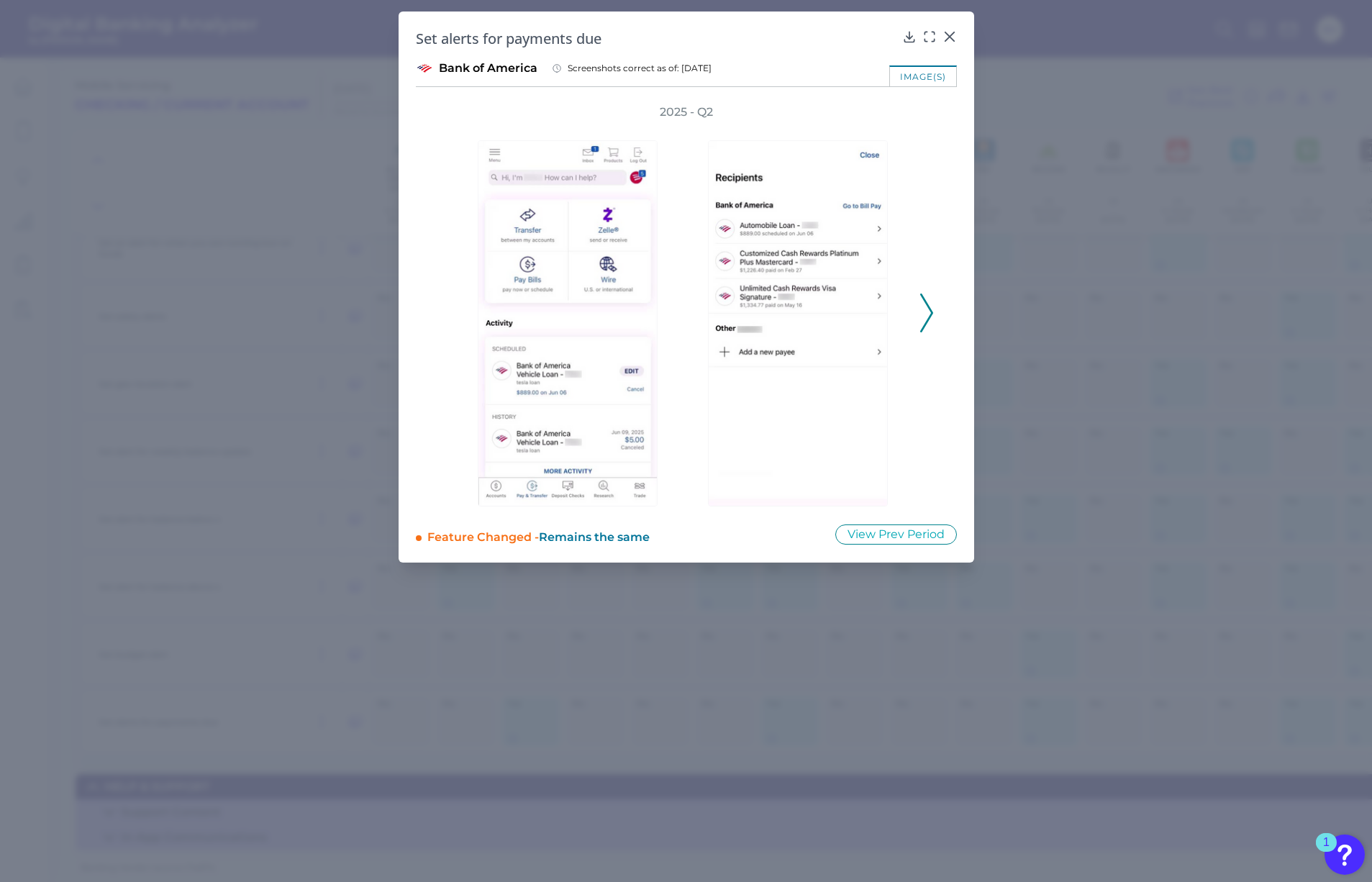
click at [924, 304] on icon at bounding box center [926, 313] width 13 height 39
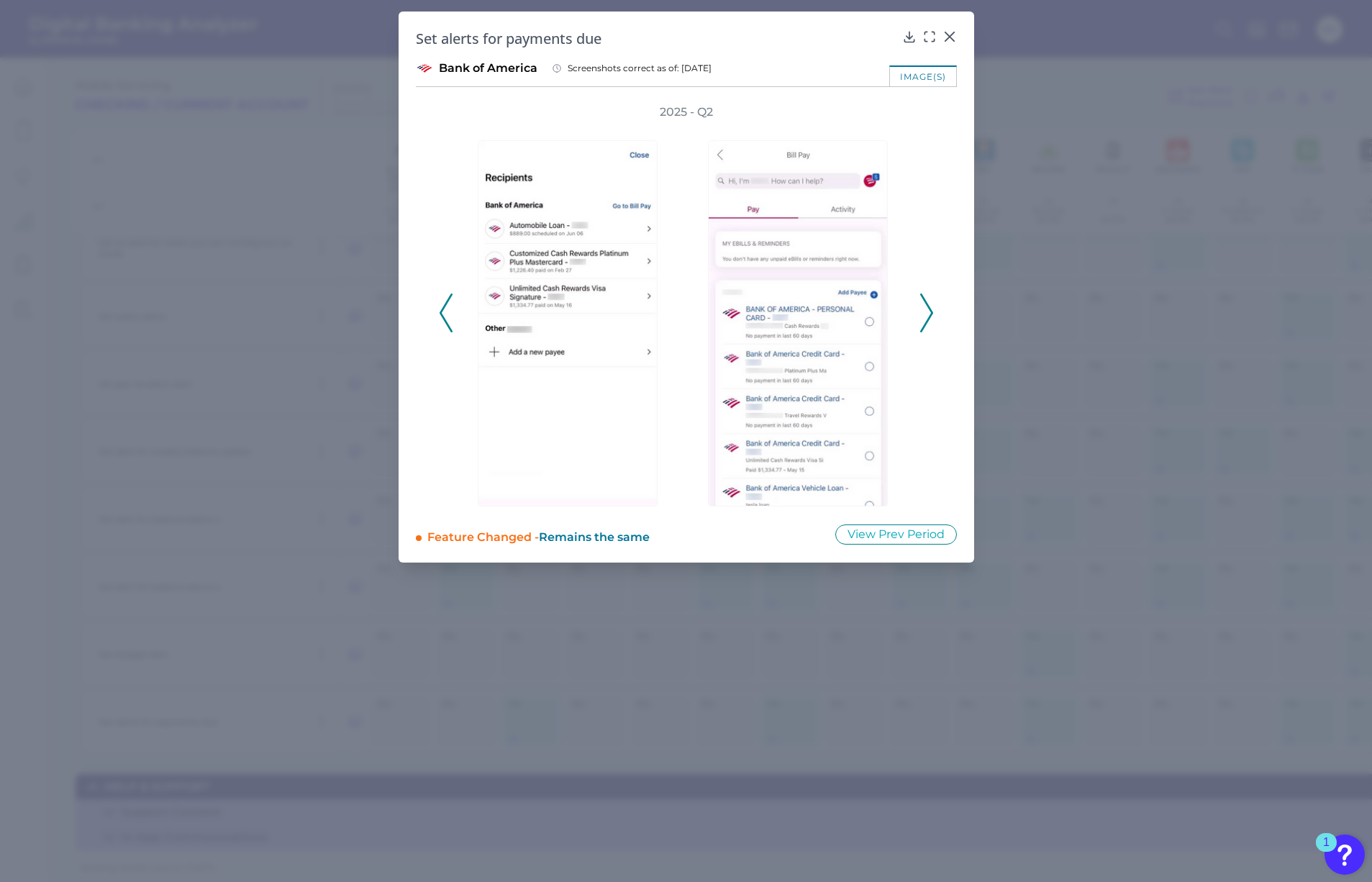
click at [924, 304] on icon at bounding box center [926, 313] width 13 height 39
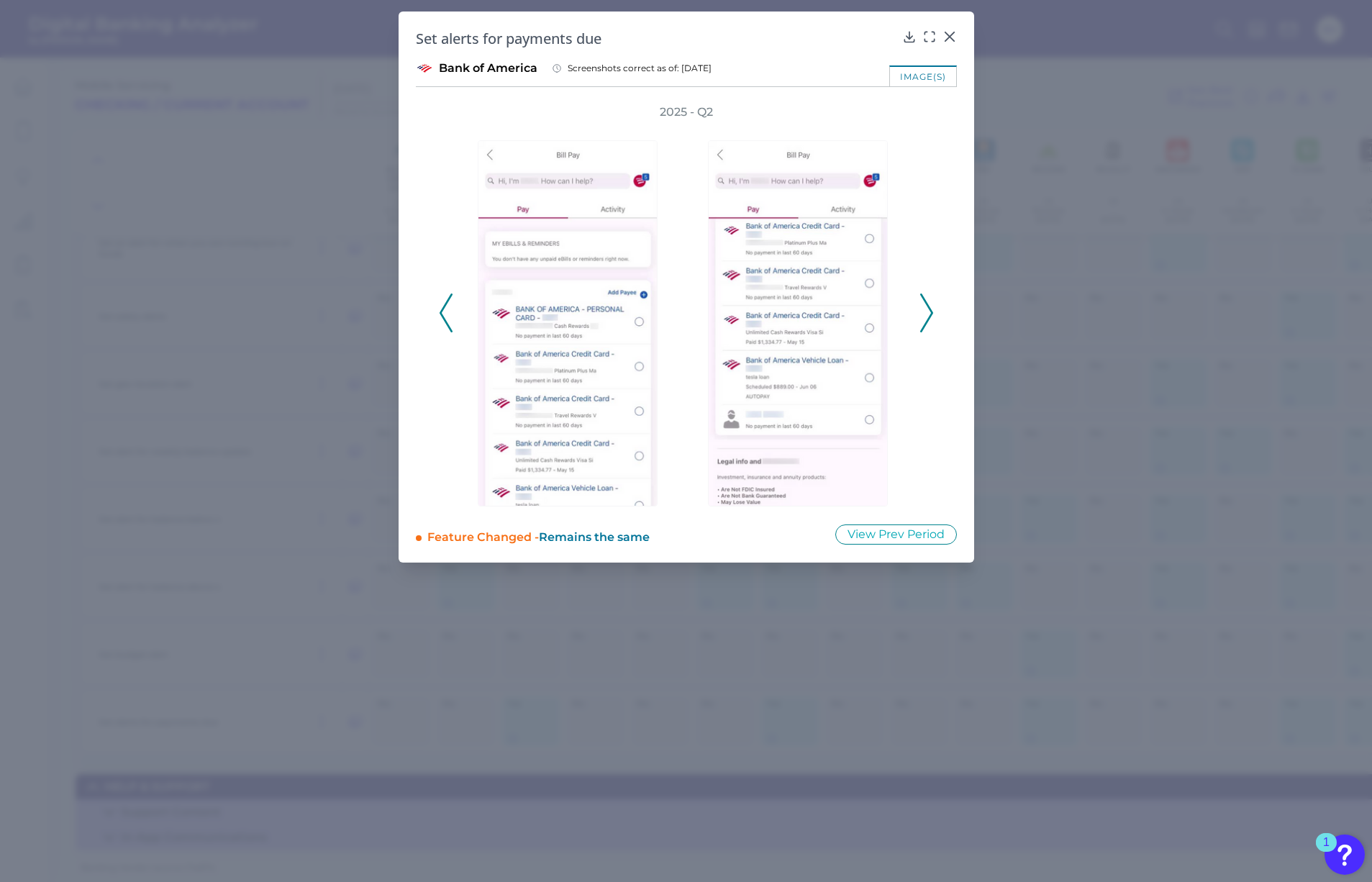
click at [924, 304] on icon at bounding box center [926, 313] width 13 height 39
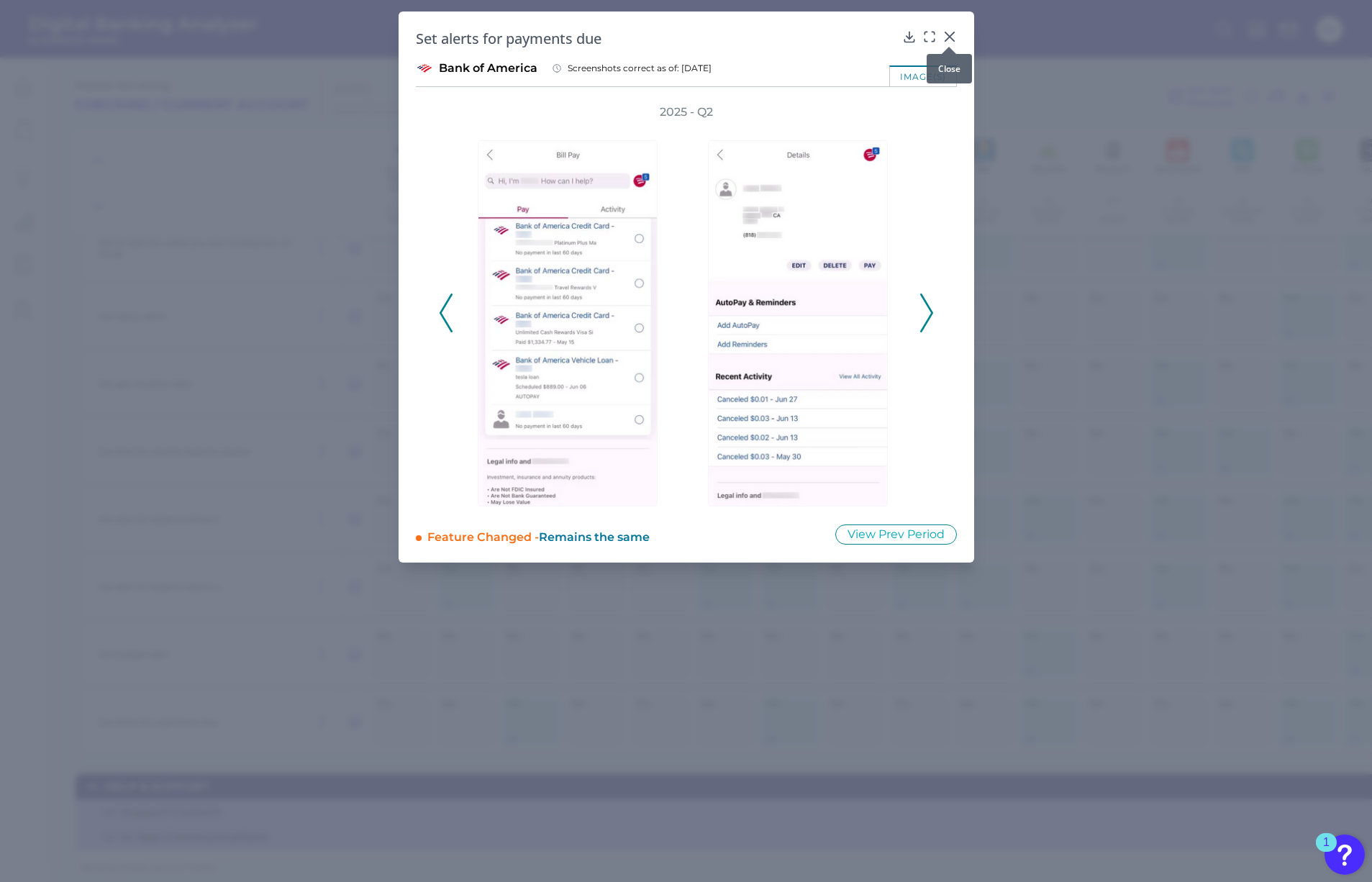
click at [945, 36] on icon at bounding box center [949, 36] width 14 height 14
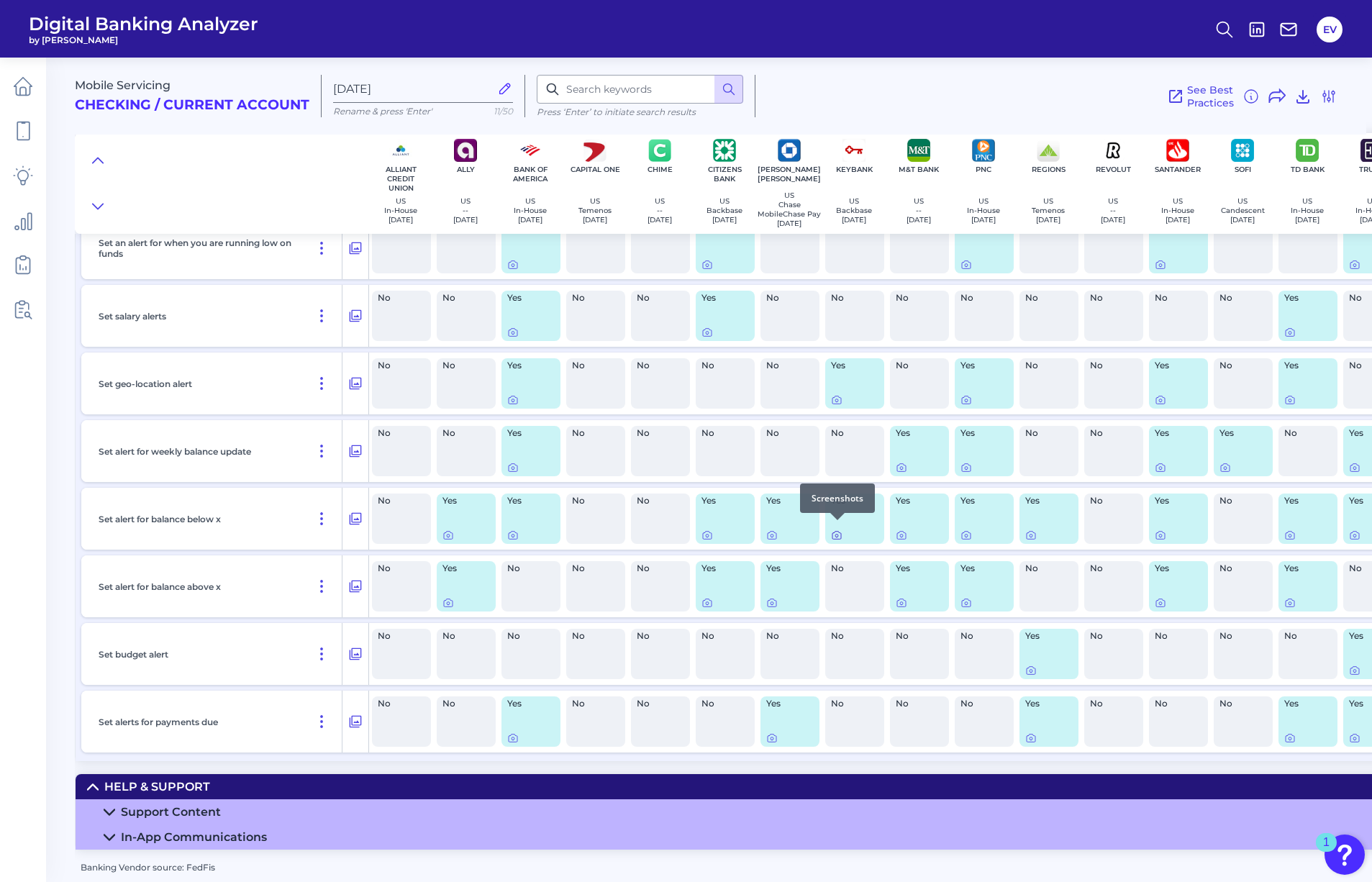
click at [836, 530] on icon at bounding box center [836, 535] width 11 height 11
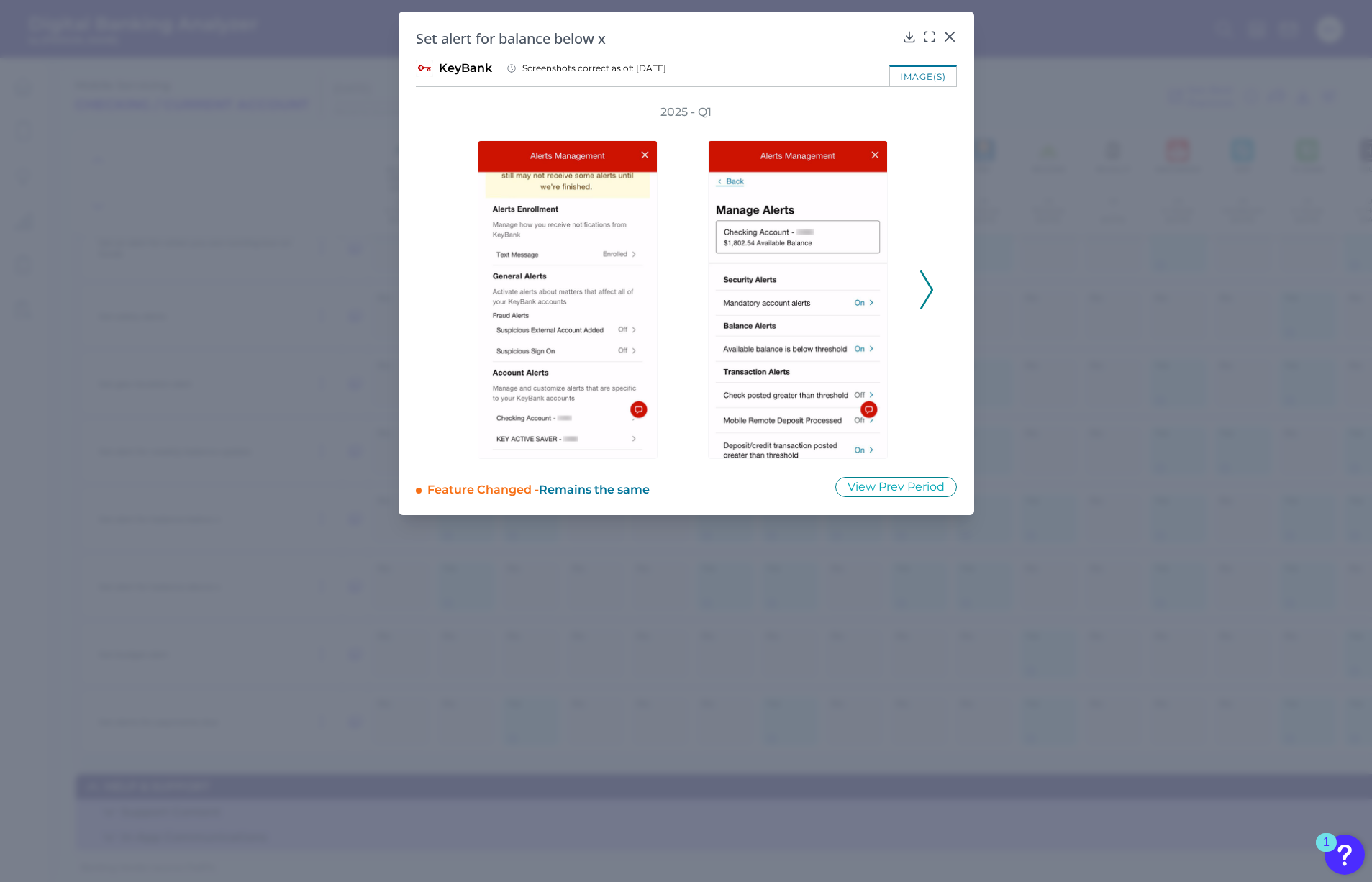
click at [928, 309] on div "2025 - Q1" at bounding box center [686, 281] width 495 height 354
click at [924, 299] on icon at bounding box center [926, 290] width 13 height 39
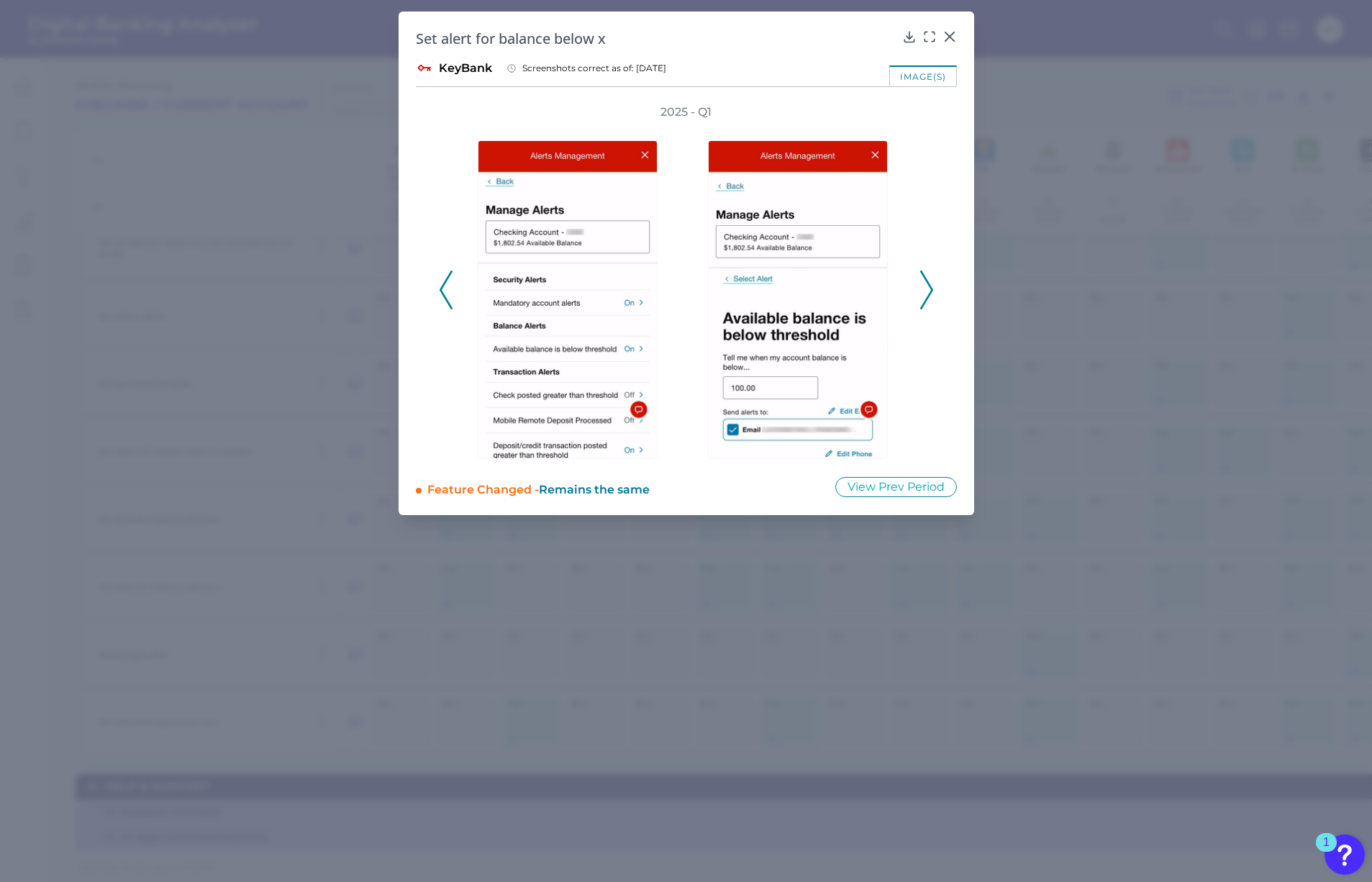
click at [924, 299] on icon at bounding box center [926, 290] width 13 height 39
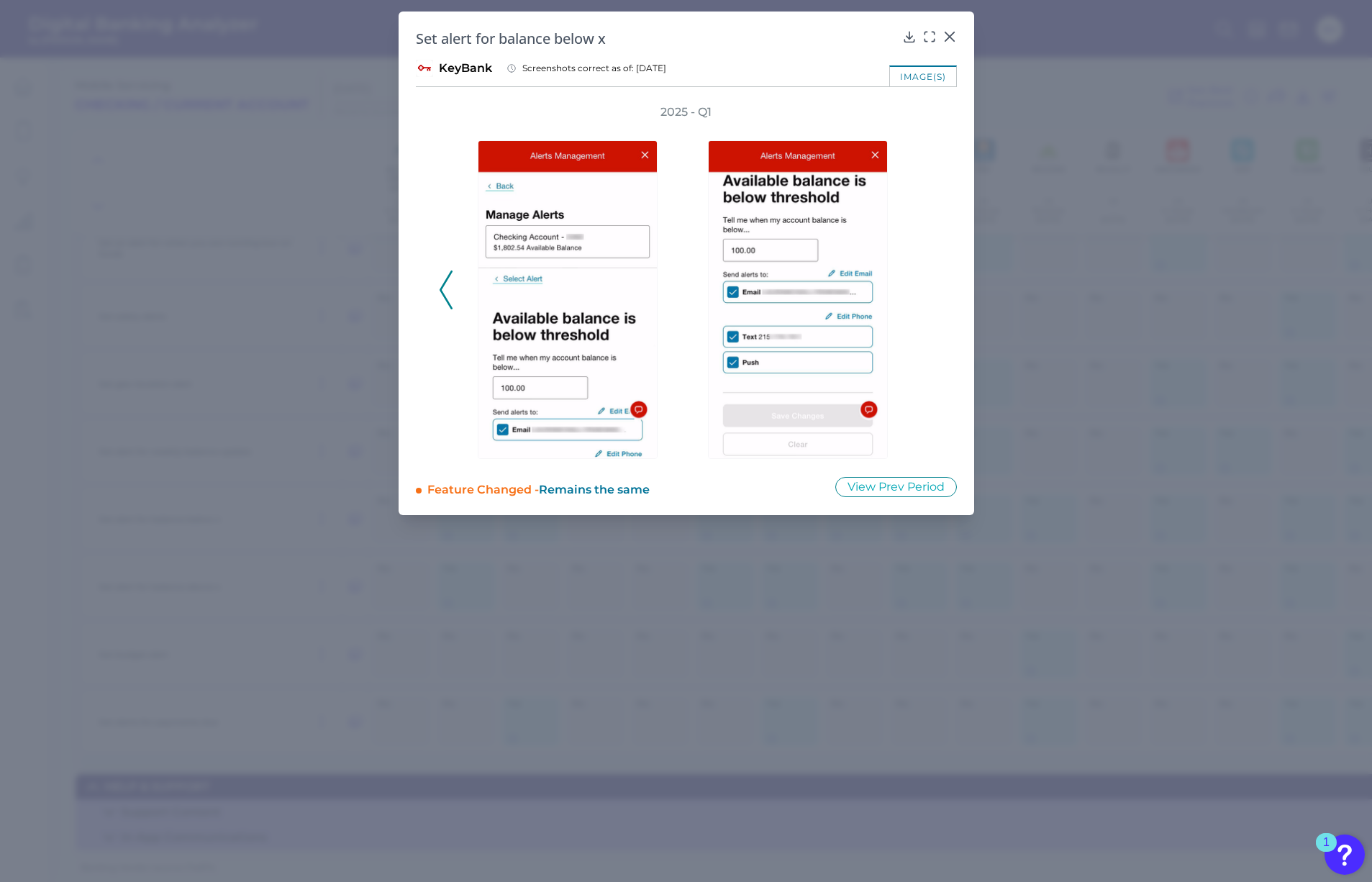
click at [924, 299] on div "2025 - Q1" at bounding box center [686, 281] width 495 height 354
click at [946, 37] on icon at bounding box center [949, 36] width 14 height 14
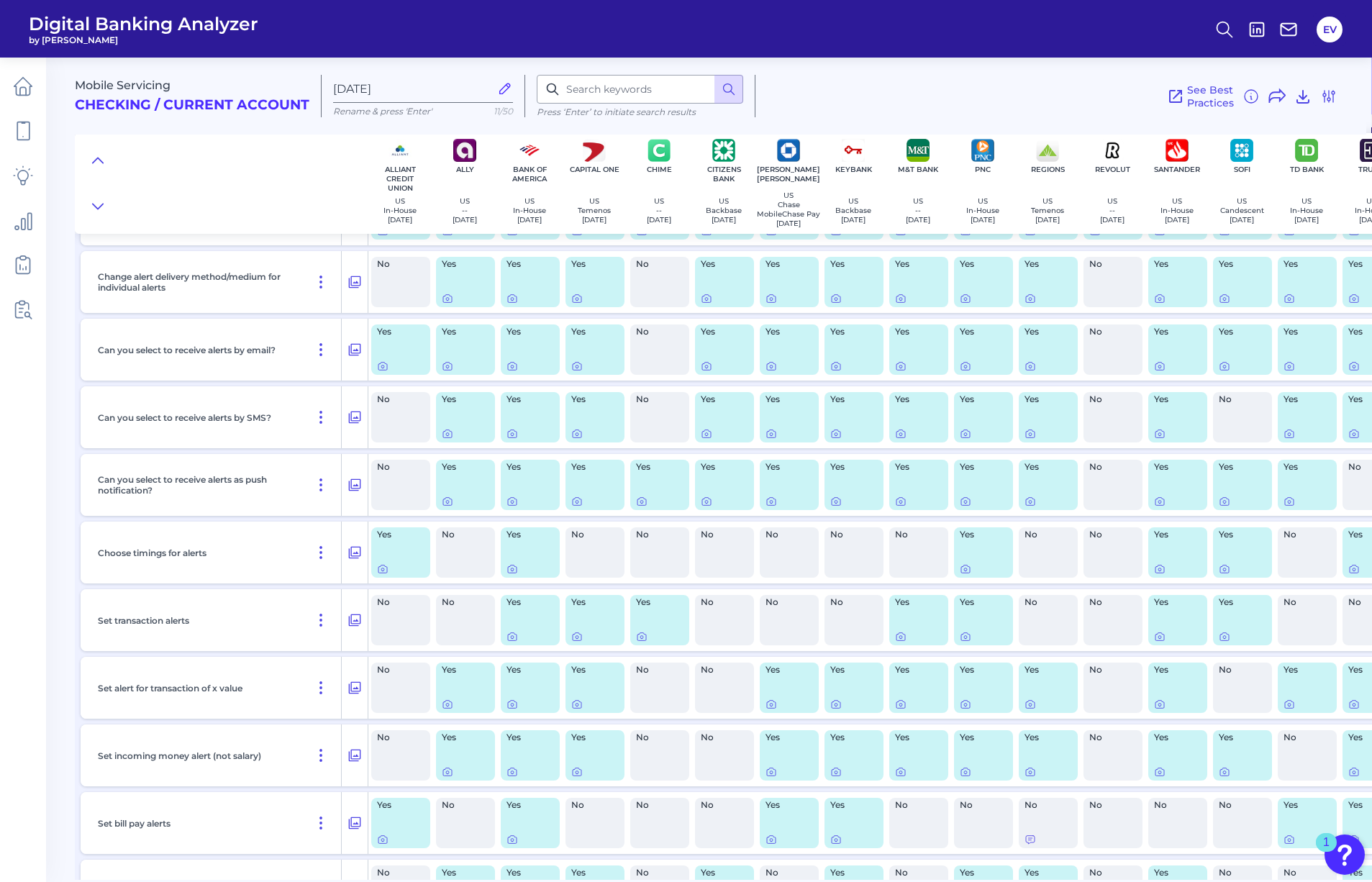
scroll to position [307, 1]
click at [834, 508] on icon at bounding box center [835, 502] width 11 height 11
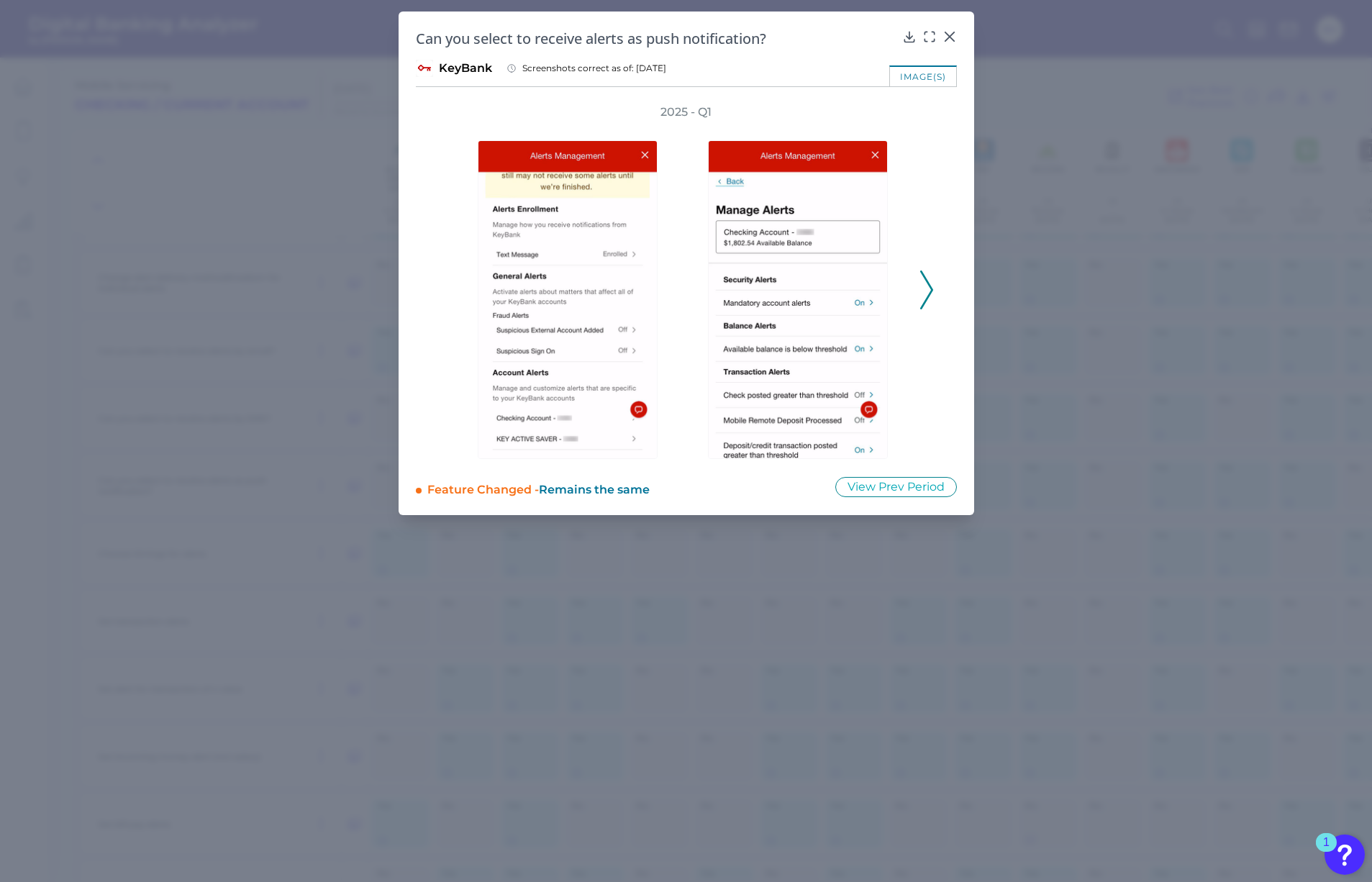
click at [906, 281] on div at bounding box center [801, 290] width 216 height 339
click at [928, 284] on polyline at bounding box center [926, 289] width 11 height 37
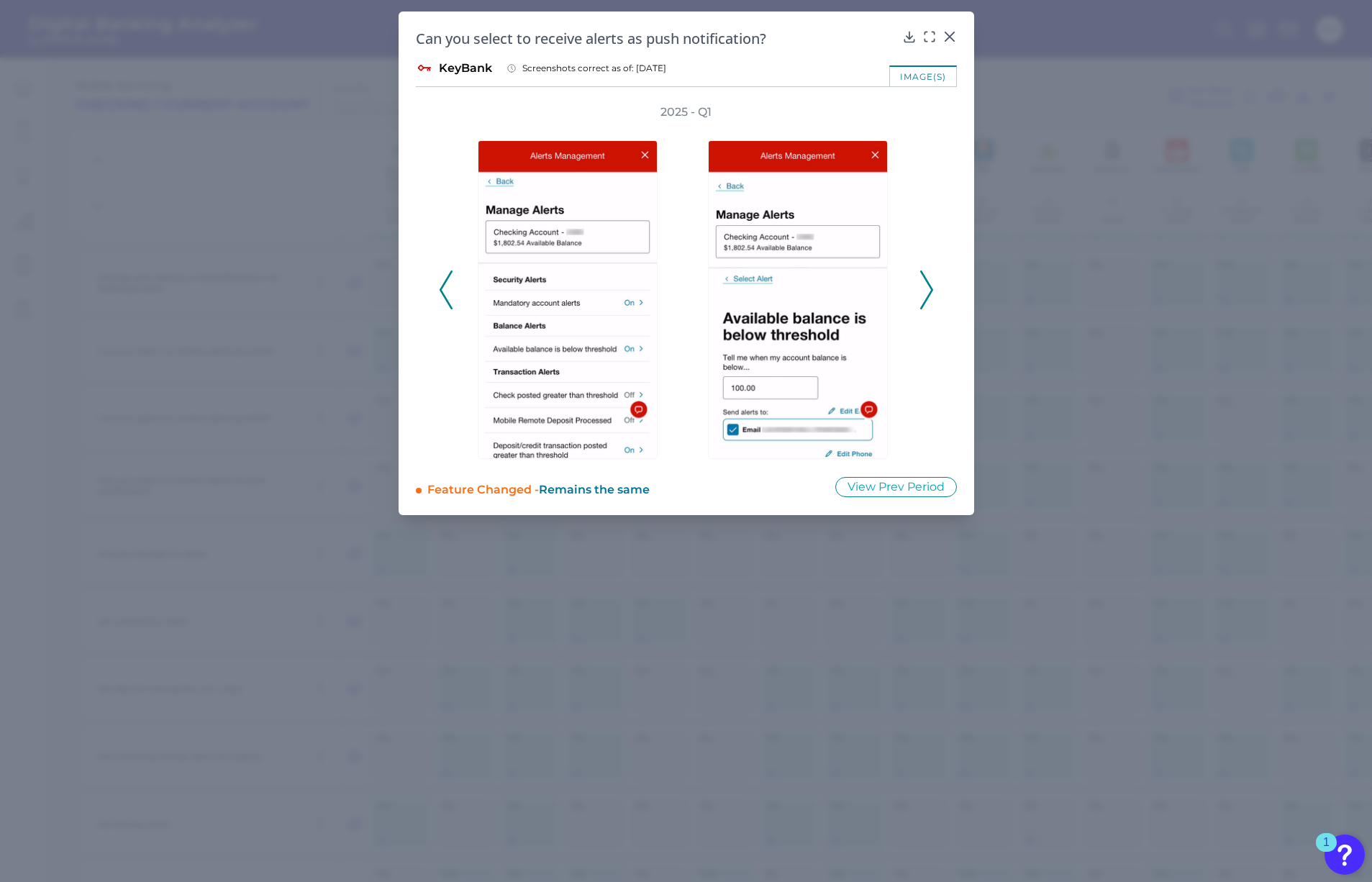
click at [928, 284] on polyline at bounding box center [926, 289] width 11 height 37
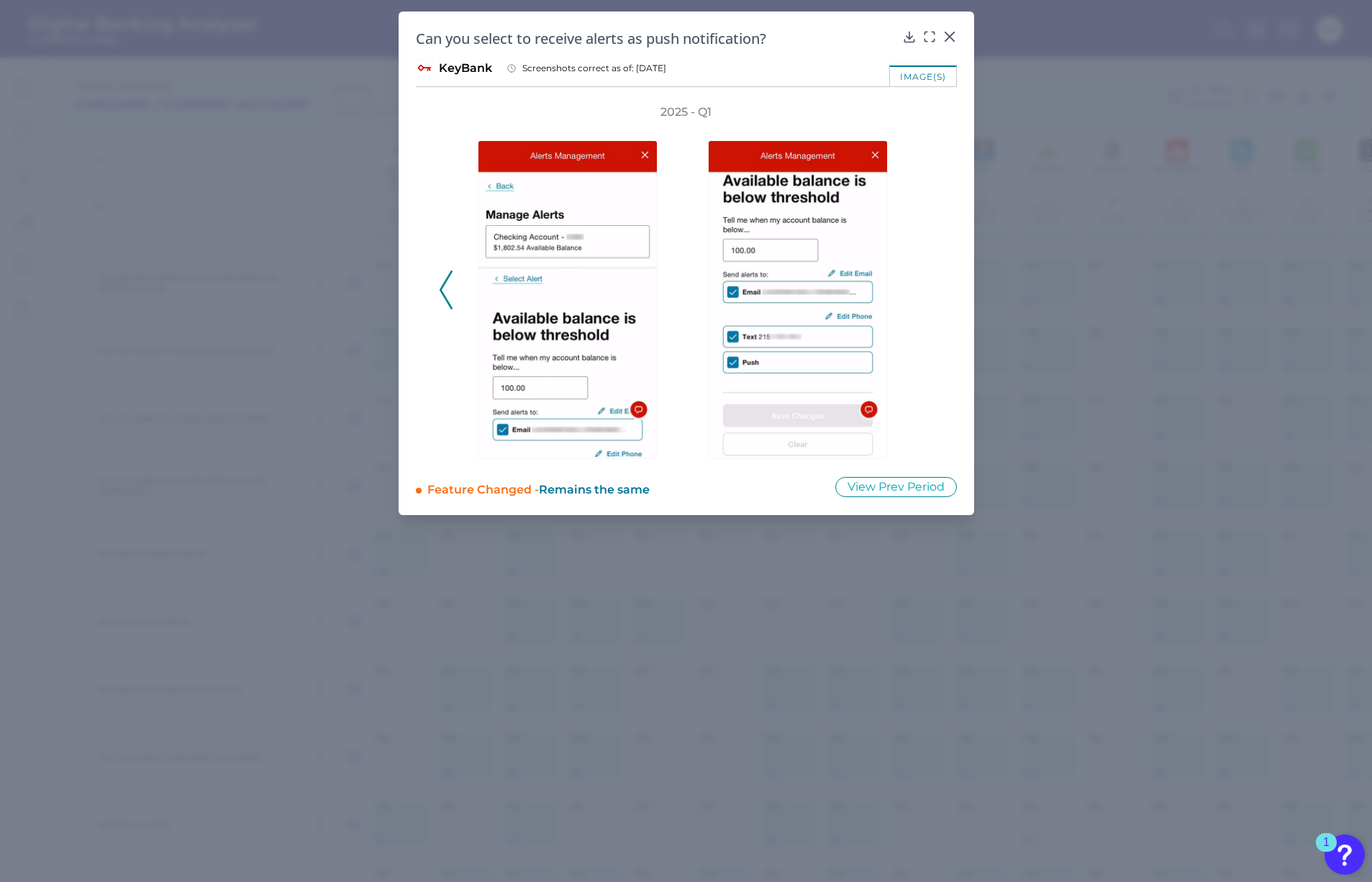
click at [929, 284] on div "2025 - Q1" at bounding box center [686, 281] width 495 height 354
click at [447, 292] on icon at bounding box center [445, 290] width 13 height 39
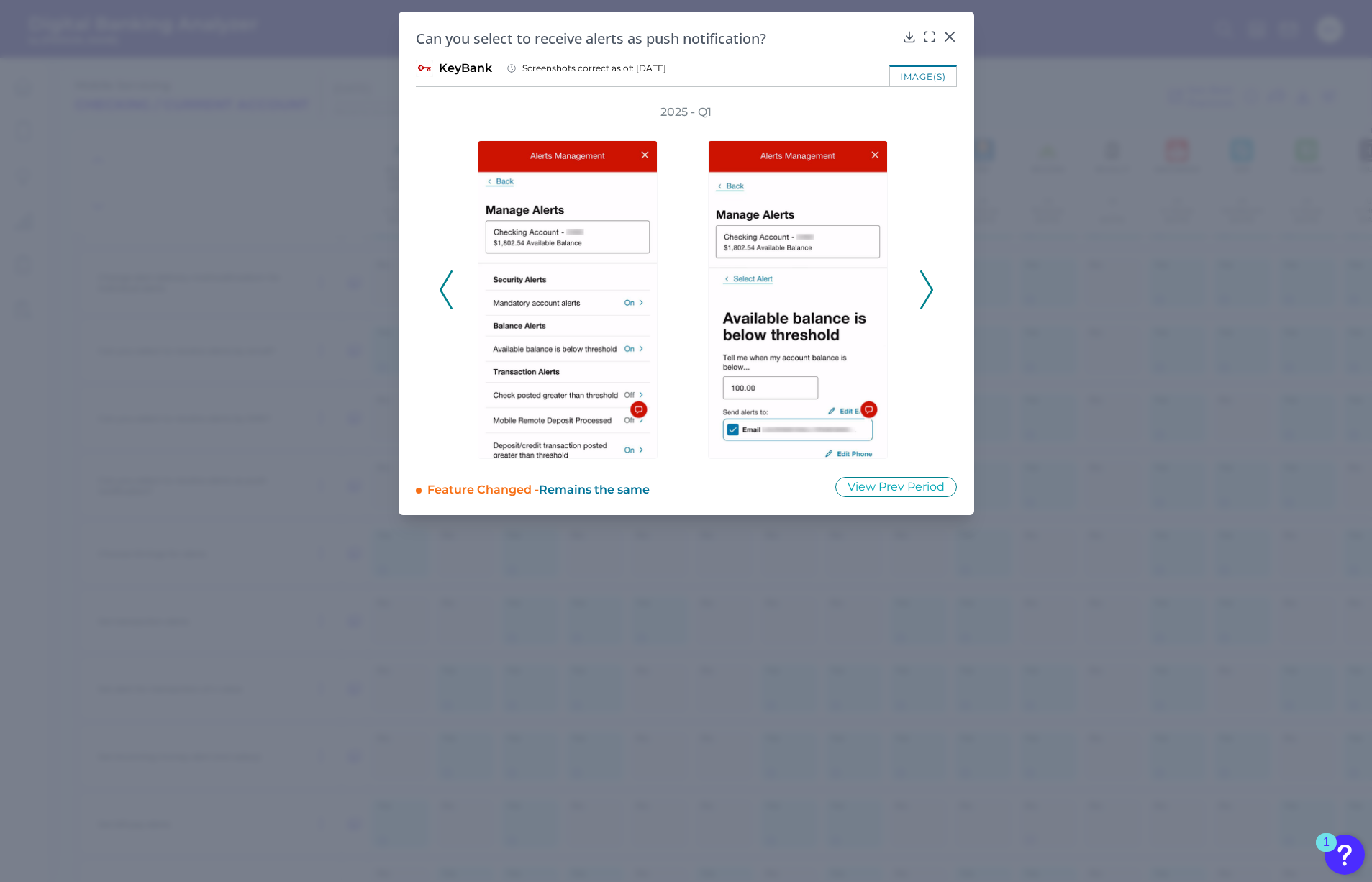
click at [447, 292] on icon at bounding box center [445, 290] width 13 height 39
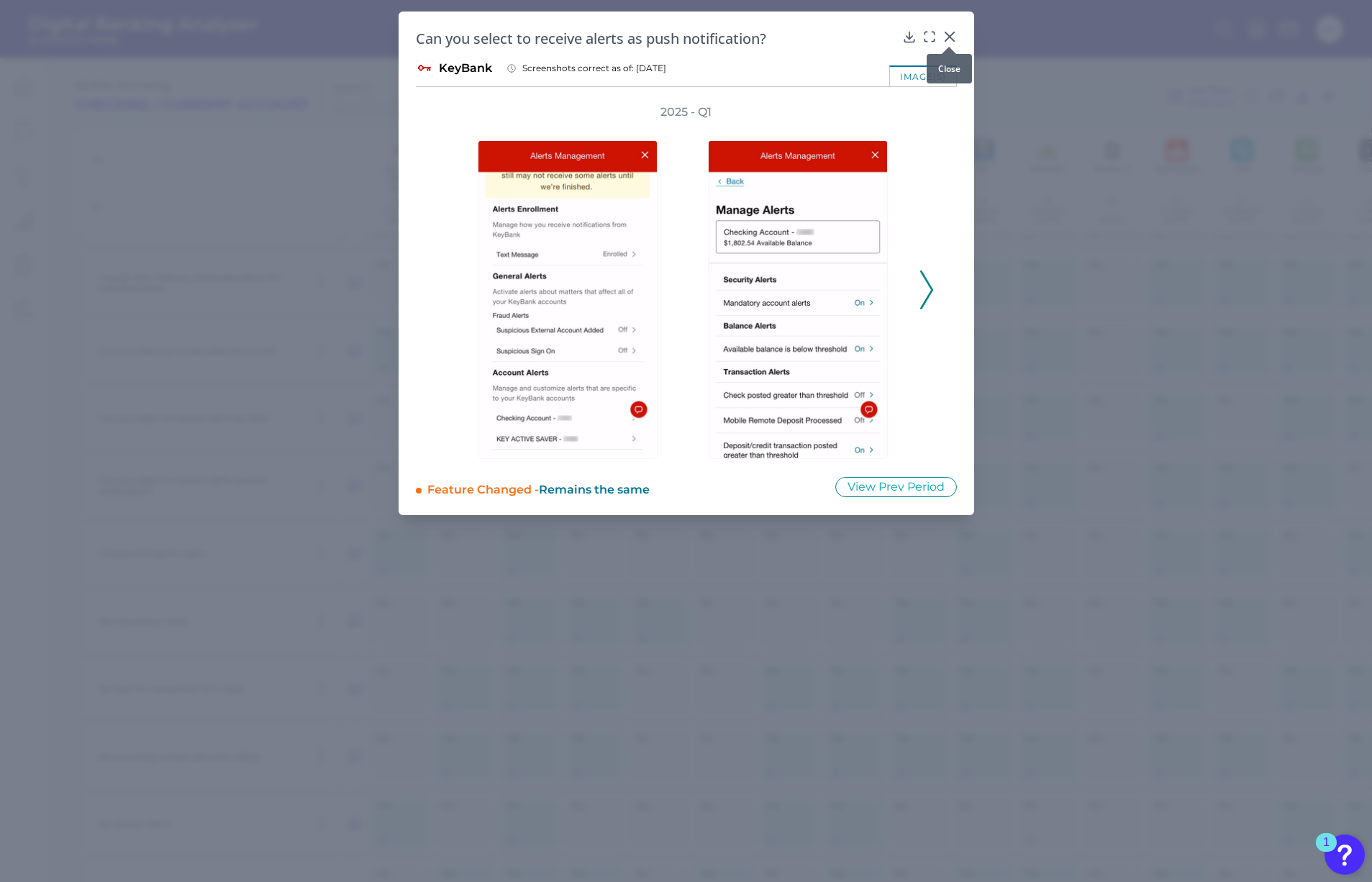
click at [945, 35] on icon at bounding box center [949, 36] width 14 height 14
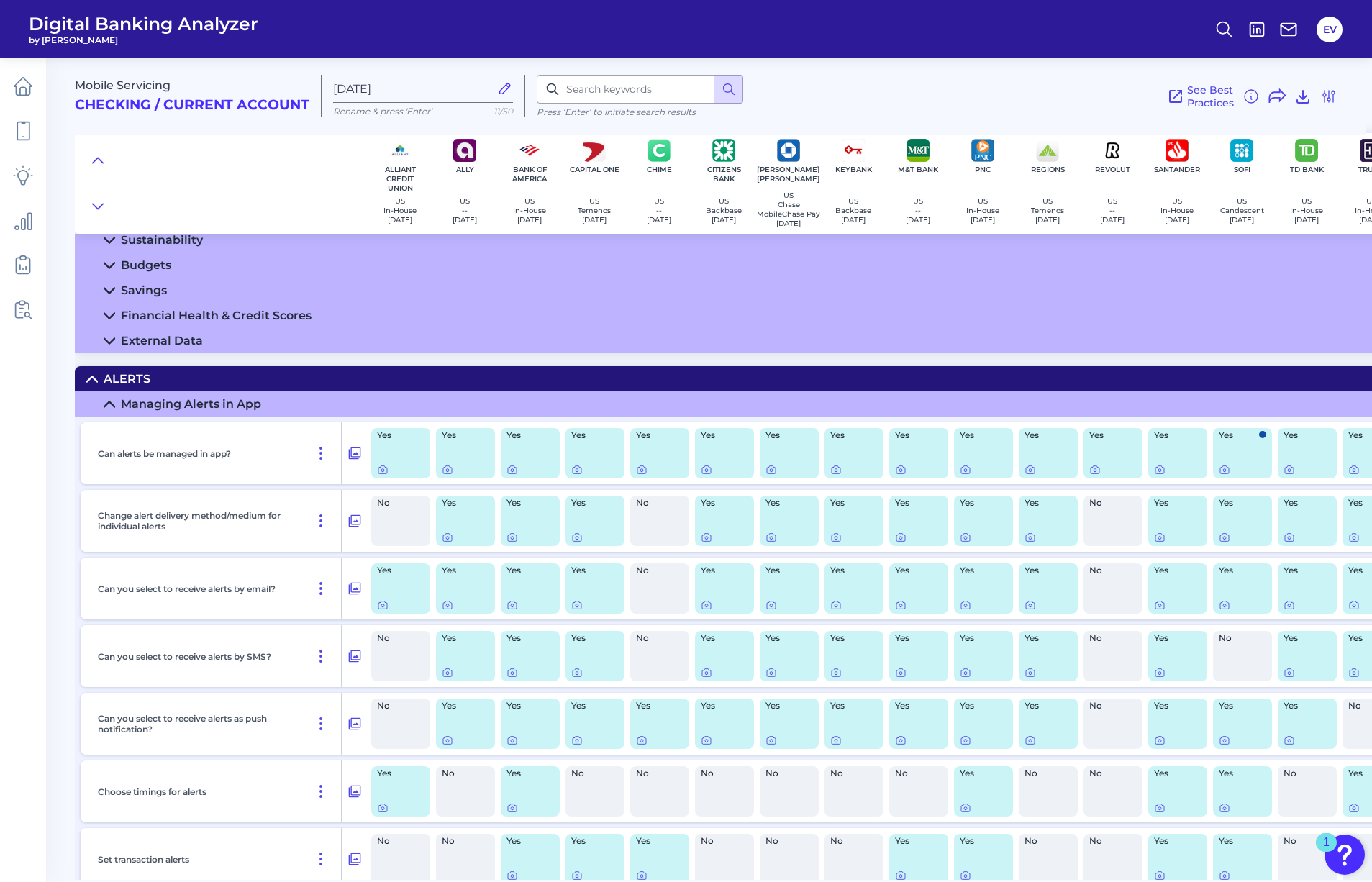
scroll to position [68, 1]
click at [445, 677] on icon at bounding box center [447, 673] width 11 height 11
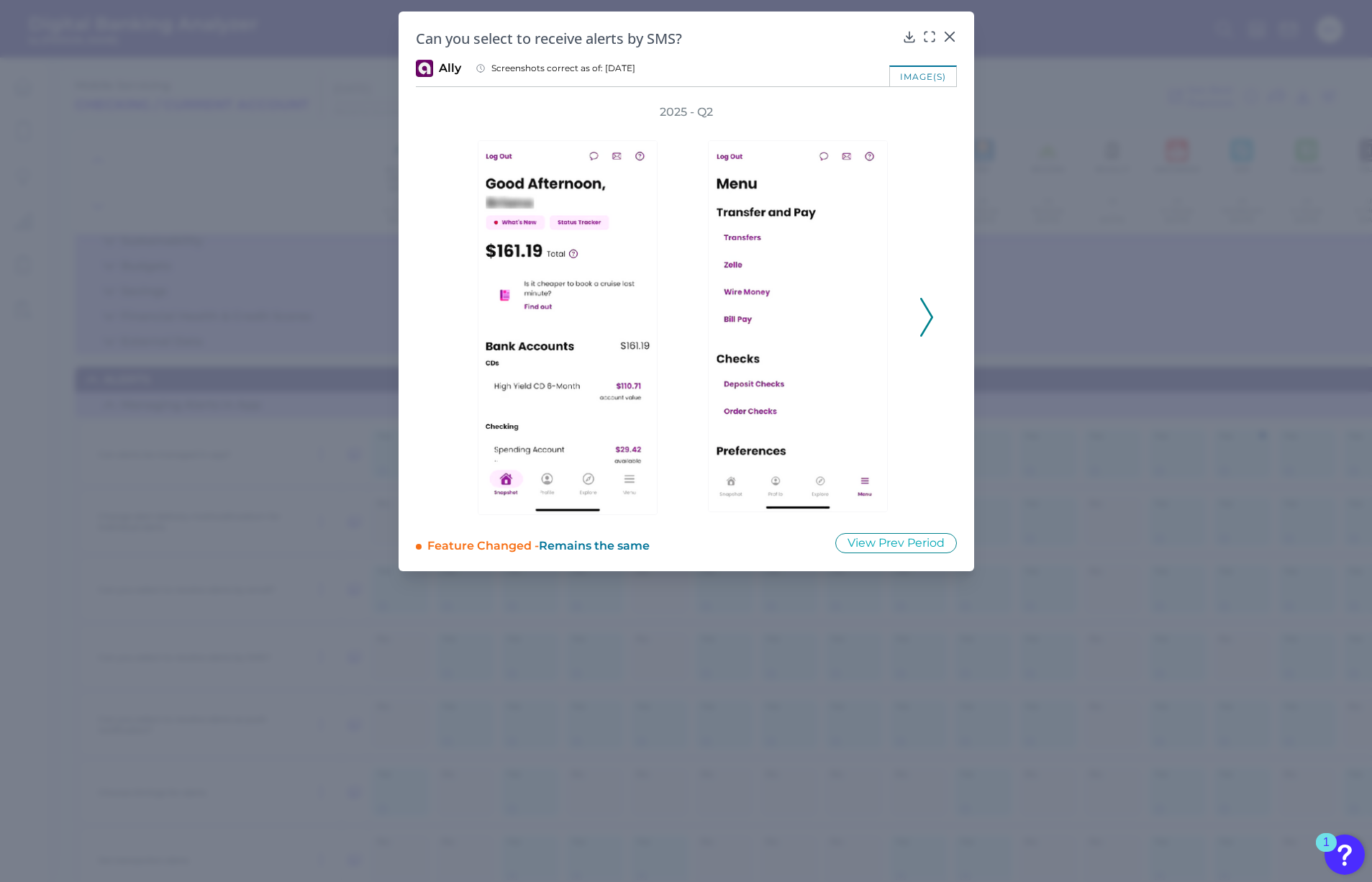
click at [918, 312] on div "2025 - Q2" at bounding box center [686, 310] width 495 height 411
drag, startPoint x: 918, startPoint y: 312, endPoint x: 928, endPoint y: 312, distance: 10.0
click at [918, 312] on div "2025 - Q2" at bounding box center [686, 310] width 495 height 411
click at [930, 312] on icon at bounding box center [926, 318] width 13 height 39
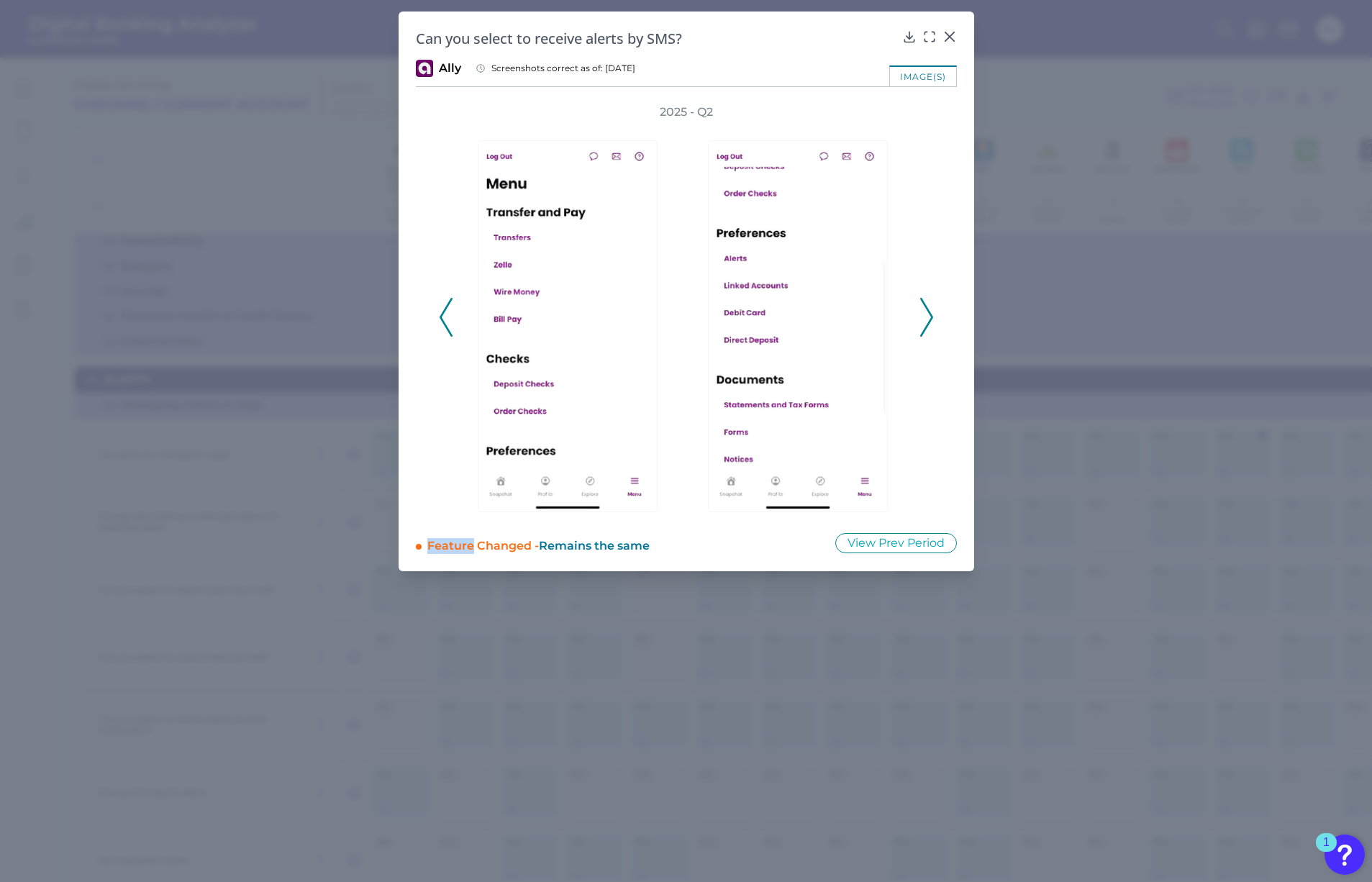
click at [929, 312] on polyline at bounding box center [926, 318] width 11 height 37
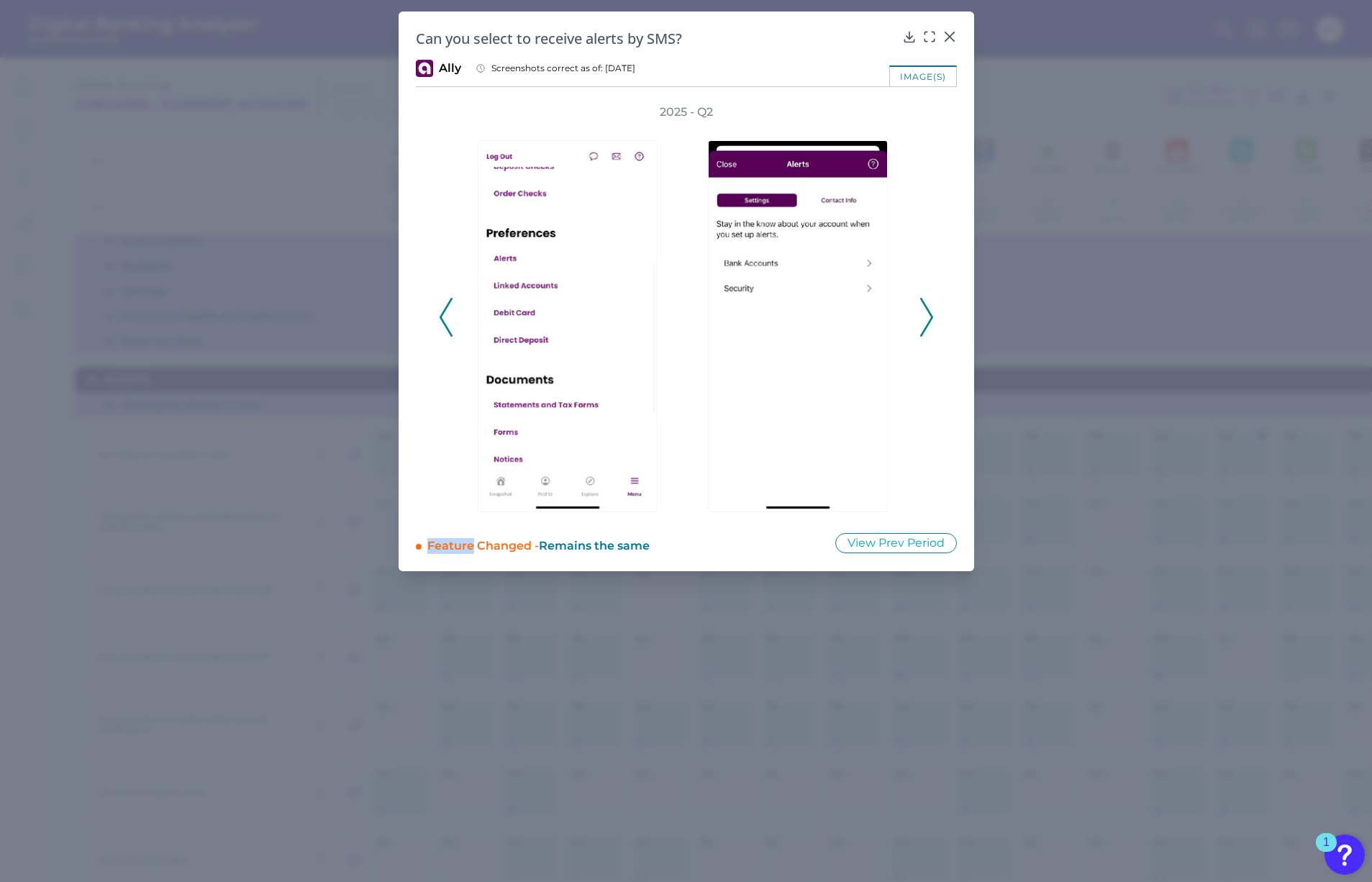
click at [929, 312] on polyline at bounding box center [926, 318] width 11 height 37
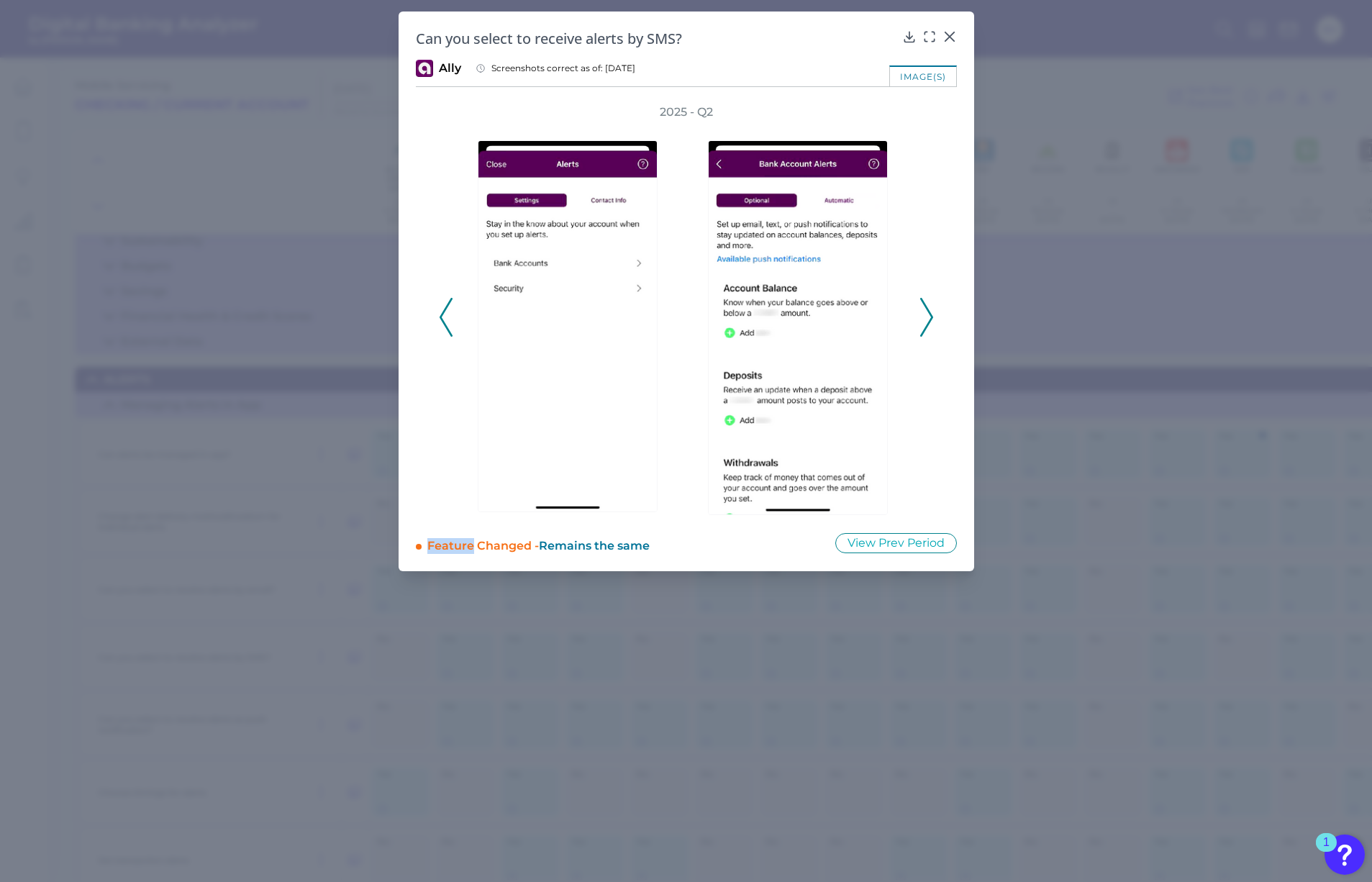
click at [928, 312] on polyline at bounding box center [926, 318] width 11 height 37
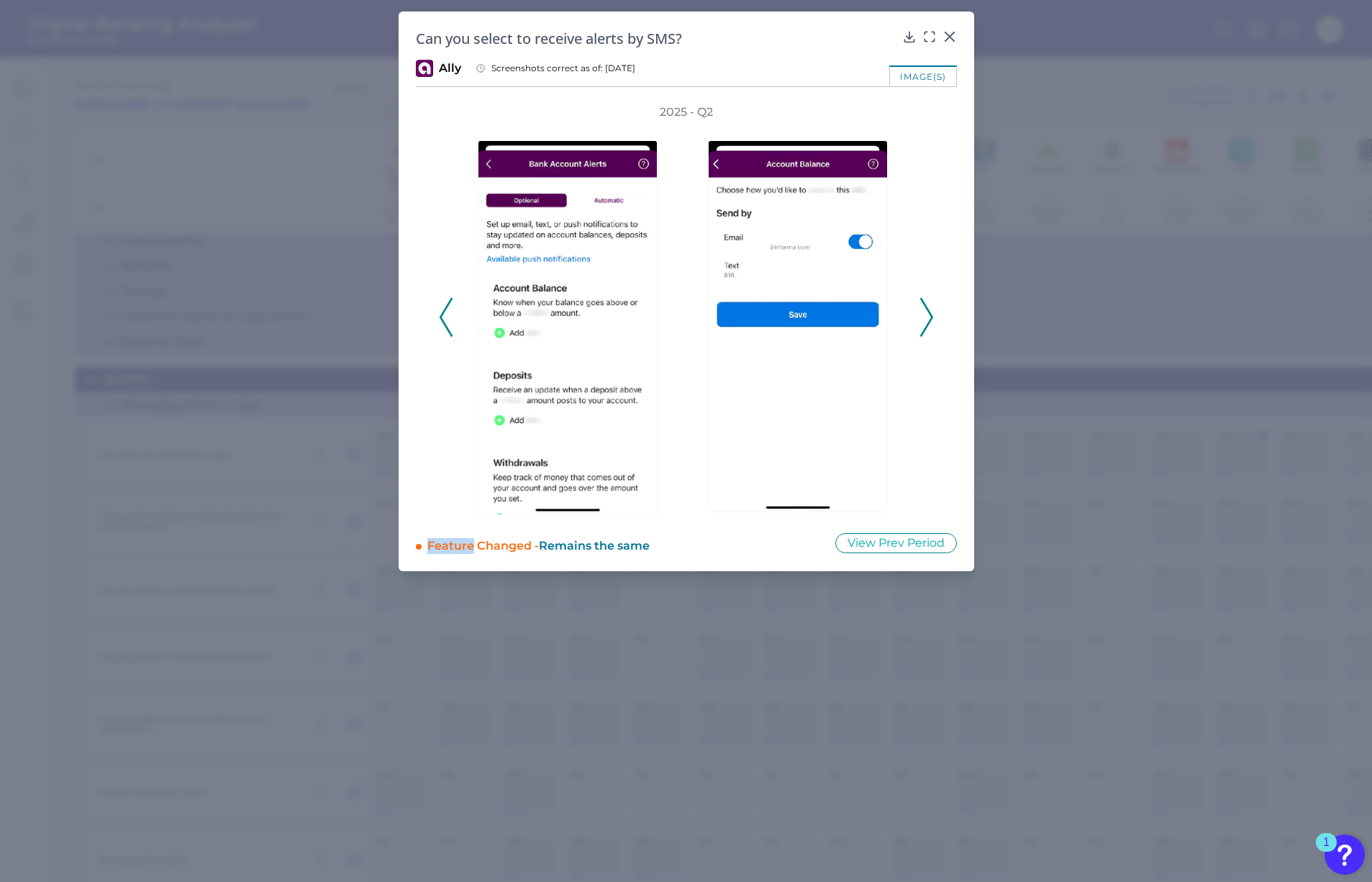
click at [928, 312] on polyline at bounding box center [926, 318] width 11 height 37
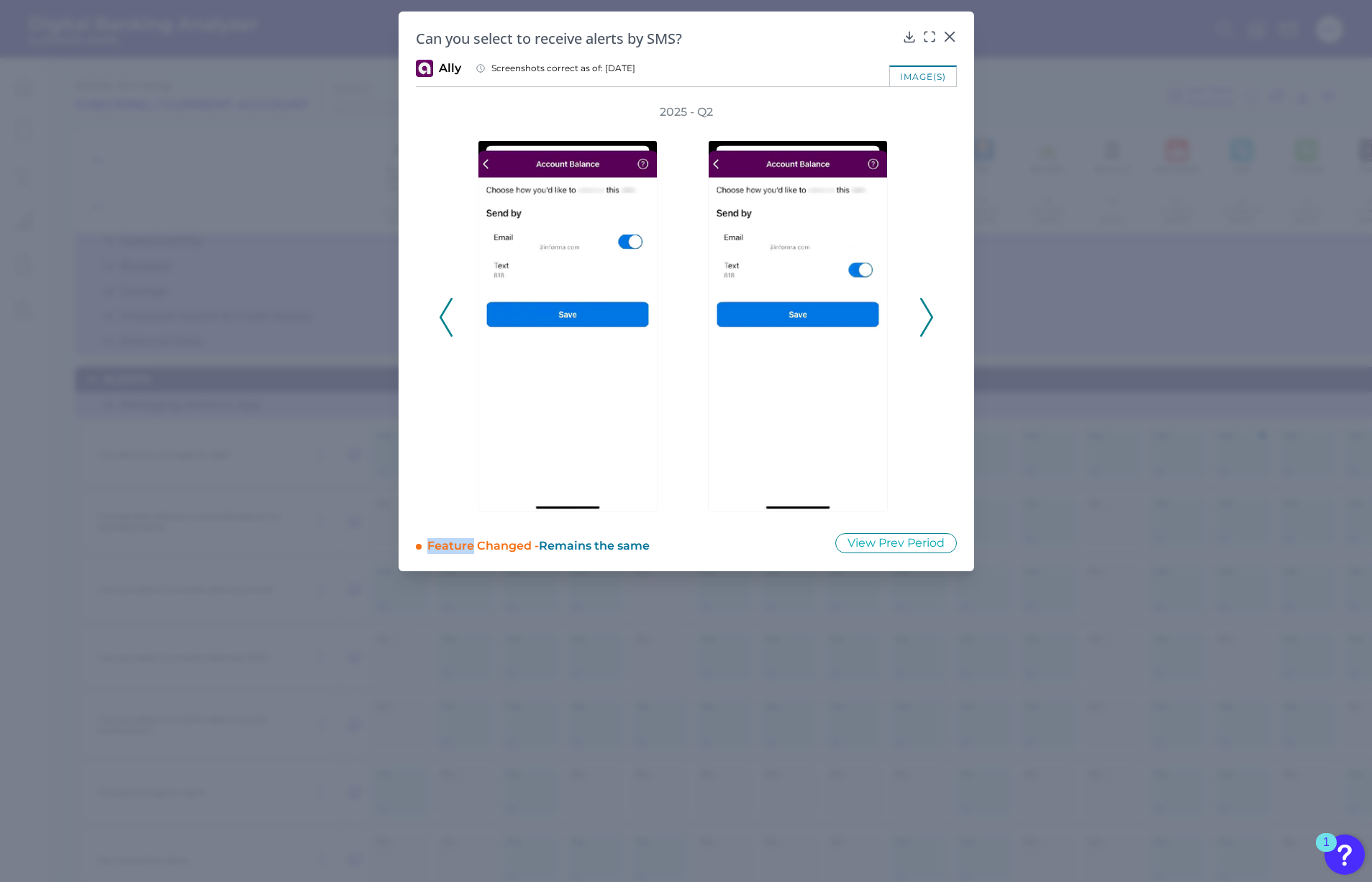
click at [928, 312] on polyline at bounding box center [926, 318] width 11 height 37
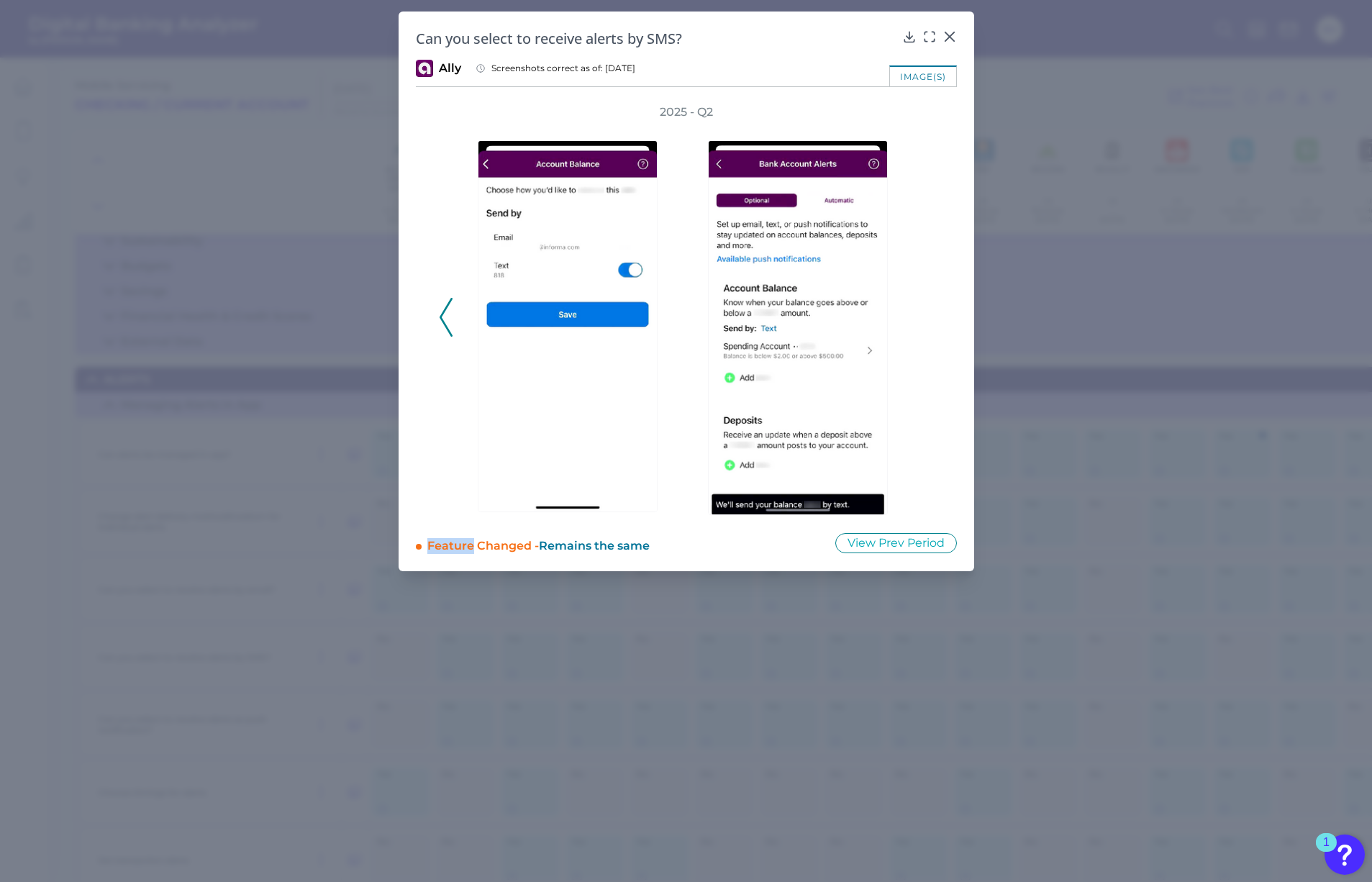
click at [928, 312] on div "2025 - Q2" at bounding box center [686, 310] width 495 height 411
click at [947, 36] on icon at bounding box center [949, 36] width 14 height 14
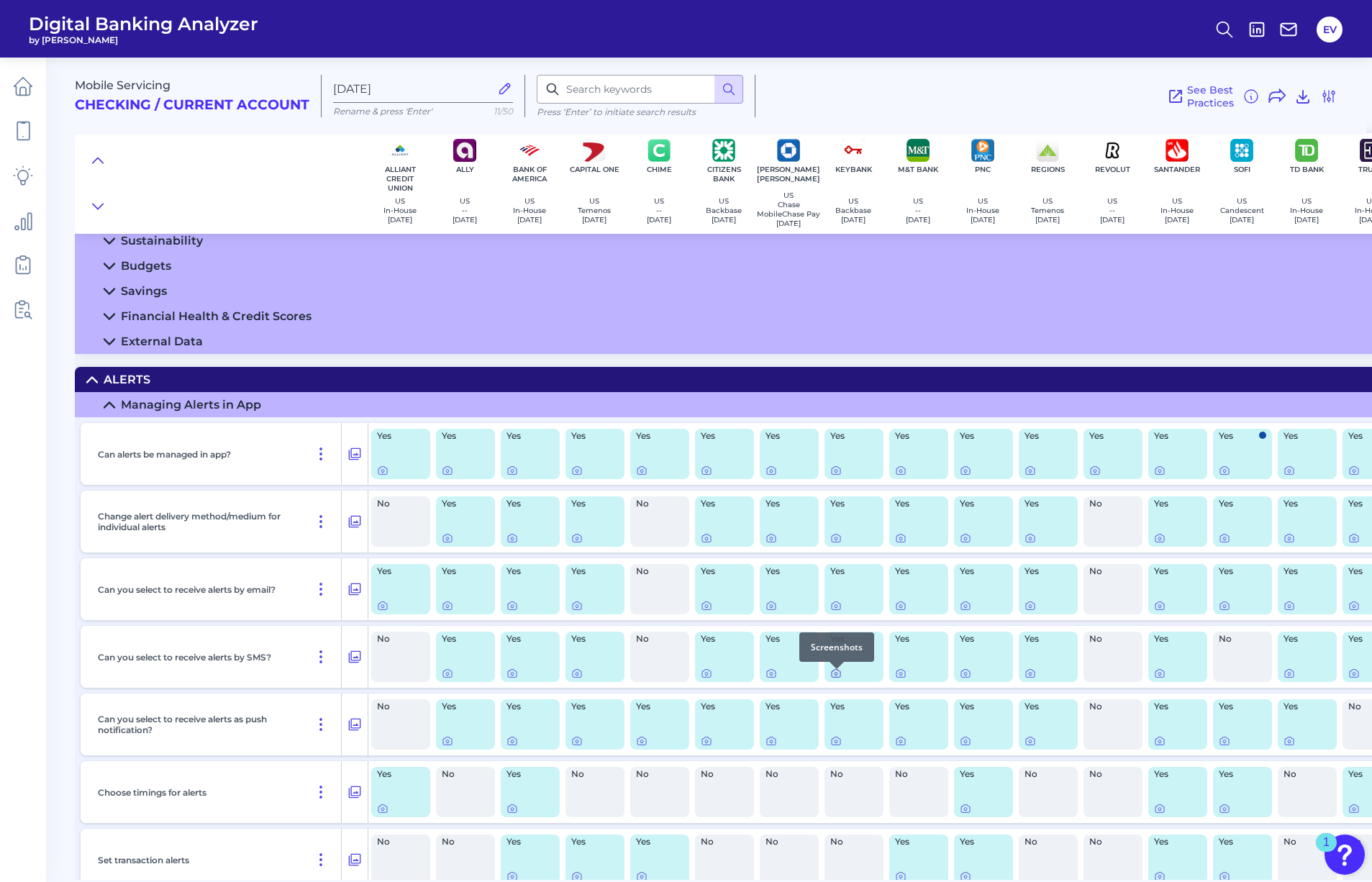
click at [836, 676] on icon at bounding box center [836, 674] width 3 height 3
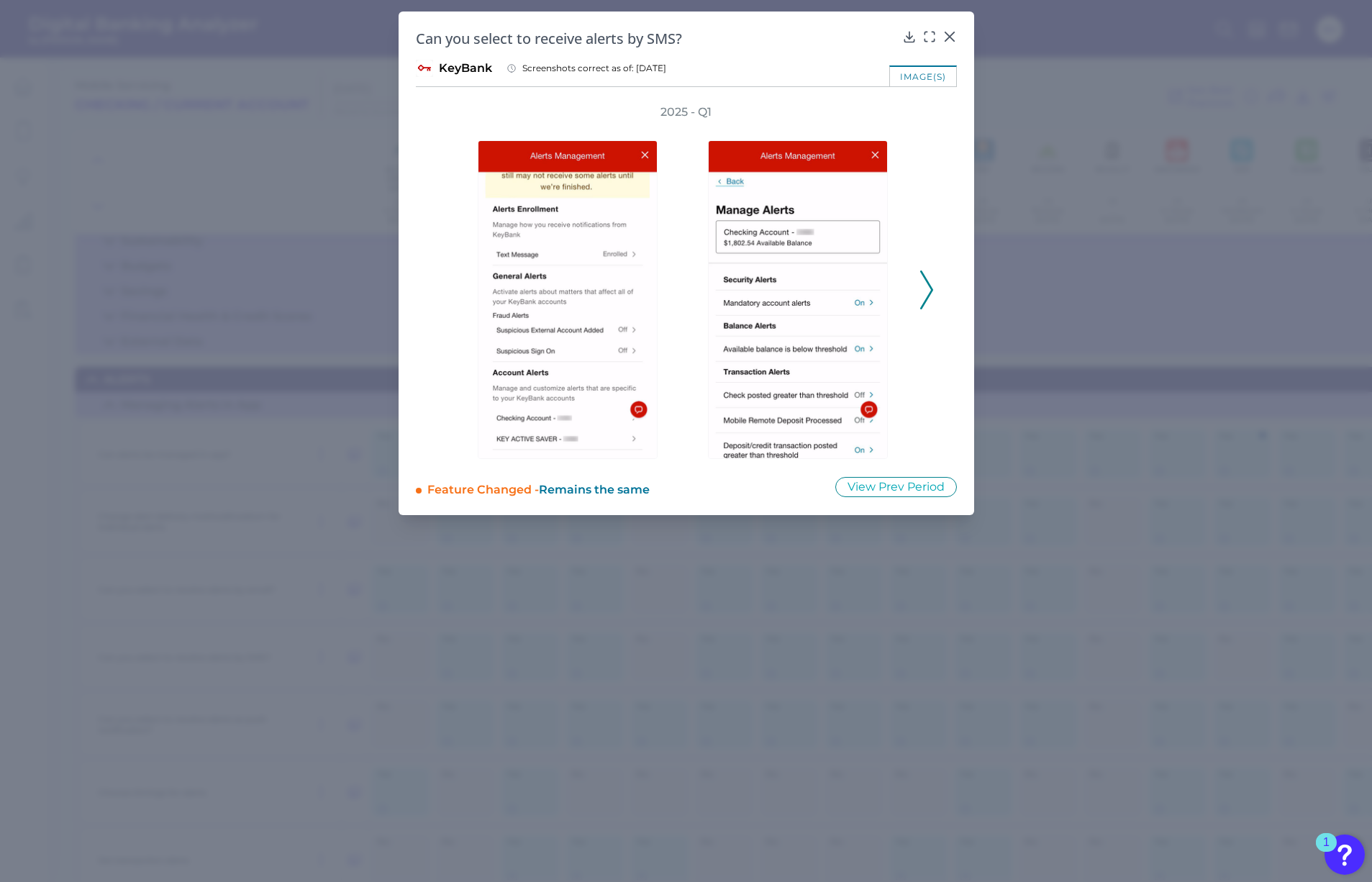
click at [935, 284] on div "2025 - Q1" at bounding box center [686, 281] width 541 height 354
click at [927, 286] on icon at bounding box center [926, 290] width 13 height 39
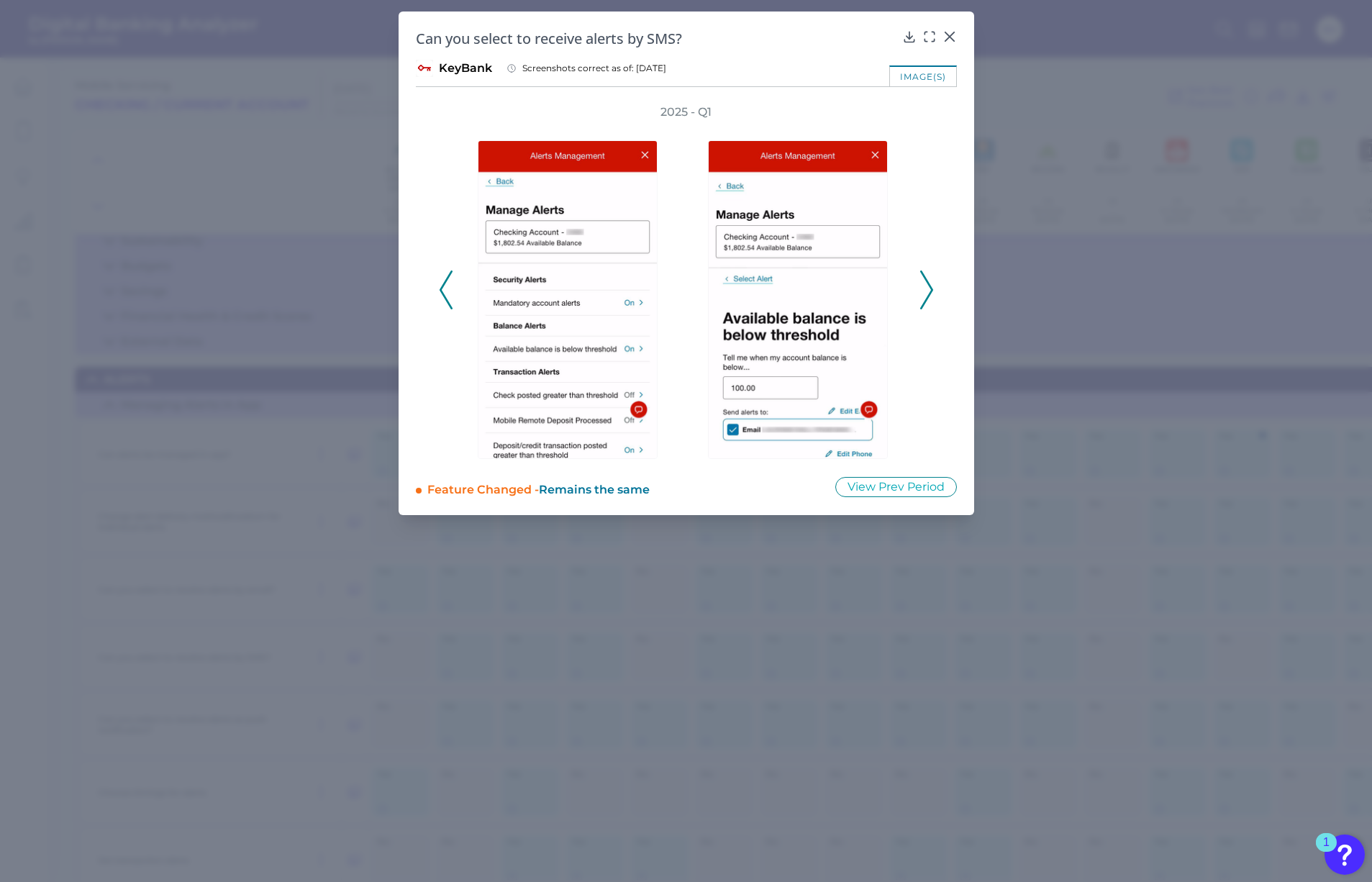
click at [927, 286] on icon at bounding box center [926, 290] width 13 height 39
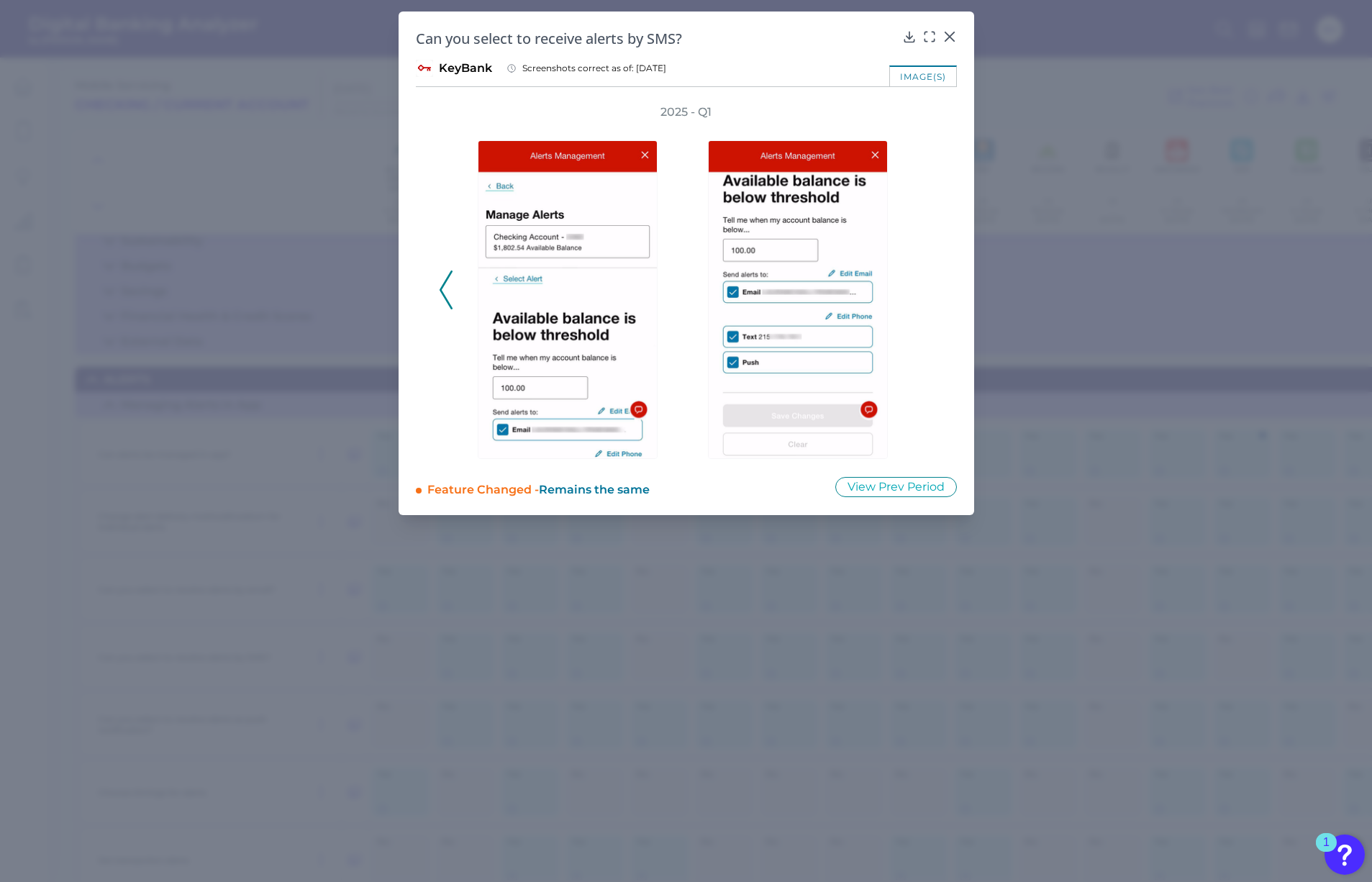
click at [927, 286] on div "2025 - Q1" at bounding box center [686, 281] width 495 height 354
click at [953, 38] on icon at bounding box center [949, 36] width 14 height 14
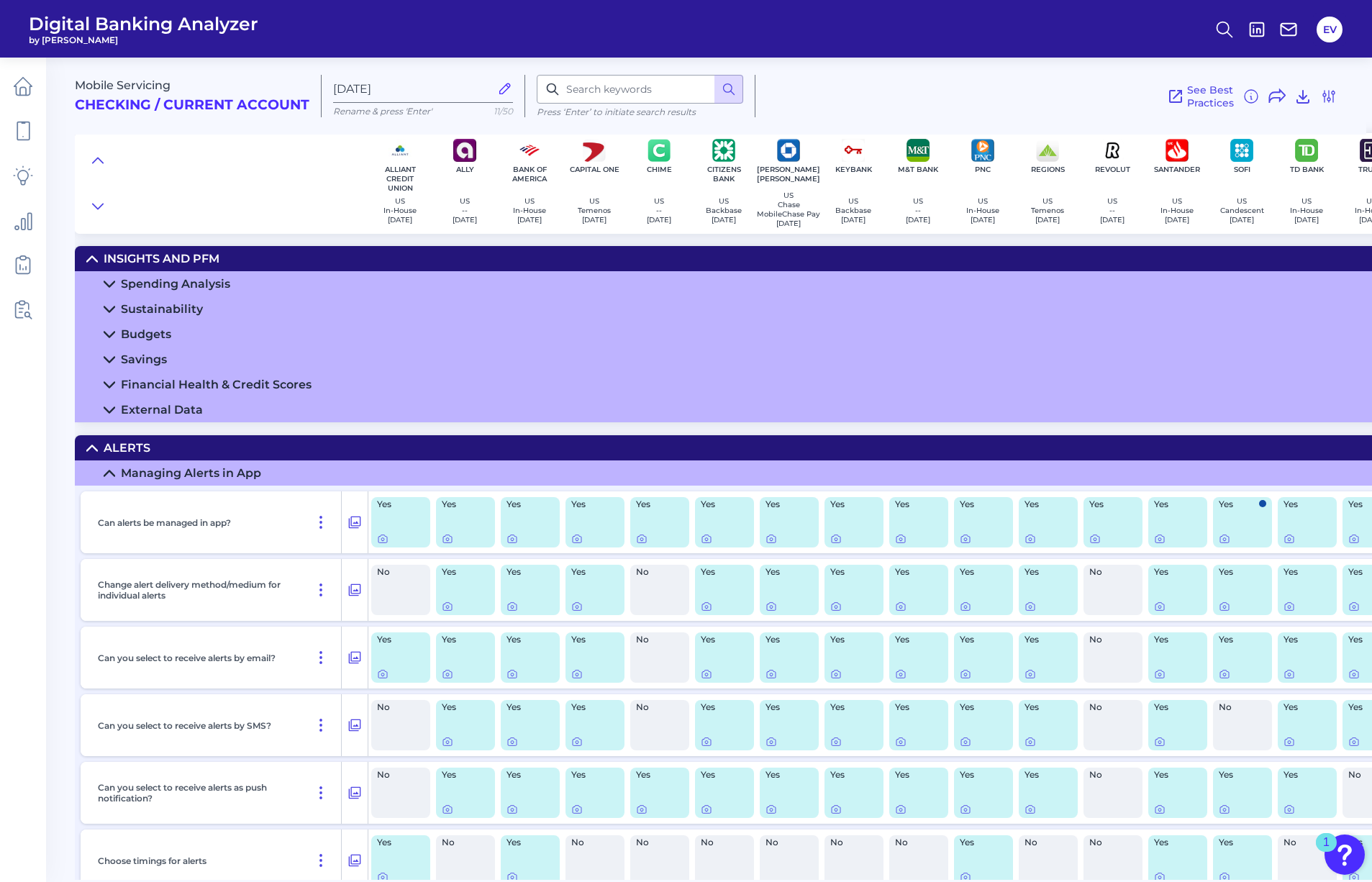
scroll to position [0, 1]
